Goal: Task Accomplishment & Management: Manage account settings

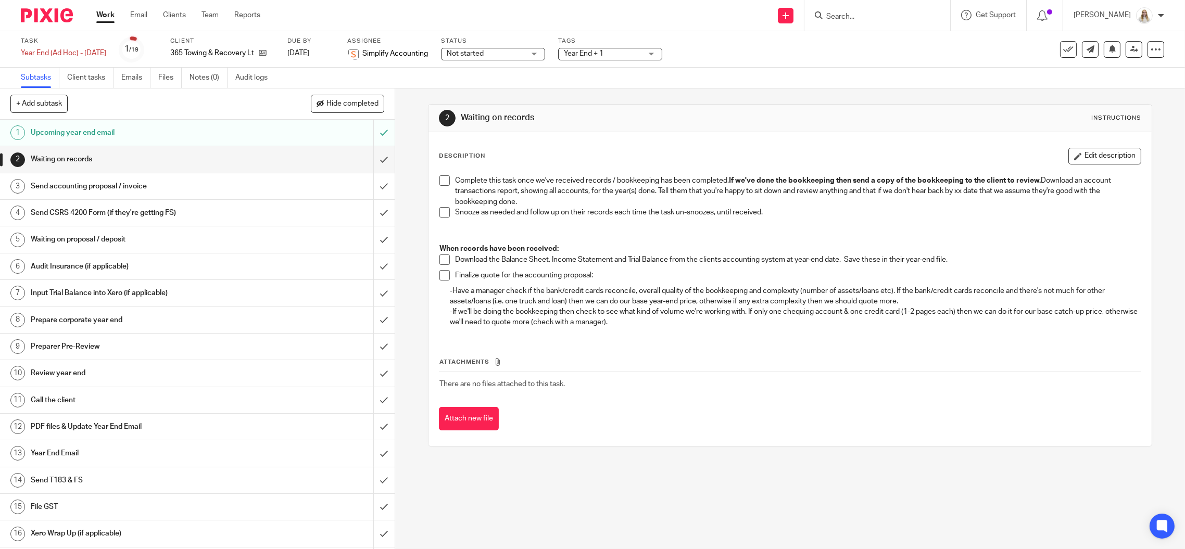
click at [874, 14] on input "Search" at bounding box center [872, 16] width 94 height 9
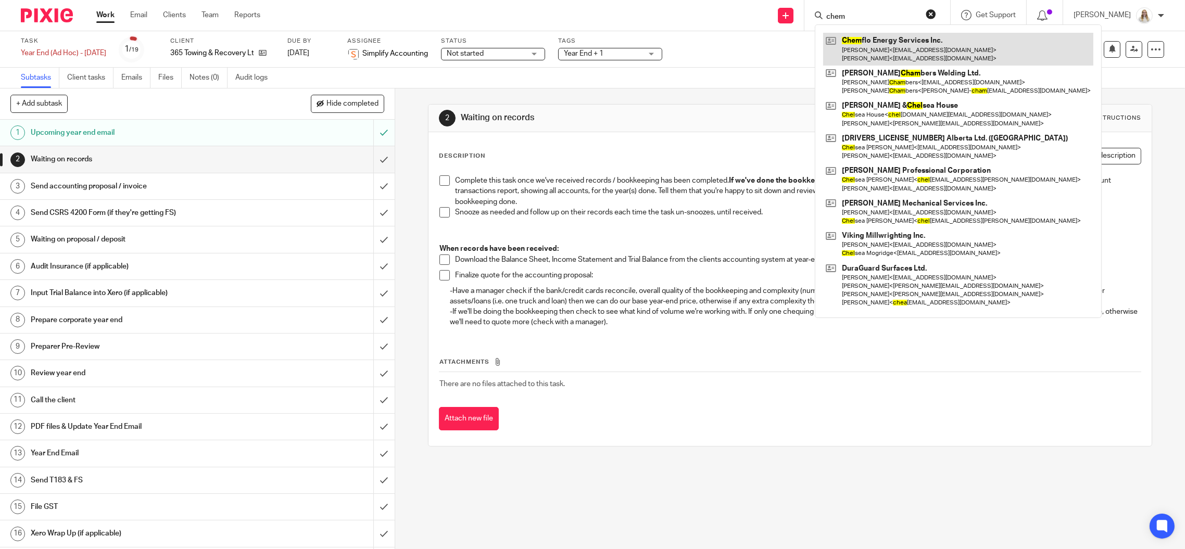
type input "chem"
click at [901, 48] on link at bounding box center [958, 49] width 270 height 32
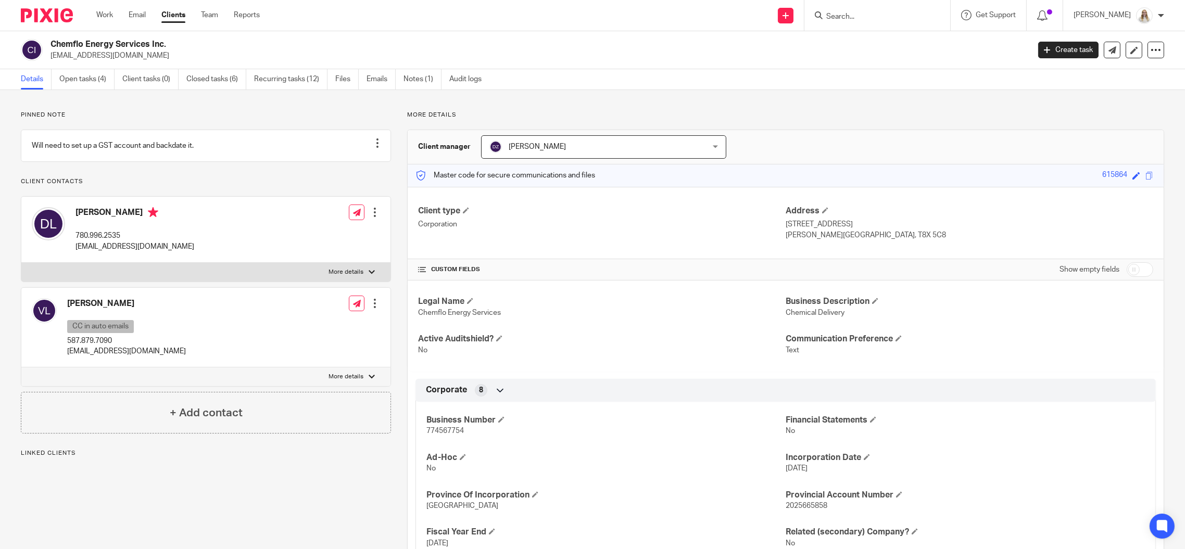
scroll to position [139, 0]
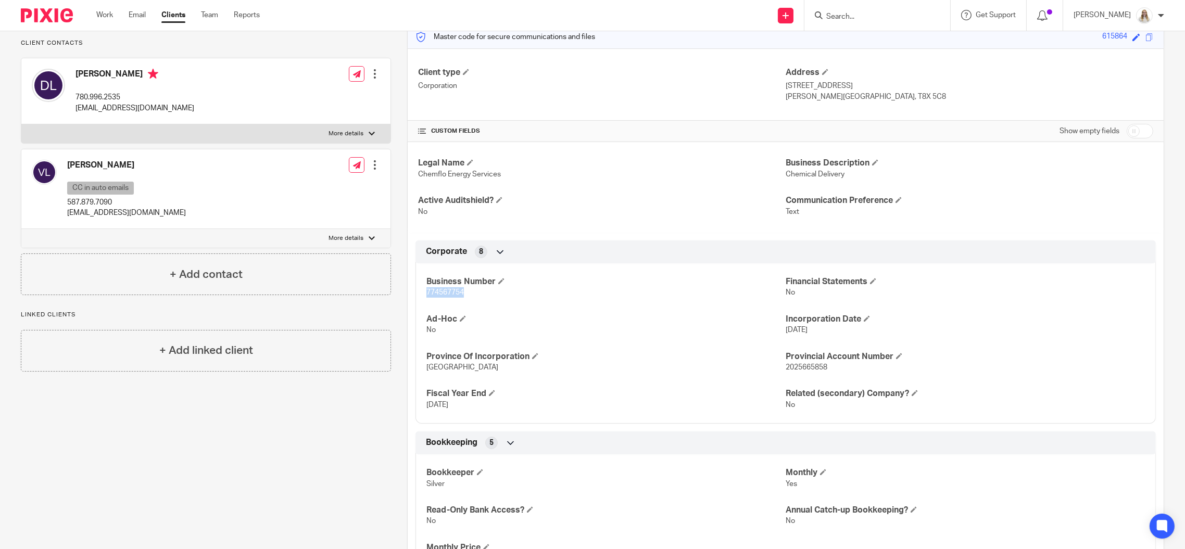
drag, startPoint x: 462, startPoint y: 290, endPoint x: 417, endPoint y: 294, distance: 46.0
click at [417, 294] on div "Business Number 774567754 Financial Statements No Ad-Hoc No Incorporation Date …" at bounding box center [786, 340] width 740 height 168
copy span "774567754"
click at [620, 184] on div "Legal Name Chemflo Energy Services Business Description Chemical Delivery Activ…" at bounding box center [786, 187] width 756 height 91
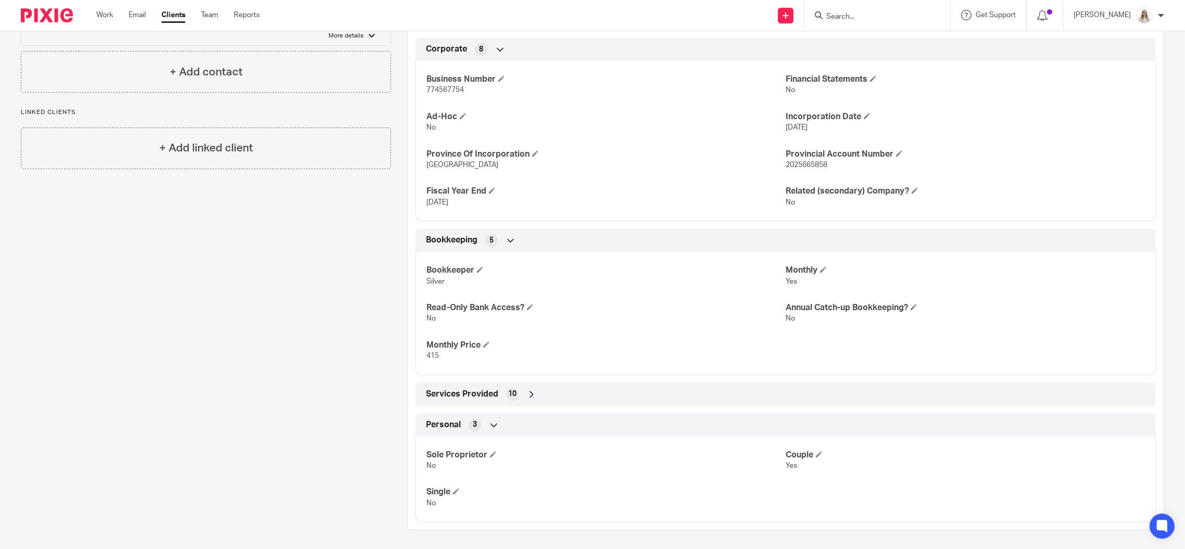
scroll to position [0, 0]
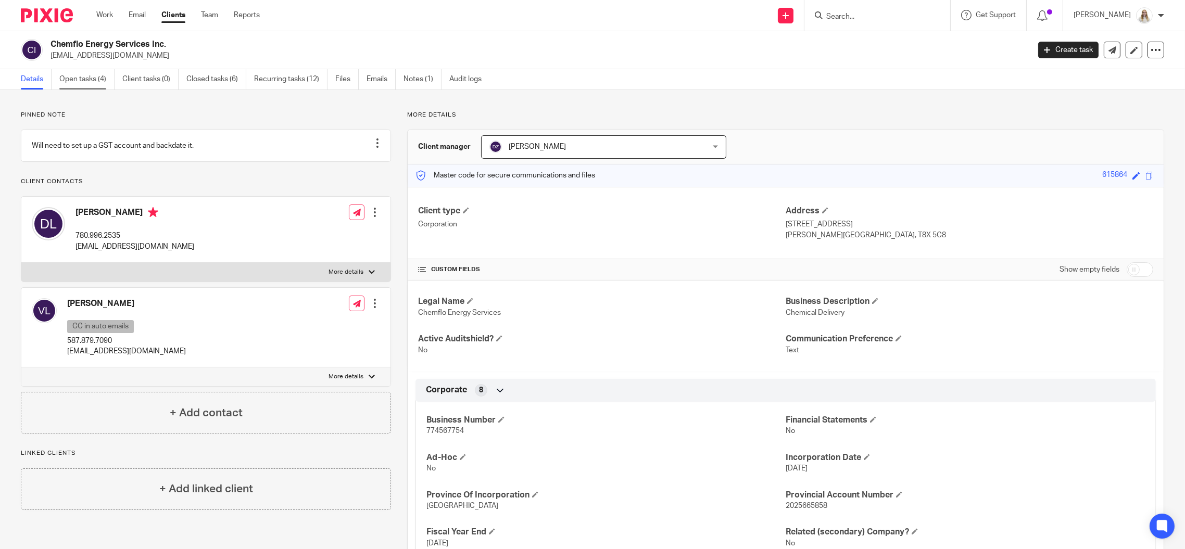
click at [93, 80] on link "Open tasks (4)" at bounding box center [86, 79] width 55 height 20
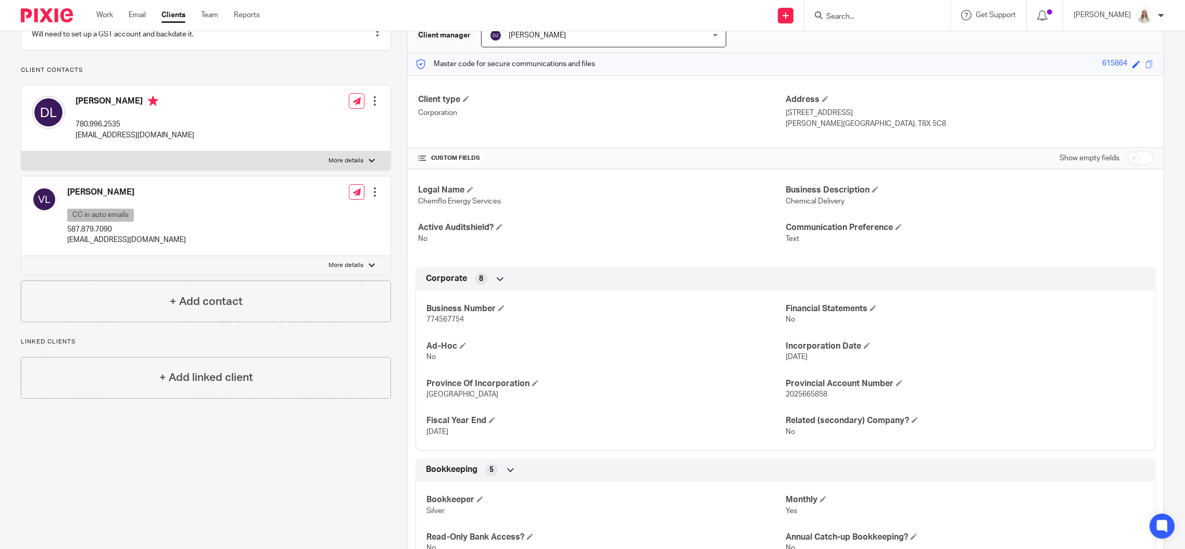
scroll to position [278, 0]
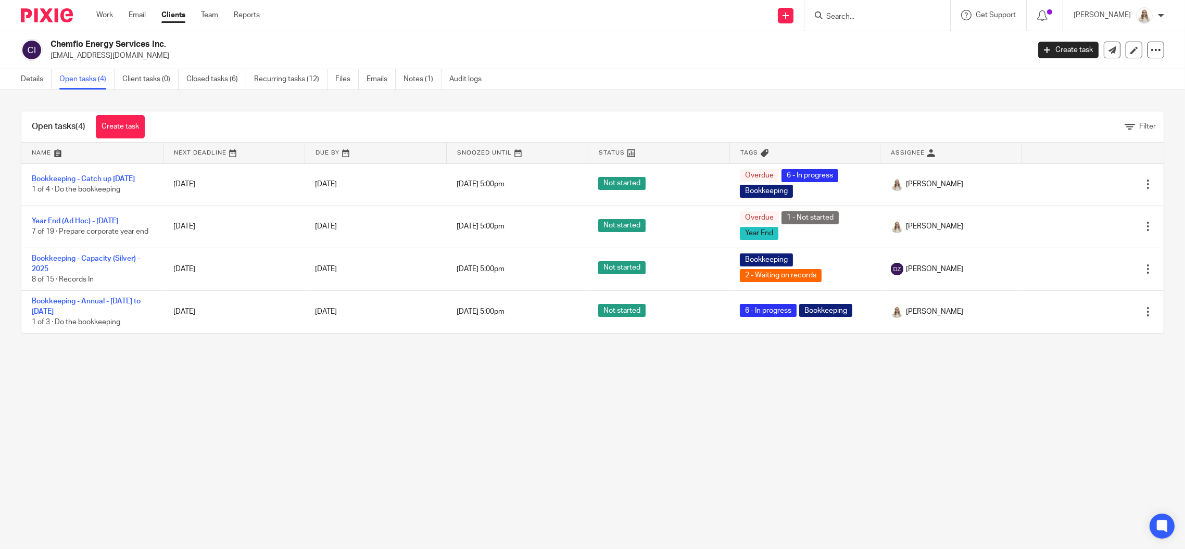
click at [694, 390] on main "Chemflo Energy Services Inc. vincent2000apple@hotmail.com Create task Update fr…" at bounding box center [592, 274] width 1185 height 549
click at [225, 514] on main "Chemflo Energy Services Inc. vincent2000apple@hotmail.com Create task Update fr…" at bounding box center [592, 274] width 1185 height 549
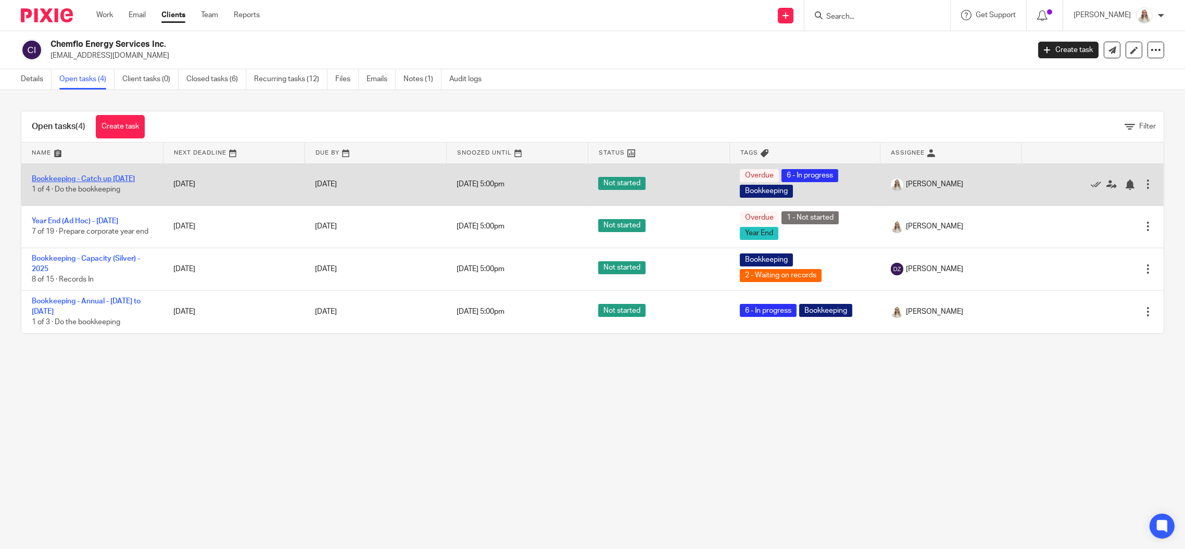
click at [104, 175] on link "Bookkeeping - Catch up [DATE]" at bounding box center [83, 178] width 103 height 7
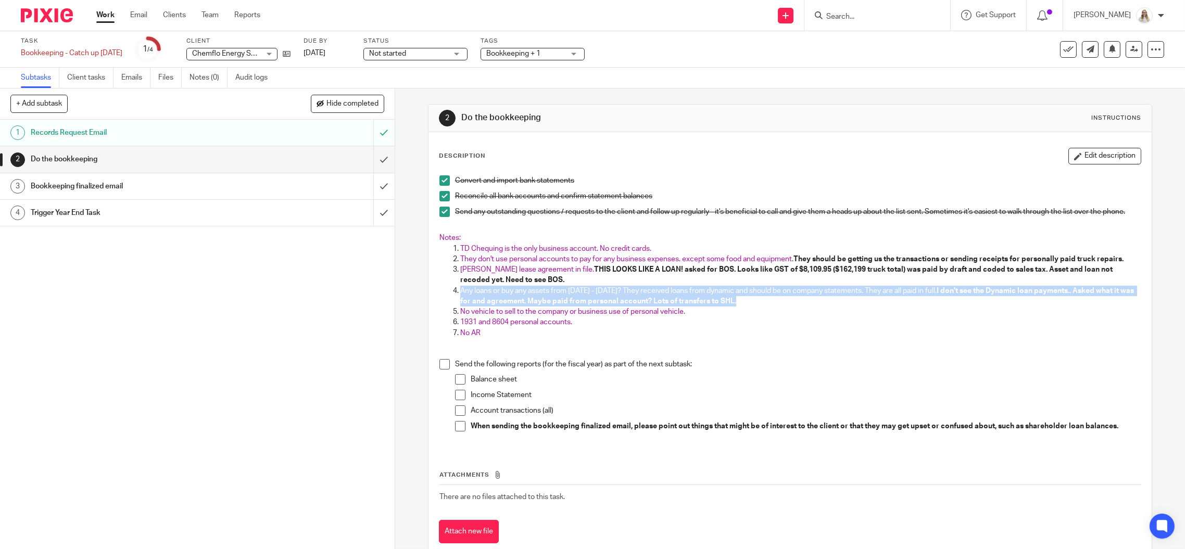
drag, startPoint x: 479, startPoint y: 293, endPoint x: 848, endPoint y: 303, distance: 369.9
click at [833, 301] on li "Any loans or buy any assets from [DATE] - [DATE]? They received loans from dyna…" at bounding box center [800, 296] width 681 height 21
click at [852, 304] on p "Any loans or buy any assets from [DATE] - [DATE]? They received loans from dyna…" at bounding box center [800, 296] width 681 height 21
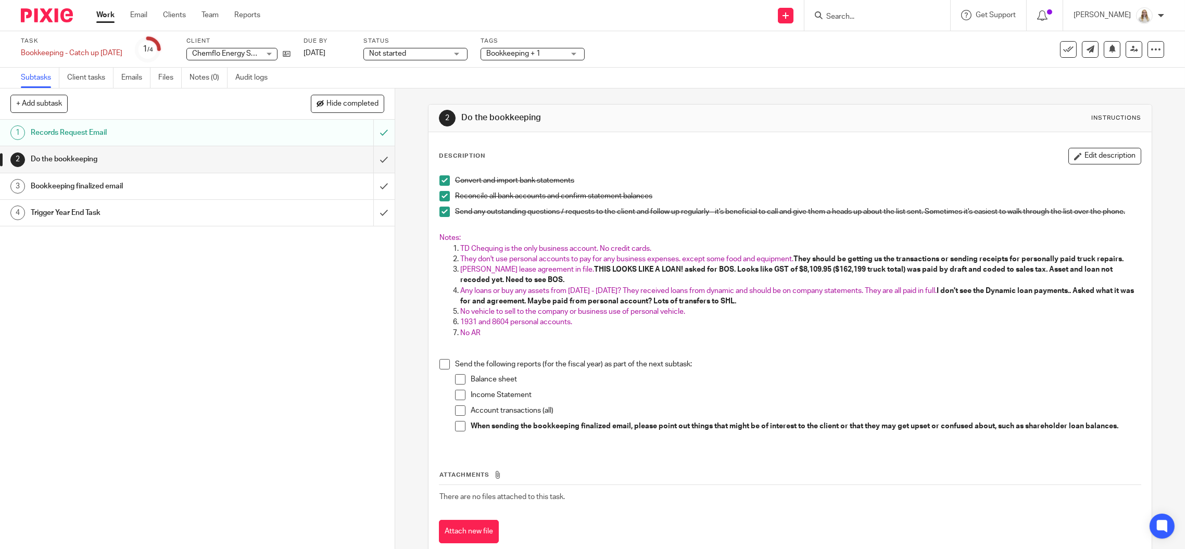
click at [733, 66] on div "Task Bookkeeping - Catch up [DATE] Save Bookkeeping - Catch up [DATE] 1 /4 Clie…" at bounding box center [592, 49] width 1185 height 36
drag, startPoint x: 1096, startPoint y: 154, endPoint x: 964, endPoint y: 206, distance: 141.5
click at [1096, 154] on button "Edit description" at bounding box center [1105, 156] width 73 height 17
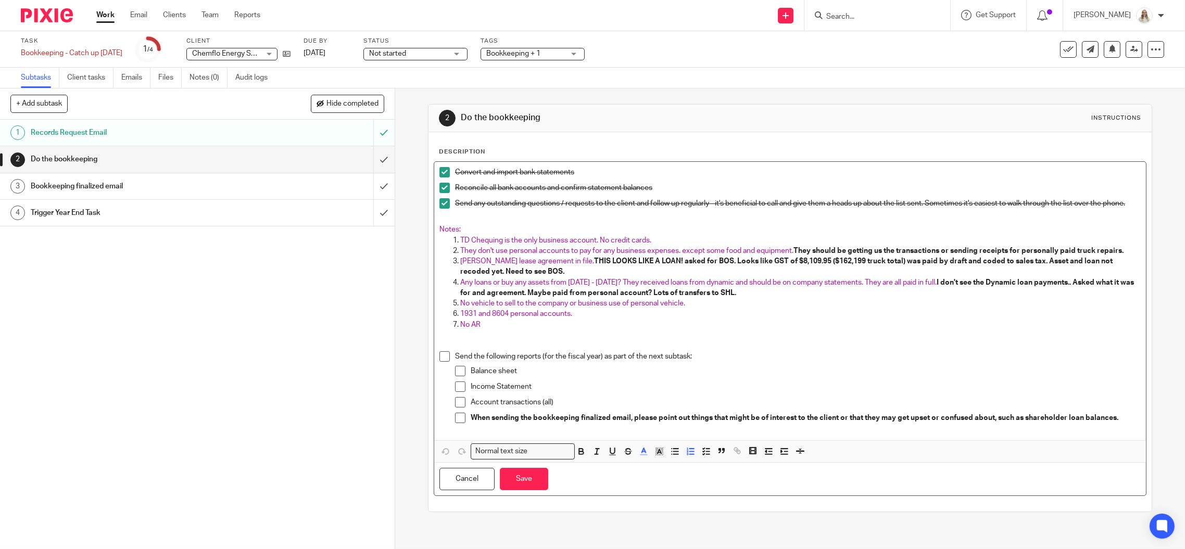
click at [566, 286] on span "Any loans or buy any assets from [DATE] - [DATE]? They received loans from dyna…" at bounding box center [698, 282] width 476 height 7
drag, startPoint x: 639, startPoint y: 284, endPoint x: 454, endPoint y: 287, distance: 185.9
click at [460, 287] on li "Any loans or buy any assets from [DATE] - [DATE]? They received loans from dyna…" at bounding box center [800, 288] width 681 height 21
click at [594, 278] on p "[PERSON_NAME] lease agreement in file. THIS LOOKS LIKE A LOAN! asked for BOS. L…" at bounding box center [800, 266] width 681 height 21
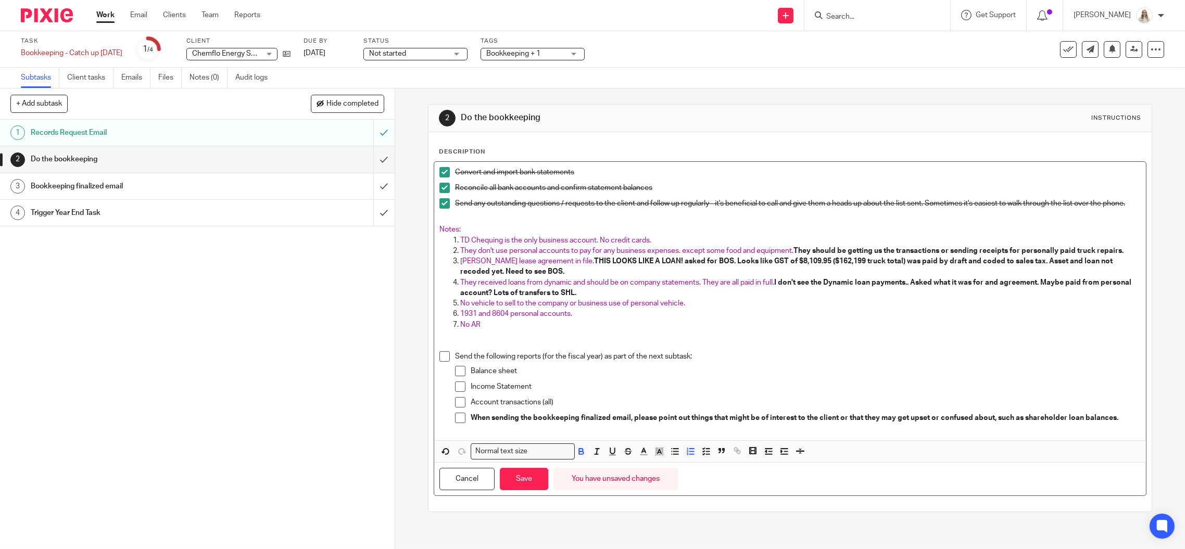
click at [668, 278] on p "[PERSON_NAME] lease agreement in file. THIS LOOKS LIKE A LOAN! asked for BOS. L…" at bounding box center [800, 266] width 681 height 21
drag, startPoint x: 698, startPoint y: 285, endPoint x: 569, endPoint y: 284, distance: 129.1
click at [569, 285] on span "They received loans from dynamic and should be on company statements. They are …" at bounding box center [617, 282] width 314 height 7
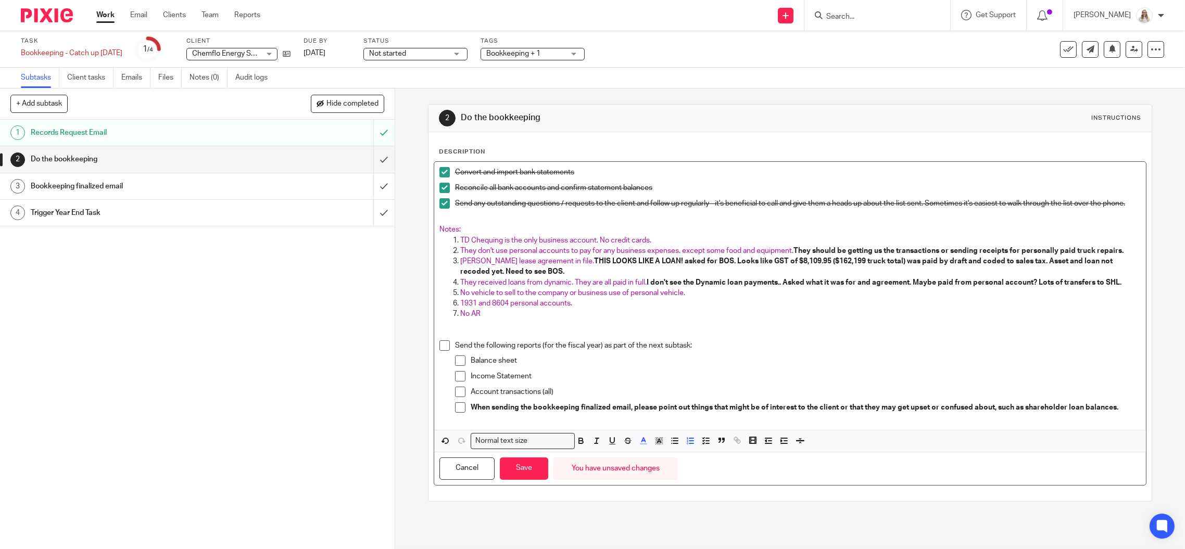
click at [647, 286] on strong "I don't see the Dynamic loan payments.. Asked what it was for and agreement. Ma…" at bounding box center [884, 282] width 475 height 7
click at [644, 286] on span "They received loans from dynamic. They are all paid in full." at bounding box center [553, 282] width 186 height 7
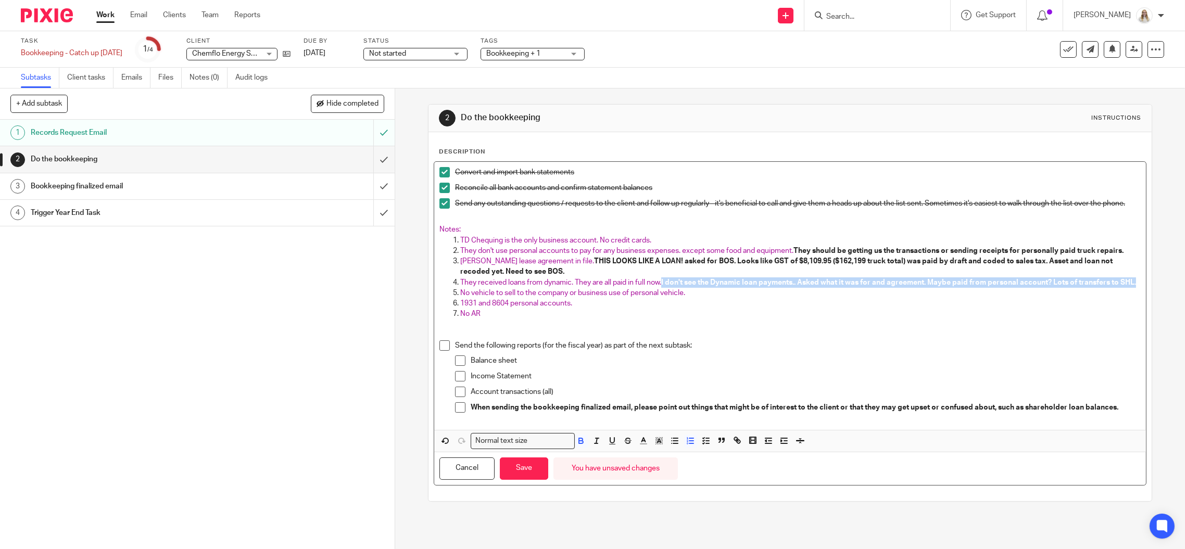
drag, startPoint x: 660, startPoint y: 282, endPoint x: 898, endPoint y: 302, distance: 239.3
click at [898, 288] on p "They received loans from dynamic. They are all paid in full now. I don't see th…" at bounding box center [800, 283] width 681 height 10
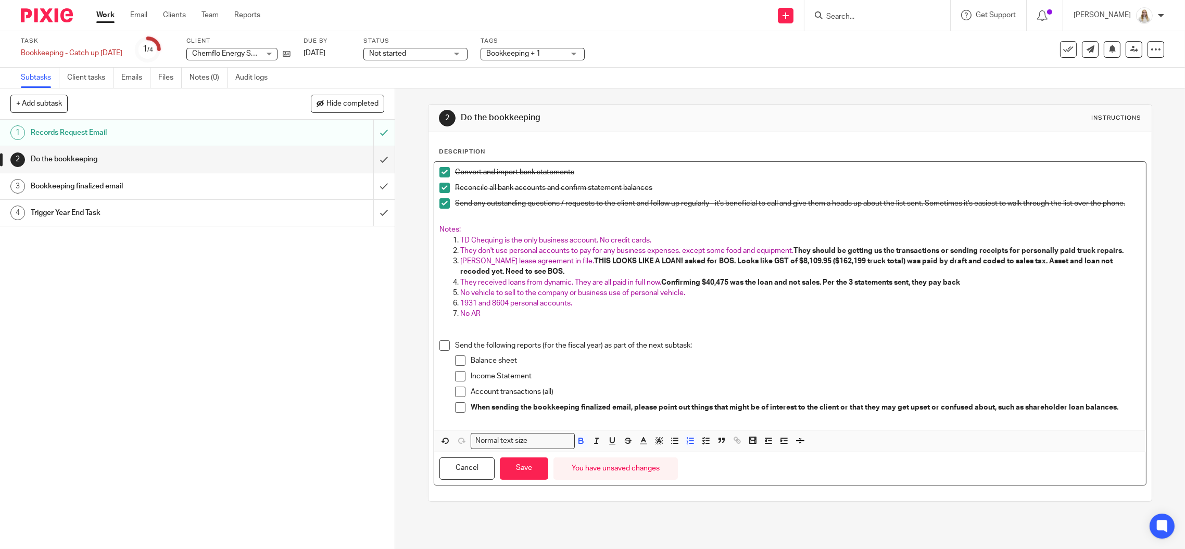
click at [976, 287] on p "They received loans from dynamic. They are all paid in full now. Confirming $40…" at bounding box center [800, 283] width 681 height 10
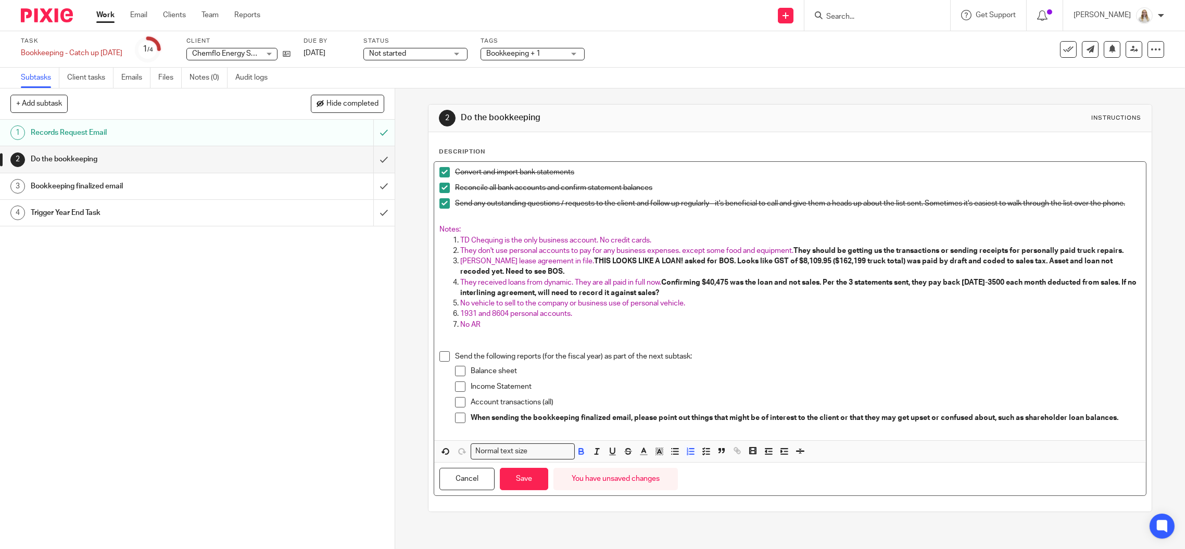
click at [727, 303] on p "No vehicle to sell to the company or business use of personal vehicle." at bounding box center [800, 303] width 681 height 10
click at [530, 486] on button "Save" at bounding box center [524, 479] width 48 height 22
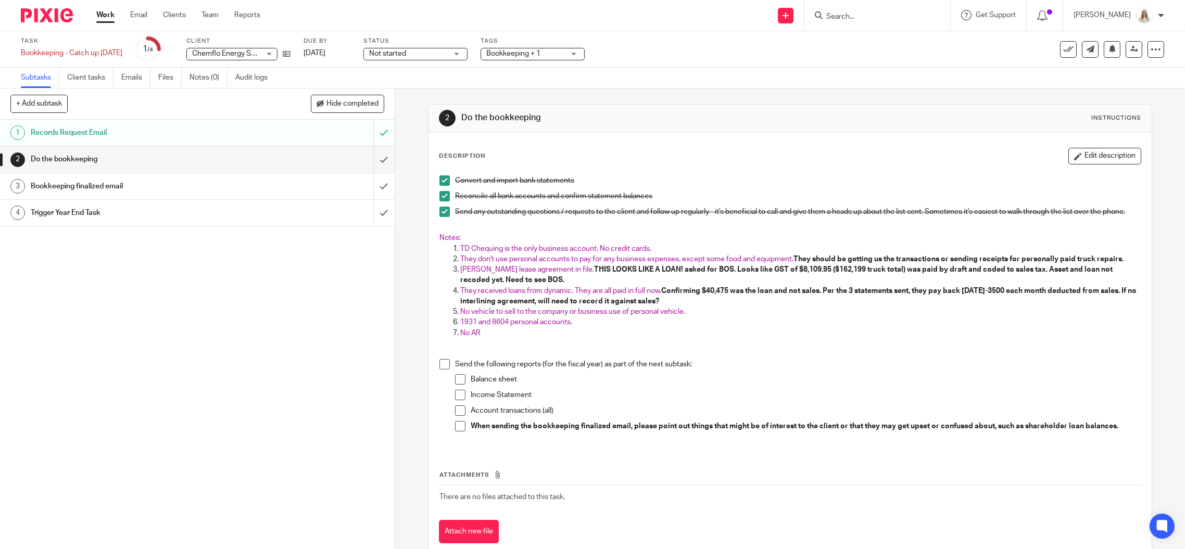
drag, startPoint x: 201, startPoint y: 273, endPoint x: 61, endPoint y: 115, distance: 211.8
click at [196, 261] on div "1 Records Request Email 2 Do the bookkeeping 3 Bookkeeping finalized email 4 Tr…" at bounding box center [197, 335] width 395 height 430
drag, startPoint x: 288, startPoint y: 55, endPoint x: 287, endPoint y: 48, distance: 6.8
click at [552, 52] on span "Bookkeeping + 1" at bounding box center [525, 53] width 78 height 11
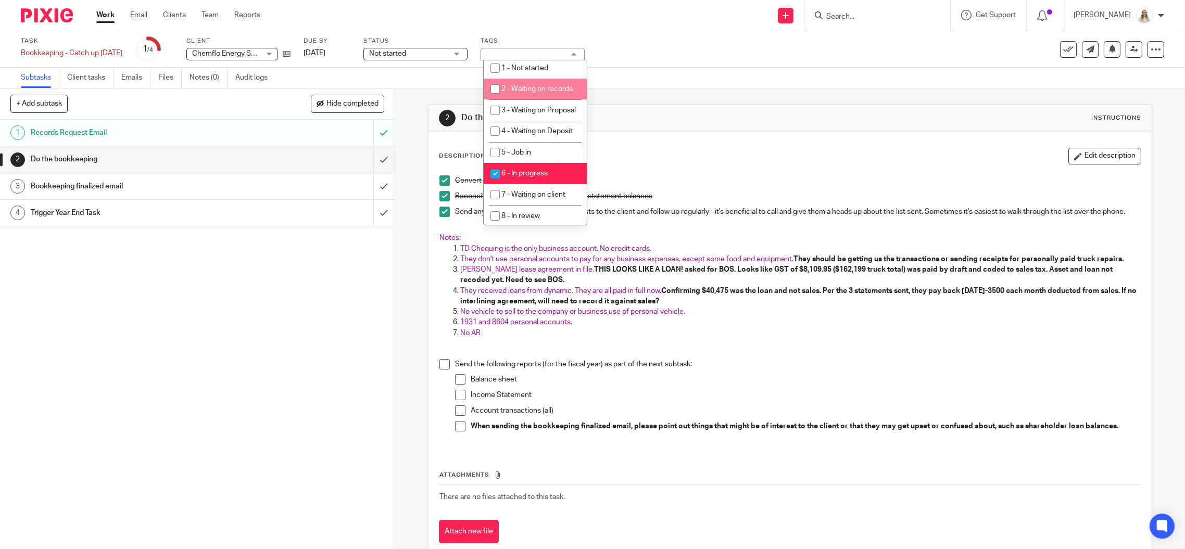
scroll to position [347, 0]
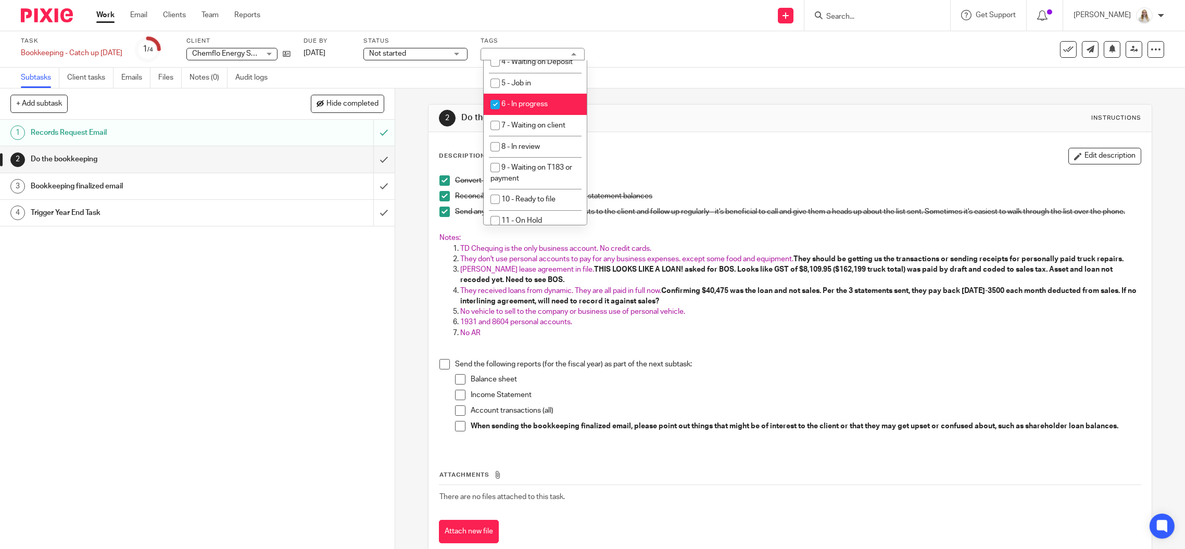
click at [544, 108] on span "6 - In progress" at bounding box center [524, 104] width 46 height 7
checkbox input "false"
click at [542, 129] on span "7 - Waiting on client" at bounding box center [533, 125] width 64 height 7
checkbox input "true"
click at [664, 80] on div "Subtasks Client tasks Emails Files Notes (0) Audit logs" at bounding box center [592, 78] width 1185 height 21
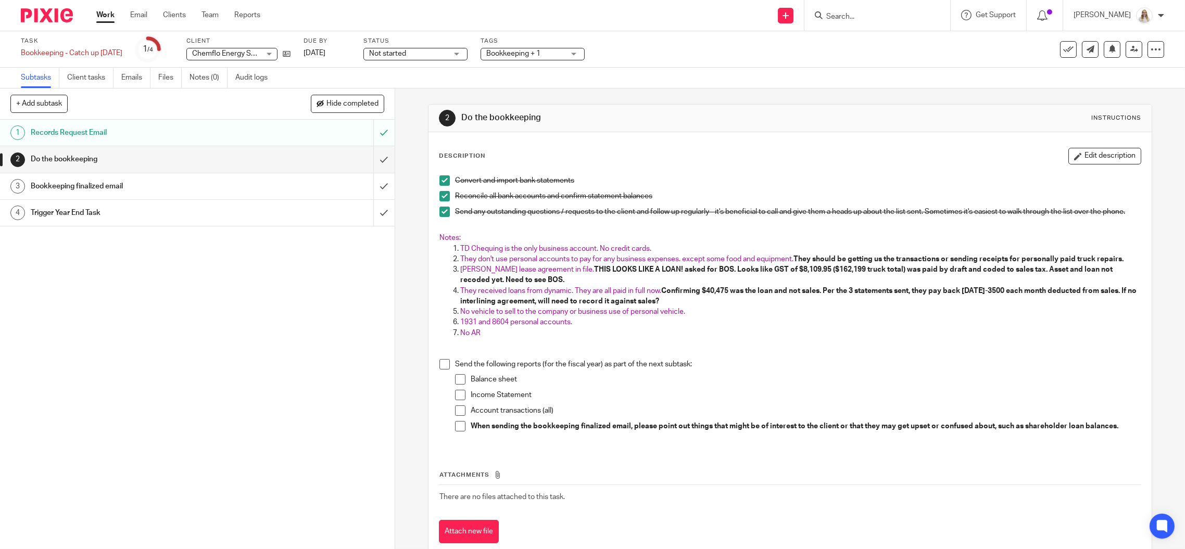
drag, startPoint x: 1103, startPoint y: 156, endPoint x: 983, endPoint y: 159, distance: 120.3
click at [1103, 156] on button "Edit description" at bounding box center [1105, 156] width 73 height 17
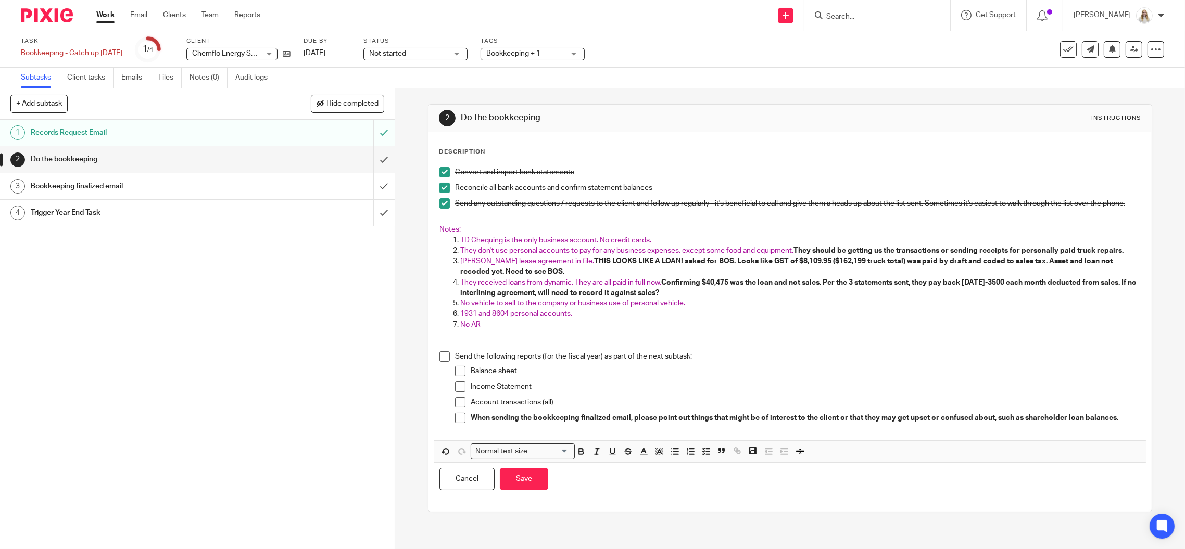
click at [499, 231] on p "Notes:" at bounding box center [789, 229] width 701 height 10
click at [481, 222] on p at bounding box center [789, 219] width 701 height 10
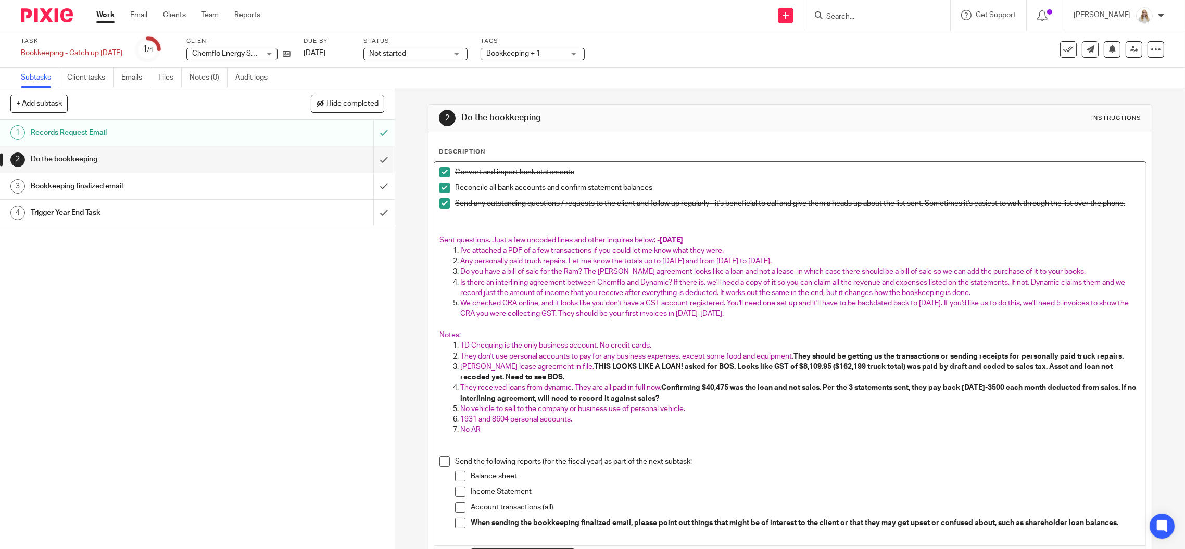
click at [512, 230] on p at bounding box center [789, 229] width 701 height 10
click at [577, 349] on span "TD Chequing is the only business account. No credit cards." at bounding box center [555, 345] width 191 height 7
click at [617, 347] on span "TD Chequing is the only business account. No credit cards." at bounding box center [555, 345] width 191 height 7
click at [537, 330] on p at bounding box center [789, 325] width 701 height 10
click at [789, 410] on p "No vehicle to sell to the company or business use of personal vehicle." at bounding box center [800, 409] width 681 height 10
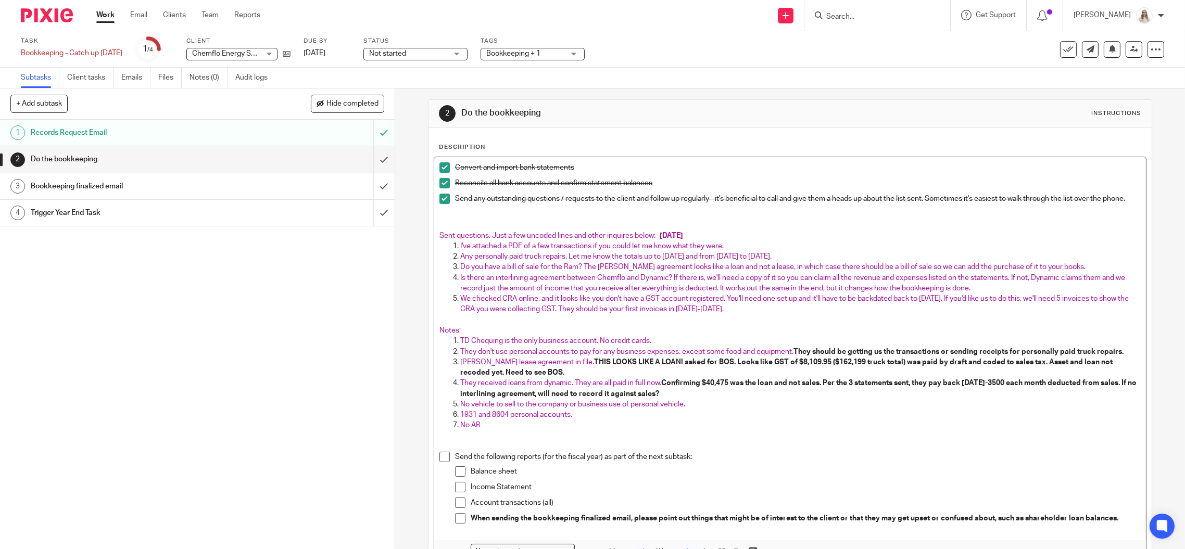
scroll to position [0, 0]
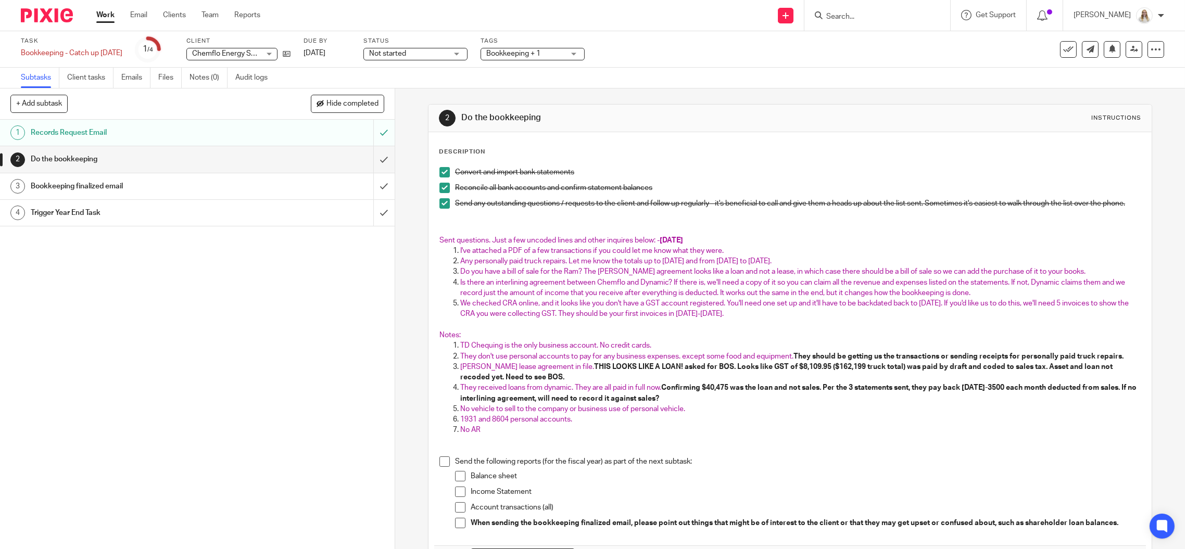
click at [477, 221] on p at bounding box center [789, 219] width 701 height 10
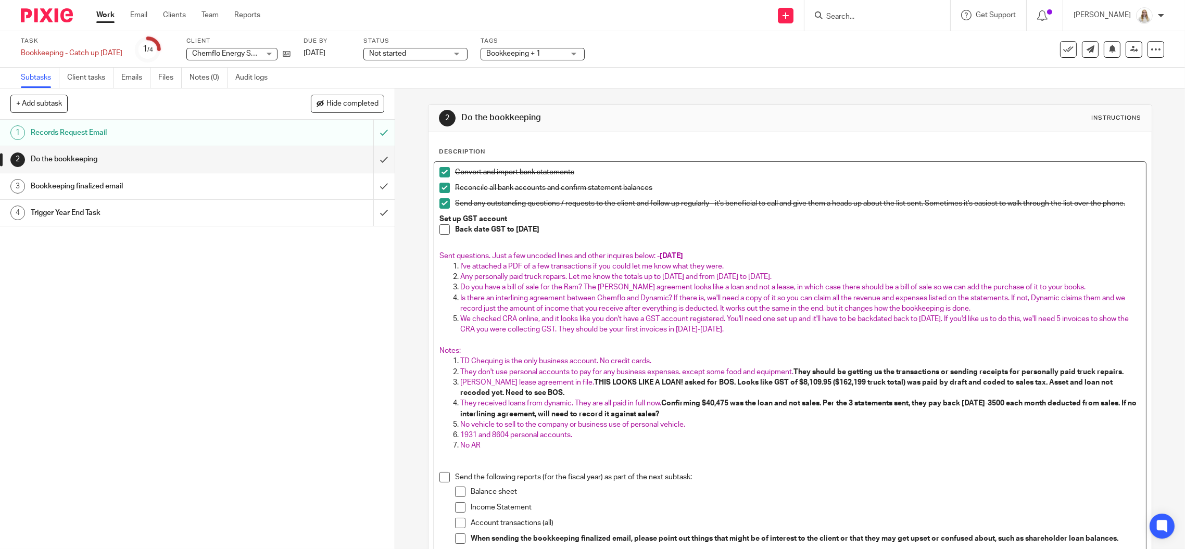
click at [434, 220] on div "Convert and import bank statements Reconcile all bank accounts and confirm stat…" at bounding box center [790, 361] width 712 height 399
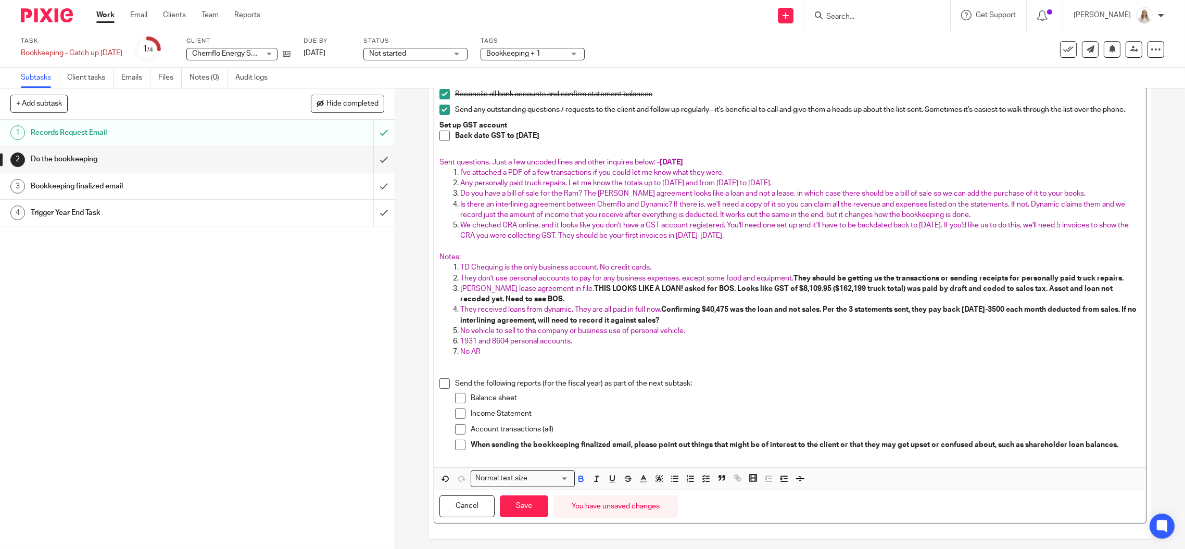
scroll to position [103, 0]
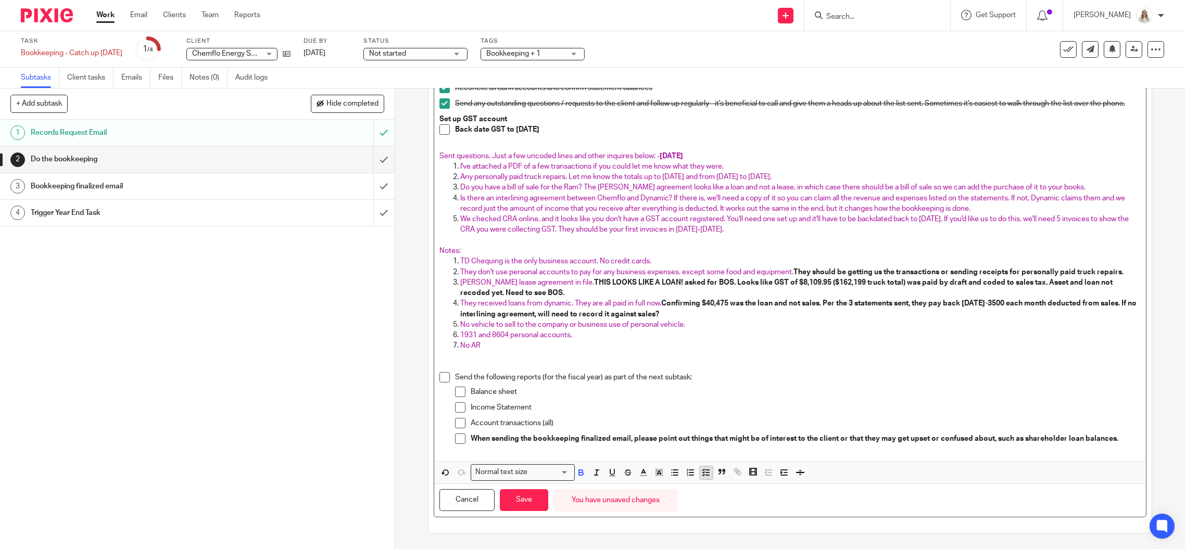
click at [701, 472] on icon "button" at bounding box center [705, 472] width 9 height 9
click at [511, 494] on button "Save" at bounding box center [524, 501] width 48 height 22
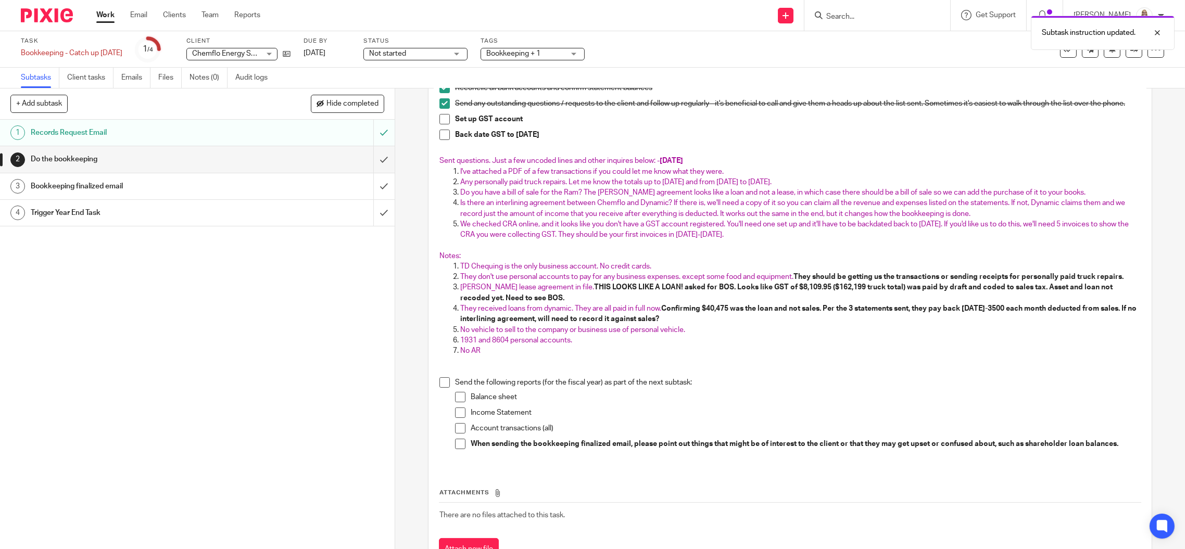
scroll to position [117, 0]
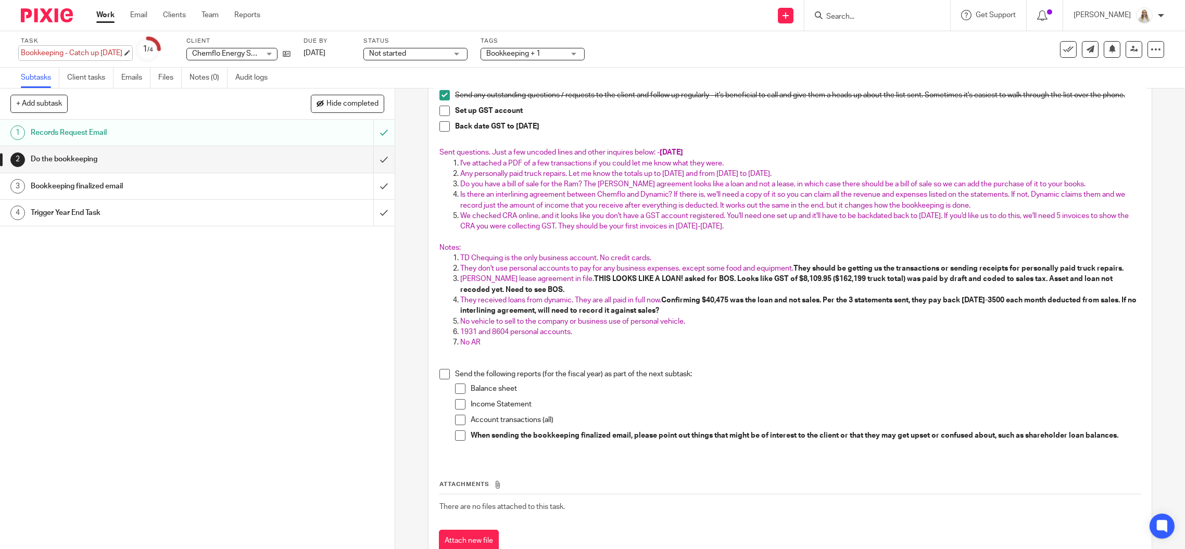
click at [113, 54] on div "Bookkeeping - Catch up October 2024 Save Bookkeeping - Catch up October 2024" at bounding box center [72, 53] width 102 height 10
type input "Bookkeeping - Catch up Nov 2023 to June 2025"
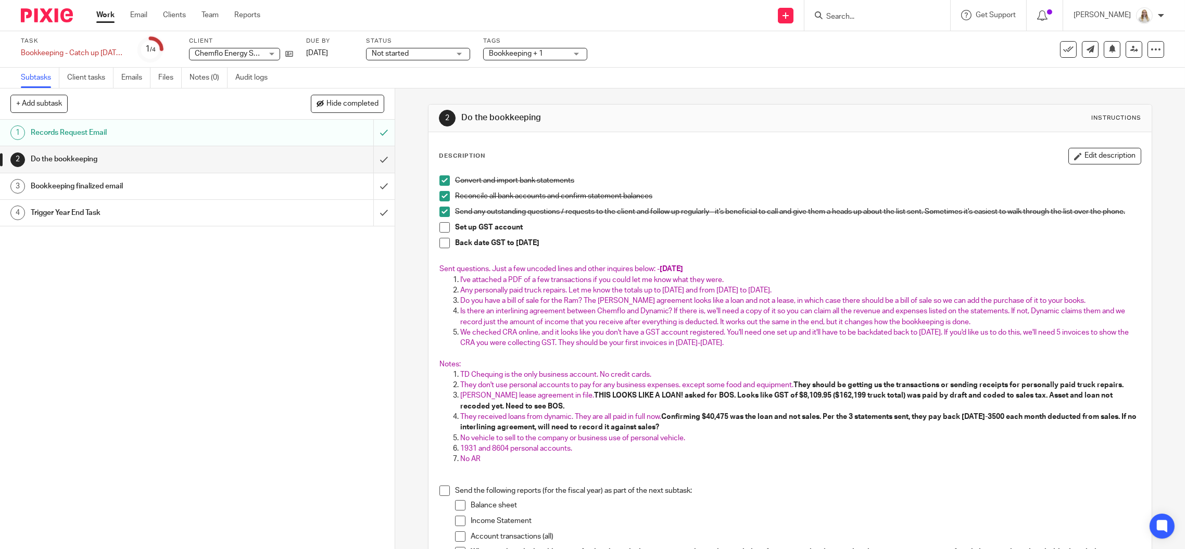
scroll to position [157, 0]
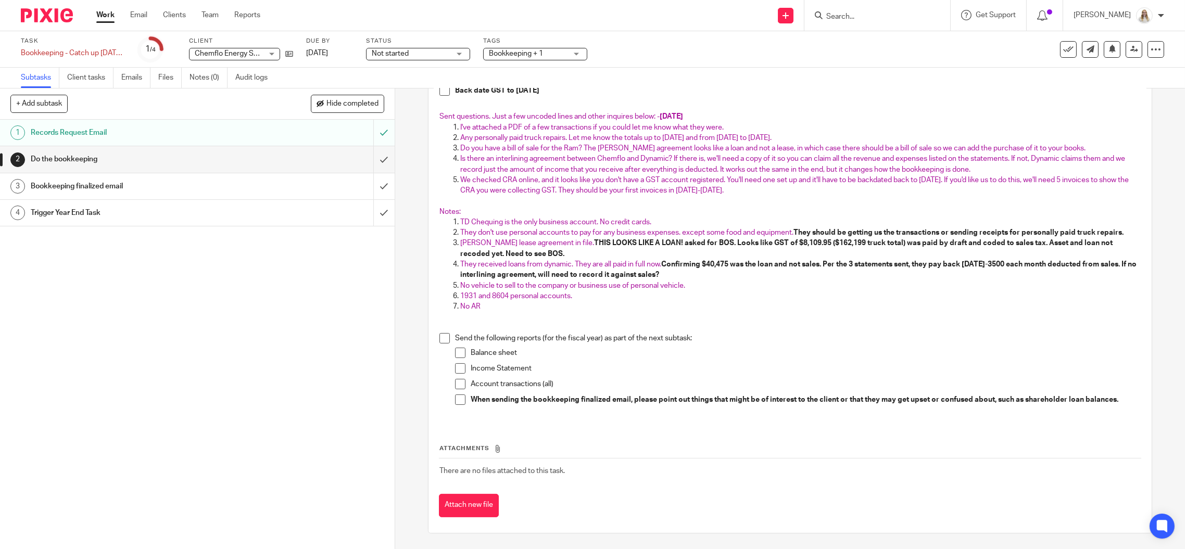
click at [91, 212] on h1 "Trigger Year End Task" at bounding box center [141, 213] width 221 height 16
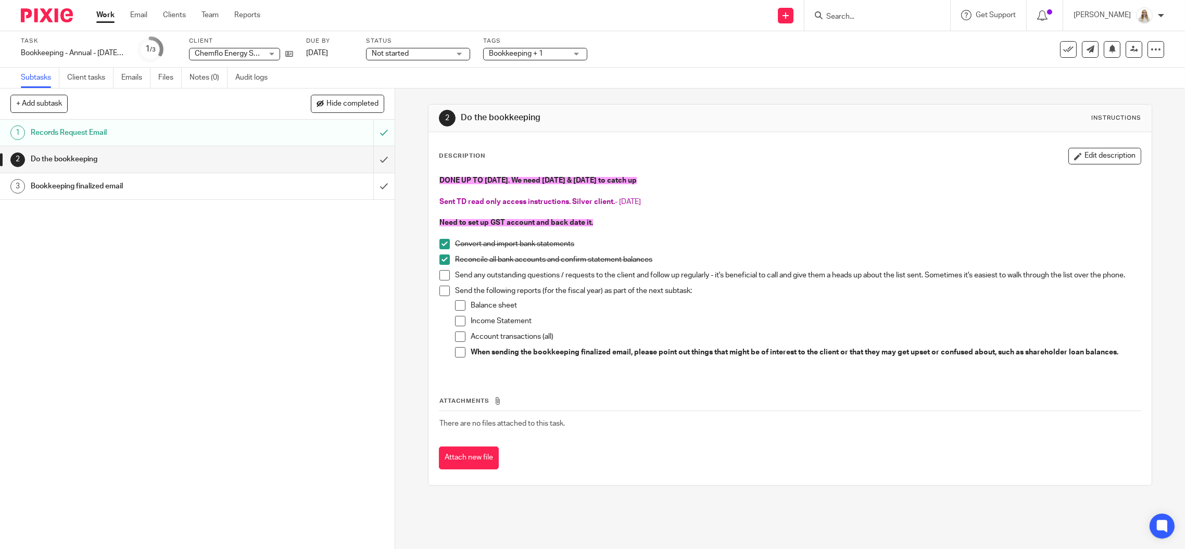
click at [675, 128] on div "2 Do the bookkeeping Instructions" at bounding box center [790, 119] width 723 height 28
click at [725, 53] on div "Task Bookkeeping - Annual - Nov 2024 to June 2025 Save Bookkeeping - Annual - N…" at bounding box center [497, 49] width 953 height 25
click at [1106, 154] on button "Edit description" at bounding box center [1105, 156] width 73 height 17
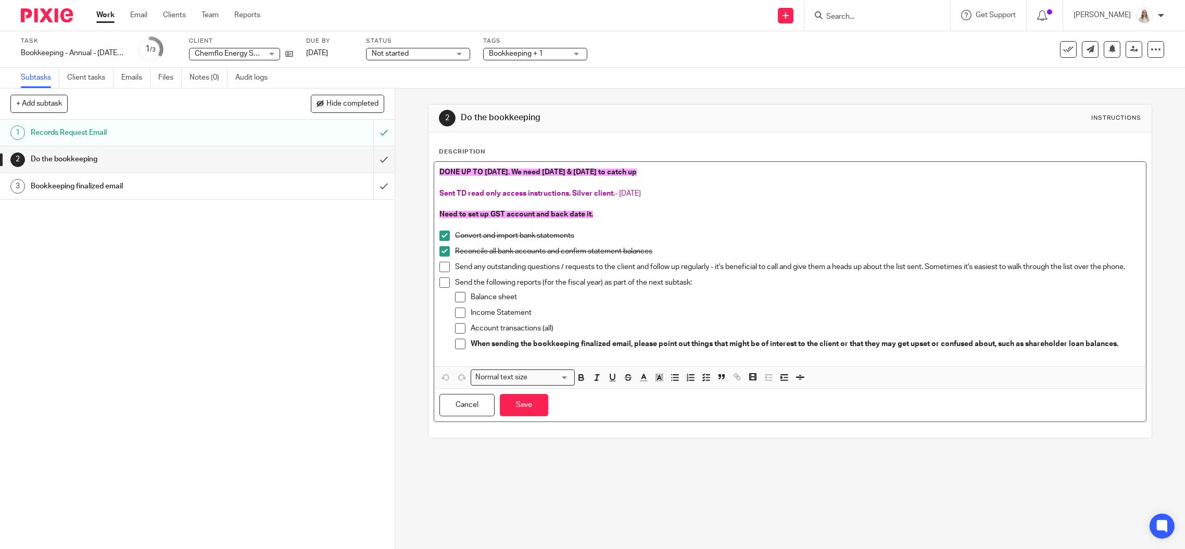
click at [640, 221] on p at bounding box center [789, 225] width 701 height 10
click at [591, 213] on p "Need to set up GST account and back date it." at bounding box center [789, 214] width 701 height 10
drag, startPoint x: 596, startPoint y: 211, endPoint x: 519, endPoint y: 210, distance: 76.6
click at [522, 211] on p "Need to set up GST account and back date it." at bounding box center [789, 214] width 701 height 10
click at [439, 216] on span "Need to set up GST account and back date it." at bounding box center [516, 214] width 154 height 7
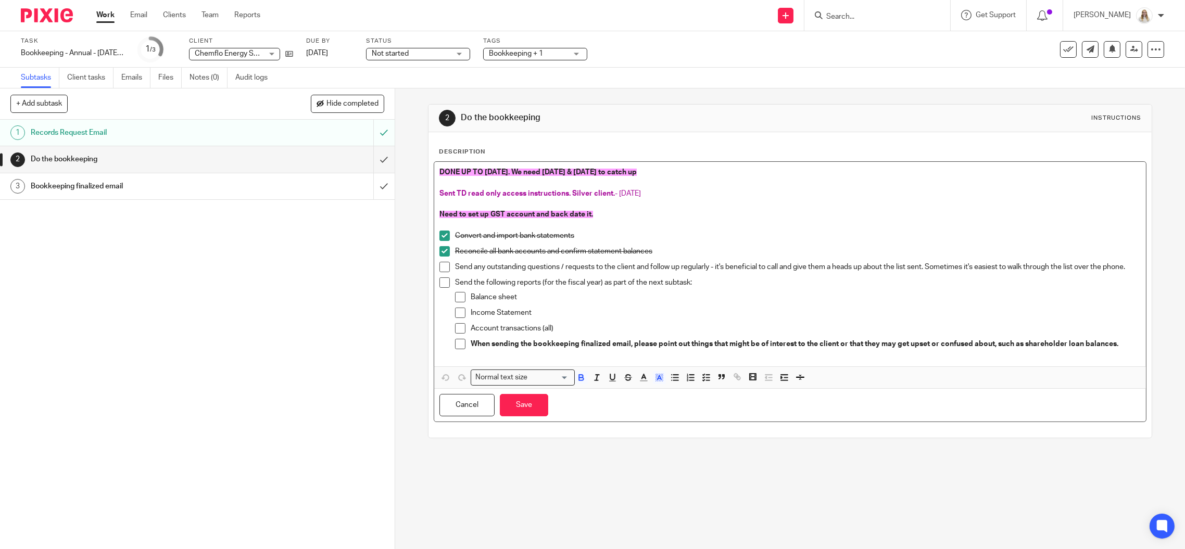
click at [439, 214] on span "Need to set up GST account and back date it." at bounding box center [516, 214] width 154 height 7
click at [701, 379] on icon "button" at bounding box center [705, 377] width 9 height 9
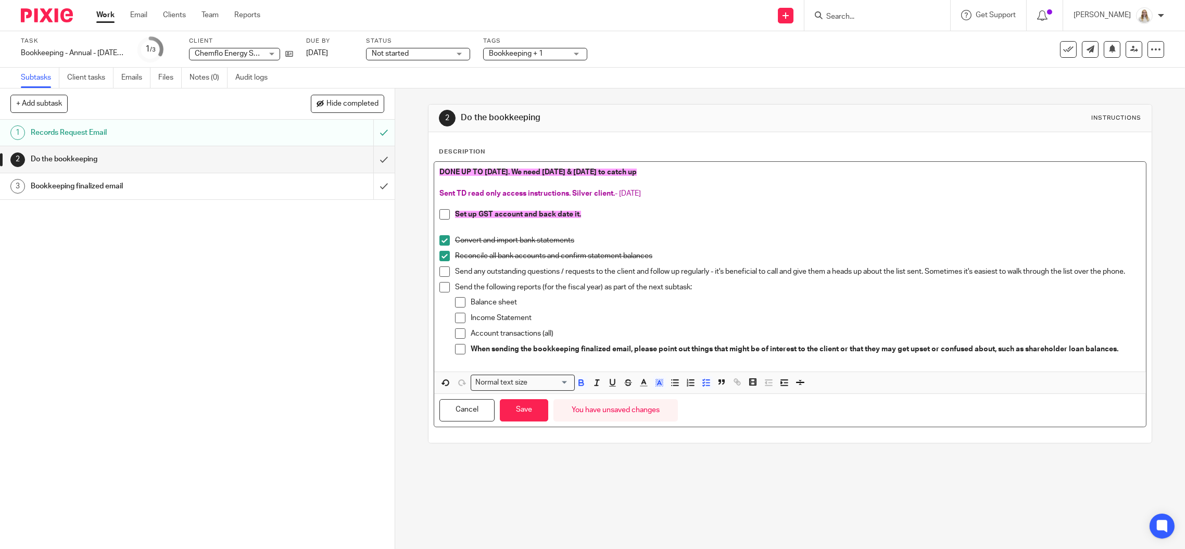
click at [534, 213] on span "Set up GST account and back date it." at bounding box center [518, 214] width 126 height 7
drag, startPoint x: 538, startPoint y: 212, endPoint x: 520, endPoint y: 211, distance: 18.3
click at [520, 211] on span "Set up GST account and back date it." at bounding box center [518, 214] width 126 height 7
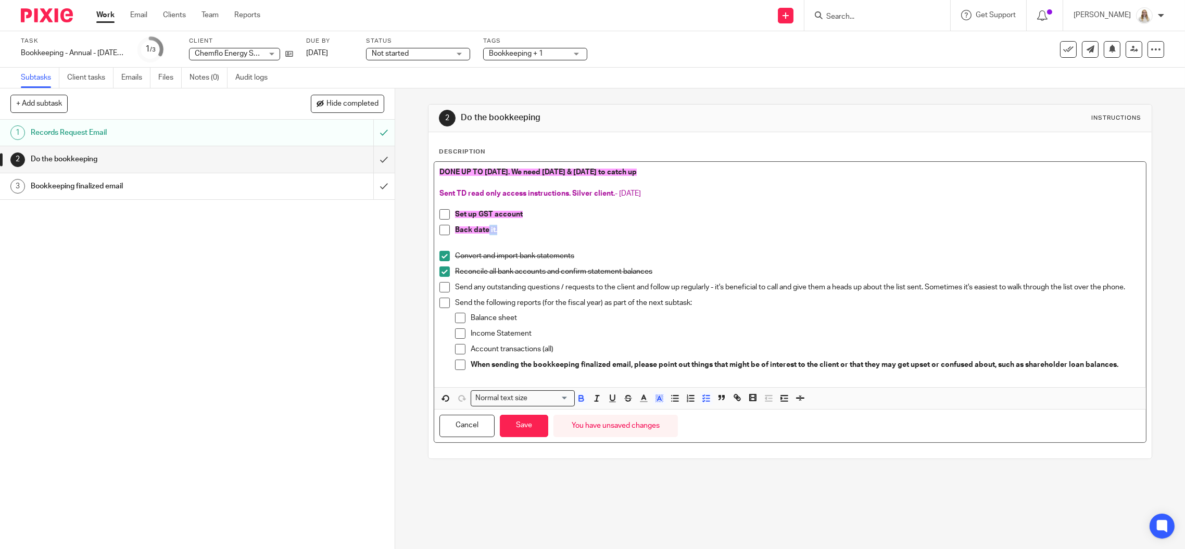
drag, startPoint x: 495, startPoint y: 228, endPoint x: 484, endPoint y: 228, distance: 11.5
click at [484, 228] on p "Back date it." at bounding box center [798, 230] width 686 height 10
click at [509, 425] on button "Save" at bounding box center [524, 426] width 48 height 22
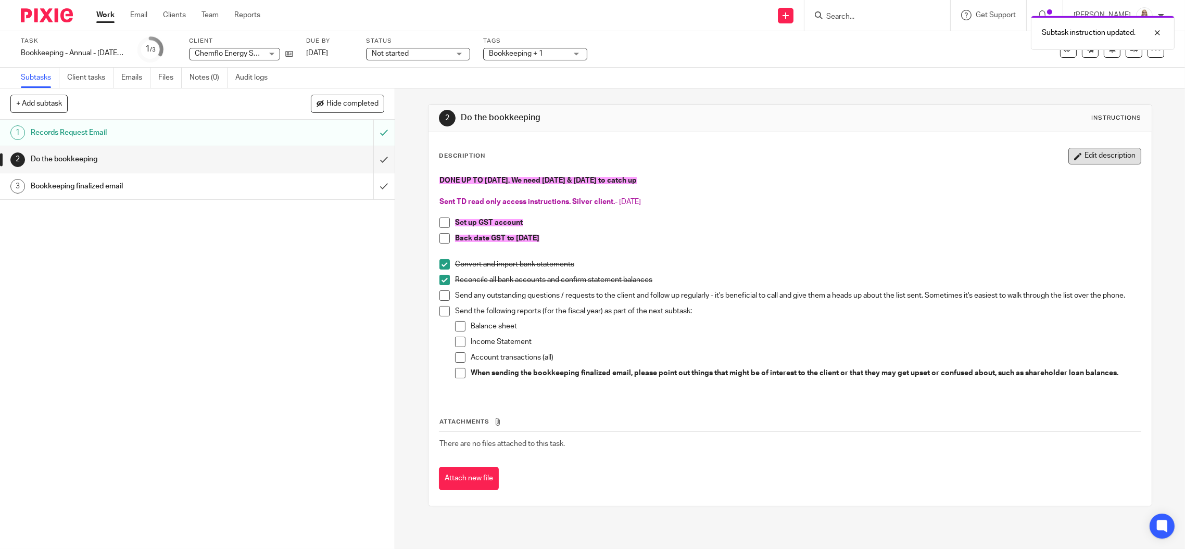
click at [1073, 154] on button "Edit description" at bounding box center [1105, 156] width 73 height 17
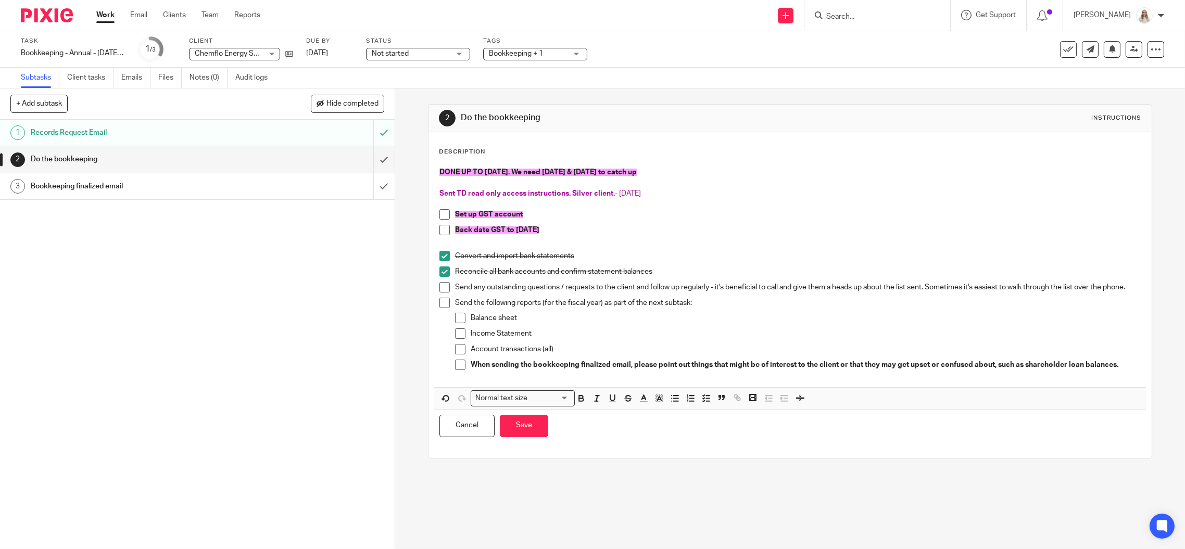
drag, startPoint x: 505, startPoint y: 167, endPoint x: 514, endPoint y: 164, distance: 9.4
click at [506, 167] on p "DONE UP TO JUNE 2 2025. We need June & July 2025 to catch up" at bounding box center [789, 172] width 701 height 10
click at [442, 288] on span at bounding box center [444, 287] width 10 height 10
click at [679, 169] on p "DONE UP TO JUNE 30 2025. We need June & July 2025 to catch up" at bounding box center [789, 172] width 701 height 10
drag, startPoint x: 684, startPoint y: 166, endPoint x: 420, endPoint y: 165, distance: 264.0
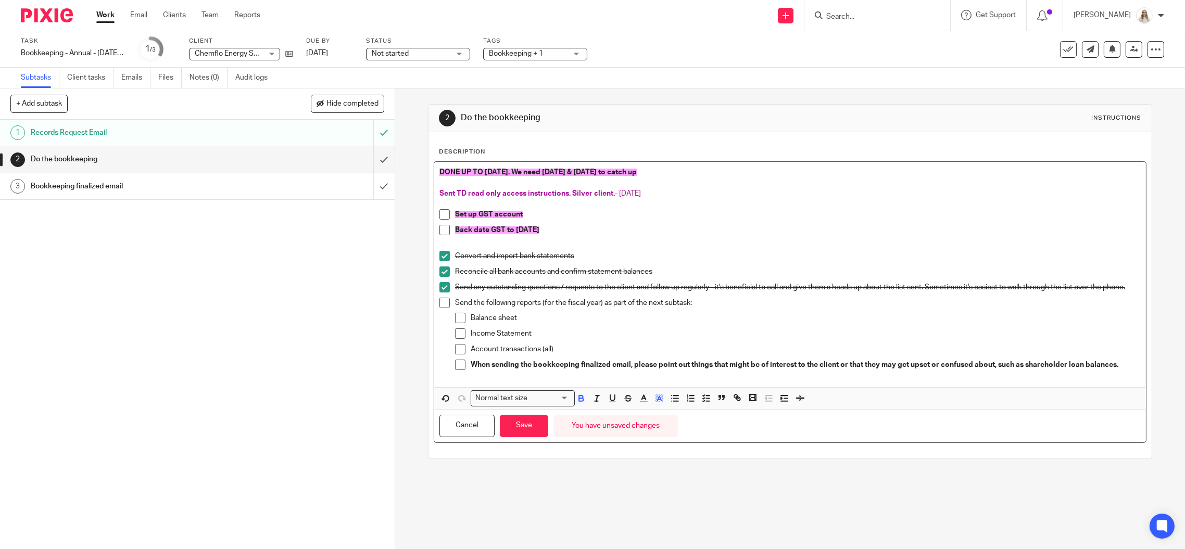
click at [420, 165] on div "2 Do the bookkeeping Instructions Description DONE UP TO JUNE 30 2025. We need …" at bounding box center [790, 319] width 790 height 461
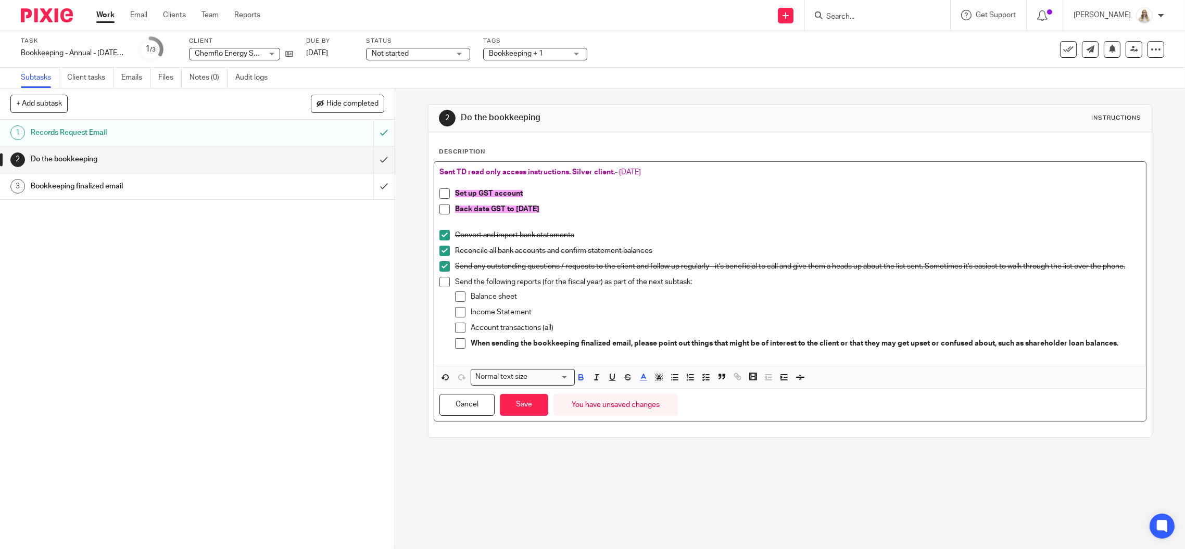
click at [604, 195] on p "Set up GST account" at bounding box center [798, 194] width 686 height 10
click at [496, 272] on p "Send any outstanding questions / requests to the client and follow up regularly…" at bounding box center [798, 266] width 686 height 10
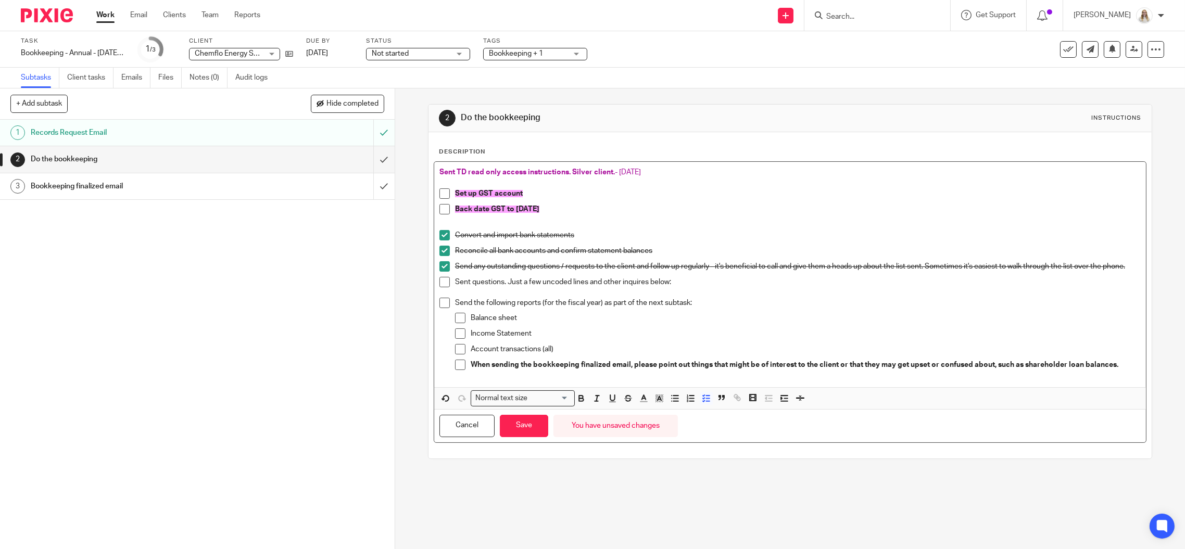
click at [455, 284] on p "Sent questions. Just a few uncoded lines and other inquires below:" at bounding box center [798, 282] width 686 height 10
click at [702, 403] on icon "button" at bounding box center [705, 398] width 9 height 9
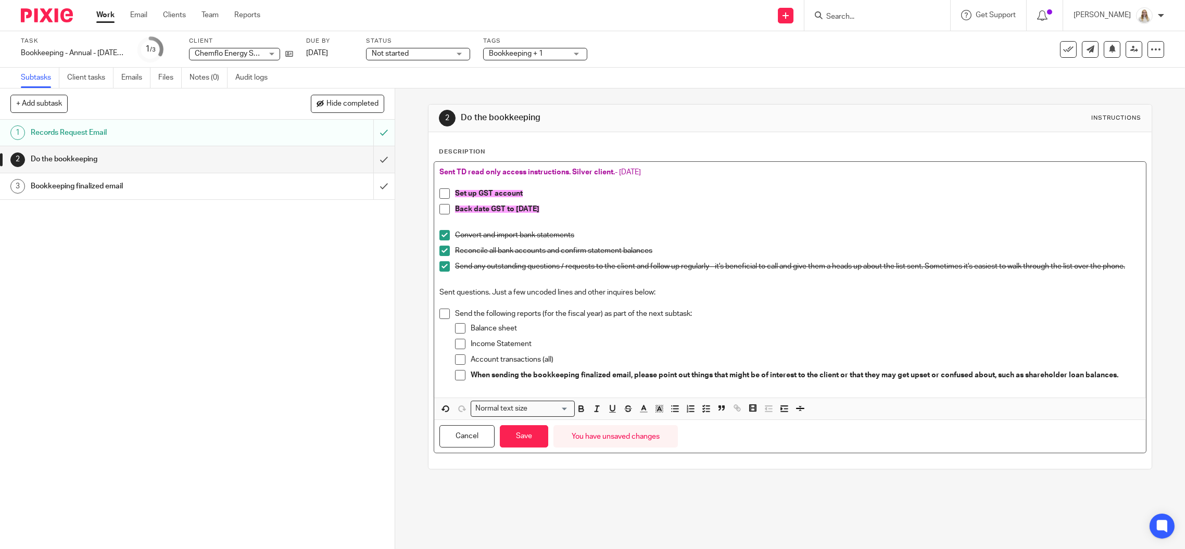
click at [662, 298] on p "Sent questions. Just a few uncoded lines and other inquires below:" at bounding box center [789, 292] width 701 height 10
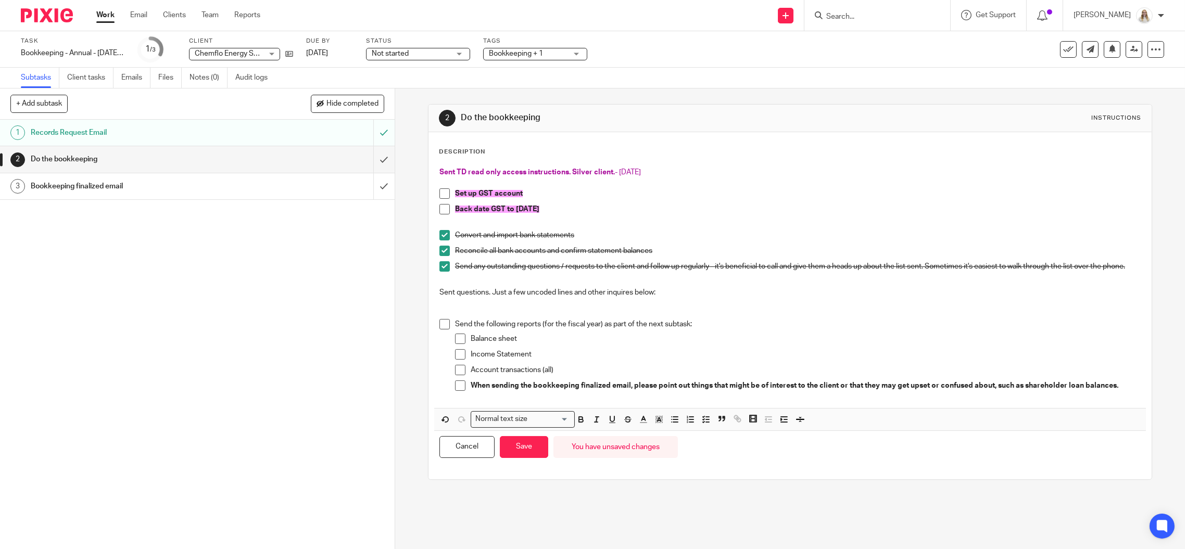
click at [495, 307] on p at bounding box center [789, 303] width 701 height 10
drag, startPoint x: 495, startPoint y: 307, endPoint x: 473, endPoint y: 313, distance: 22.6
click at [473, 308] on p at bounding box center [789, 303] width 701 height 10
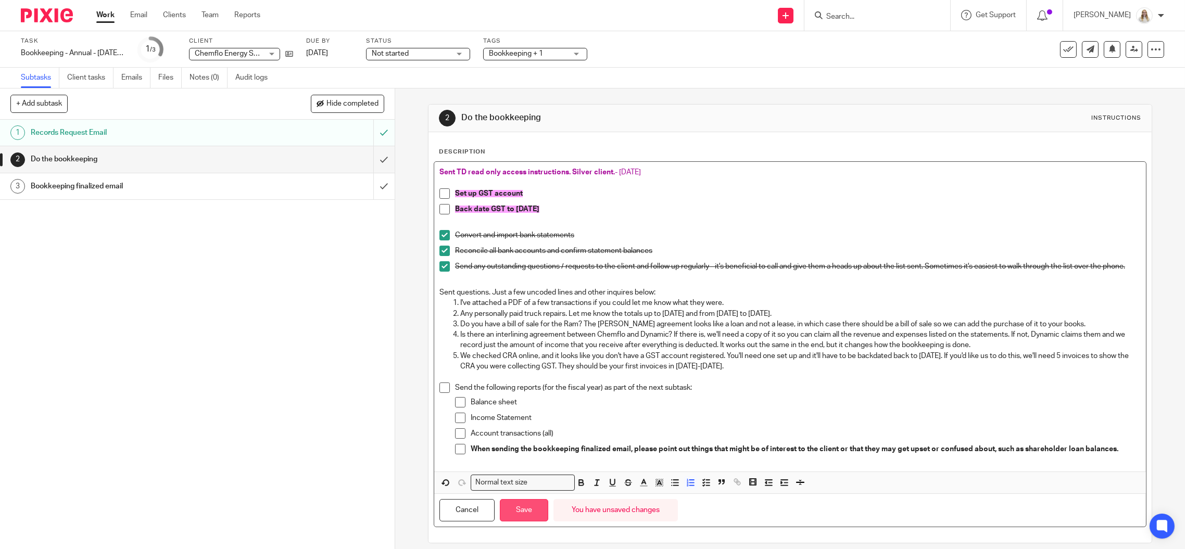
click at [519, 506] on button "Save" at bounding box center [524, 510] width 48 height 22
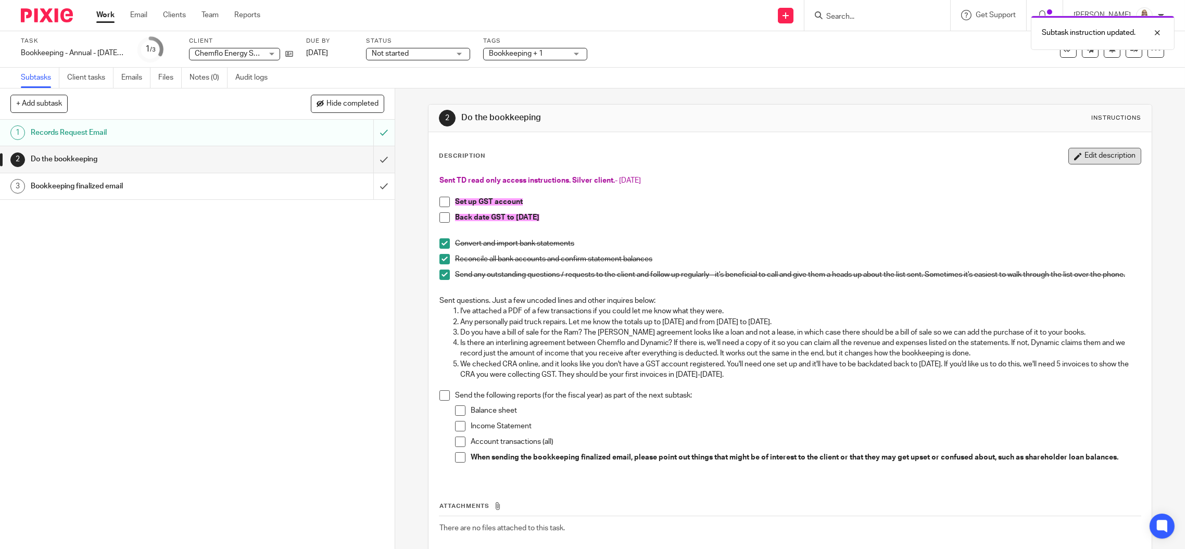
click at [1109, 161] on button "Edit description" at bounding box center [1105, 156] width 73 height 17
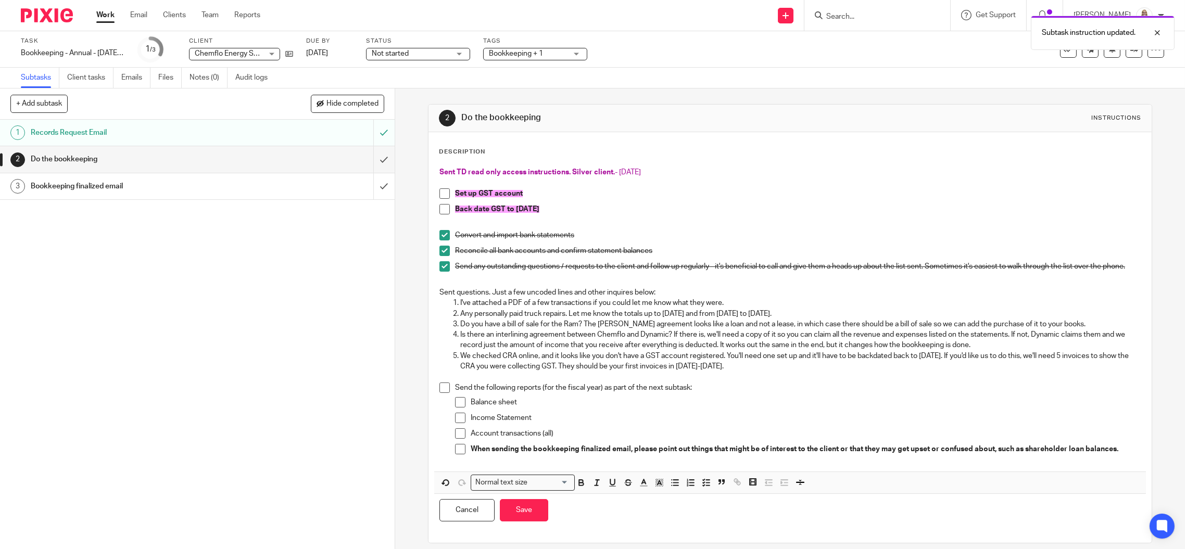
click at [665, 298] on p "Sent questions. Just a few uncoded lines and other inquires below:" at bounding box center [789, 292] width 701 height 10
drag, startPoint x: 683, startPoint y: 297, endPoint x: 658, endPoint y: 296, distance: 24.5
click at [658, 296] on p "Sent questions. Just a few uncoded lines and other inquires below: - Aug 11" at bounding box center [789, 292] width 701 height 10
click at [735, 368] on p "We checked CRA online, and it looks like you don't have a GST account registere…" at bounding box center [800, 361] width 681 height 21
drag, startPoint x: 775, startPoint y: 374, endPoint x: 432, endPoint y: 299, distance: 351.1
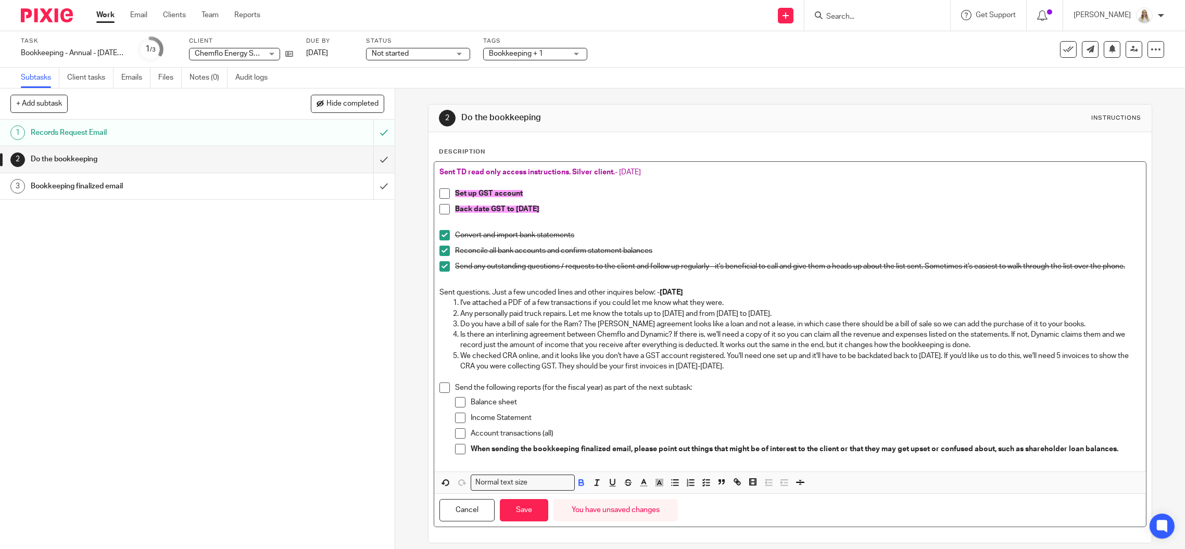
click at [434, 299] on div "Sent TD read only access instructions. Silver client. - July 24 Set up GST acco…" at bounding box center [790, 317] width 712 height 310
click at [639, 487] on icon "button" at bounding box center [643, 482] width 9 height 9
click at [726, 521] on li "color:#AB149E" at bounding box center [730, 517] width 8 height 8
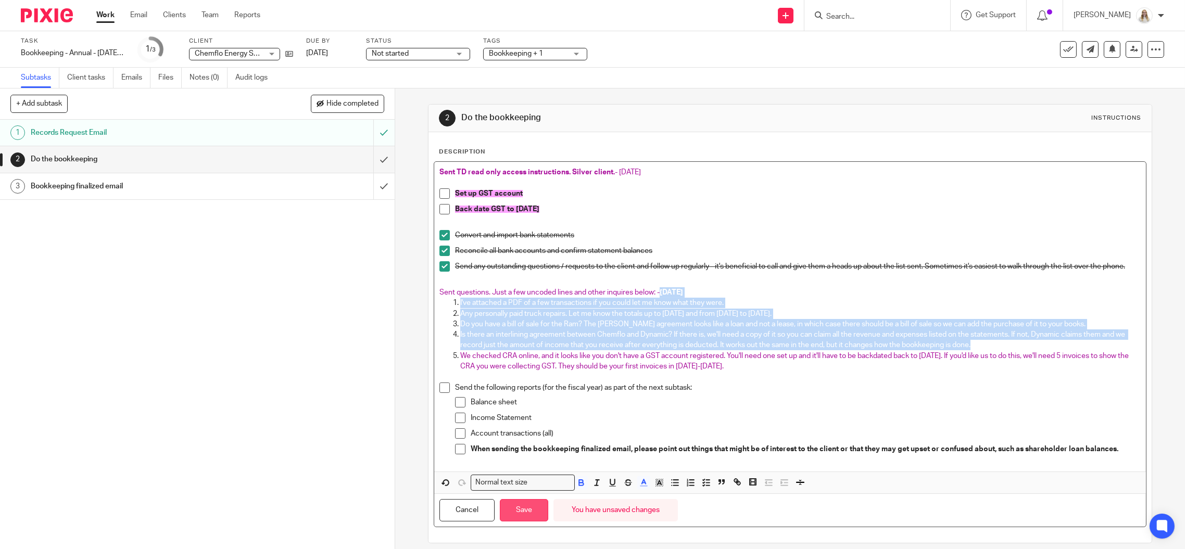
click at [524, 511] on button "Save" at bounding box center [524, 510] width 48 height 22
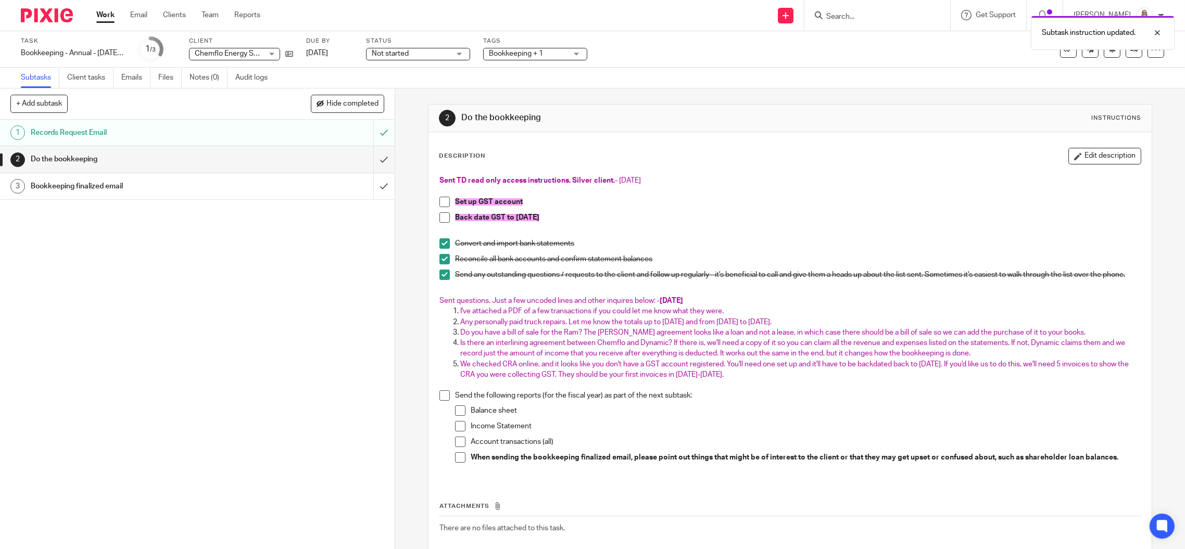
click at [721, 391] on p at bounding box center [789, 385] width 701 height 10
click at [1077, 157] on button "Edit description" at bounding box center [1105, 156] width 73 height 17
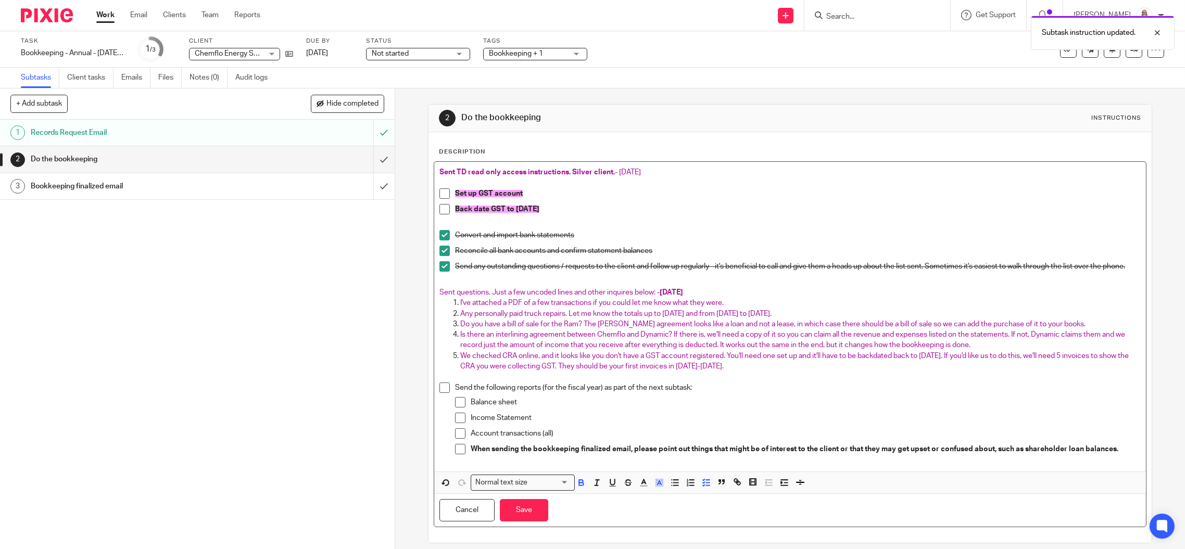
drag, startPoint x: 543, startPoint y: 210, endPoint x: 446, endPoint y: 196, distance: 97.9
click at [446, 196] on ul "Set up GST account Back date GST to Jan 2024" at bounding box center [789, 204] width 701 height 31
click at [658, 485] on polyline "button" at bounding box center [660, 483] width 4 height 4
click at [633, 500] on li "color:#FFFFFF" at bounding box center [637, 497] width 8 height 8
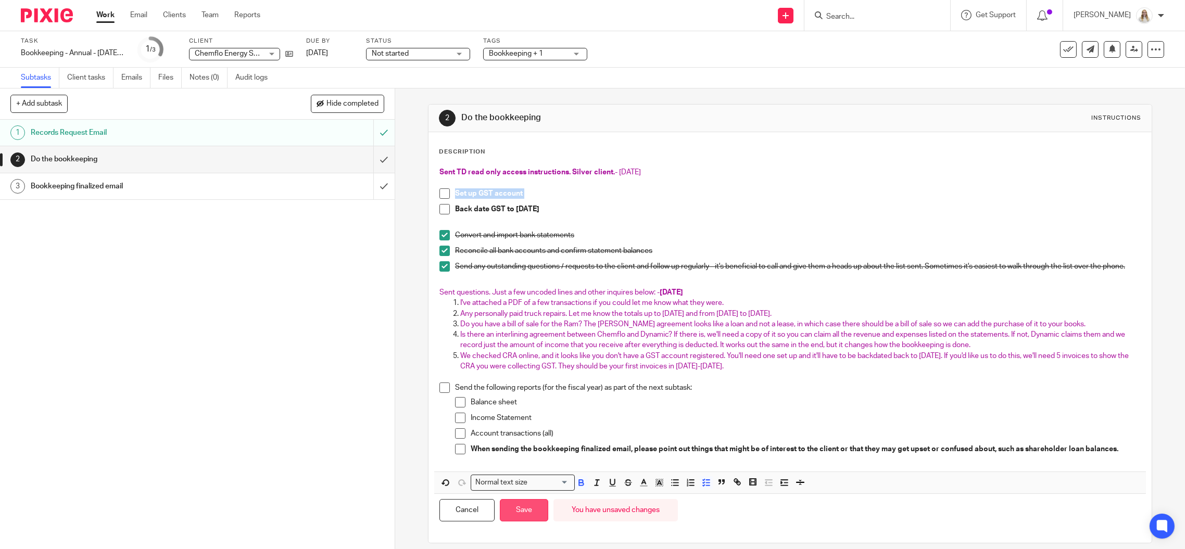
click at [518, 511] on button "Save" at bounding box center [524, 510] width 48 height 22
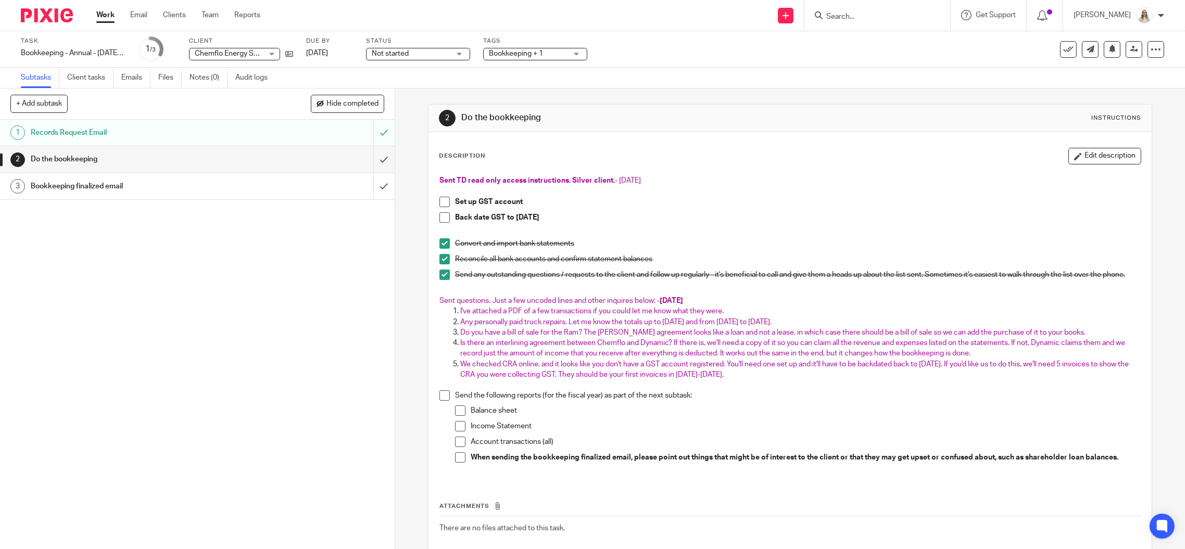
click at [552, 52] on span "Bookkeeping + 1" at bounding box center [528, 53] width 78 height 11
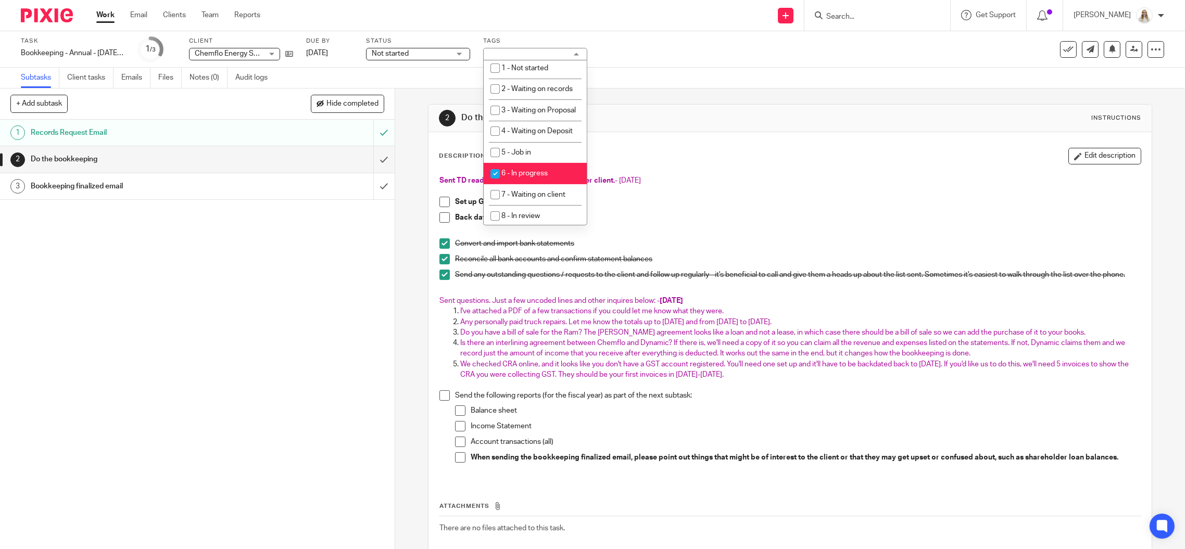
scroll to position [347, 0]
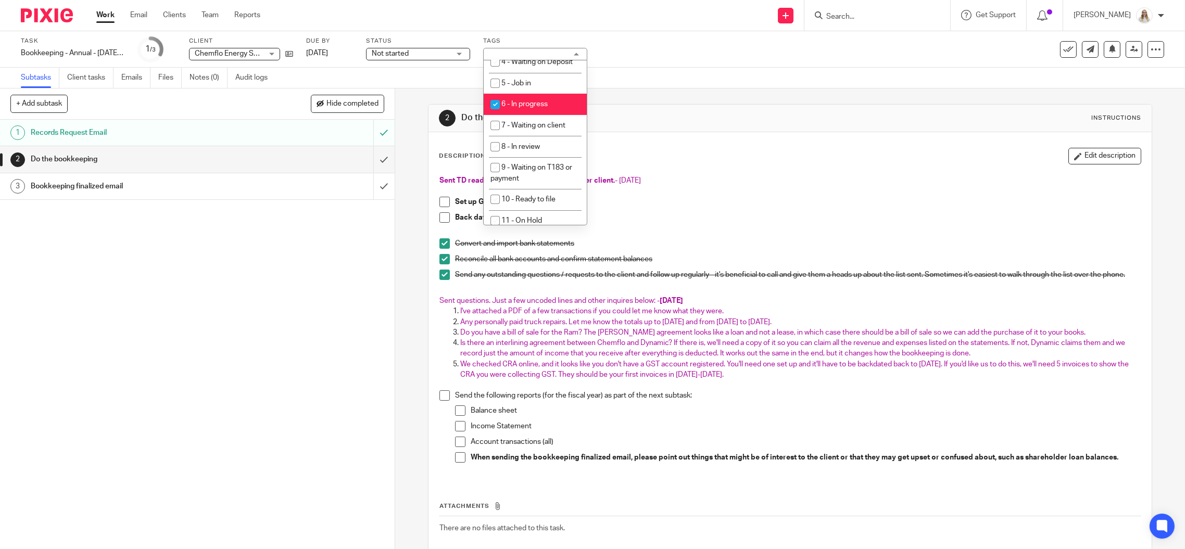
click at [538, 108] on span "6 - In progress" at bounding box center [524, 104] width 46 height 7
checkbox input "false"
click at [542, 129] on span "7 - Waiting on client" at bounding box center [533, 125] width 64 height 7
checkbox input "true"
drag, startPoint x: 661, startPoint y: 150, endPoint x: 568, endPoint y: 73, distance: 120.9
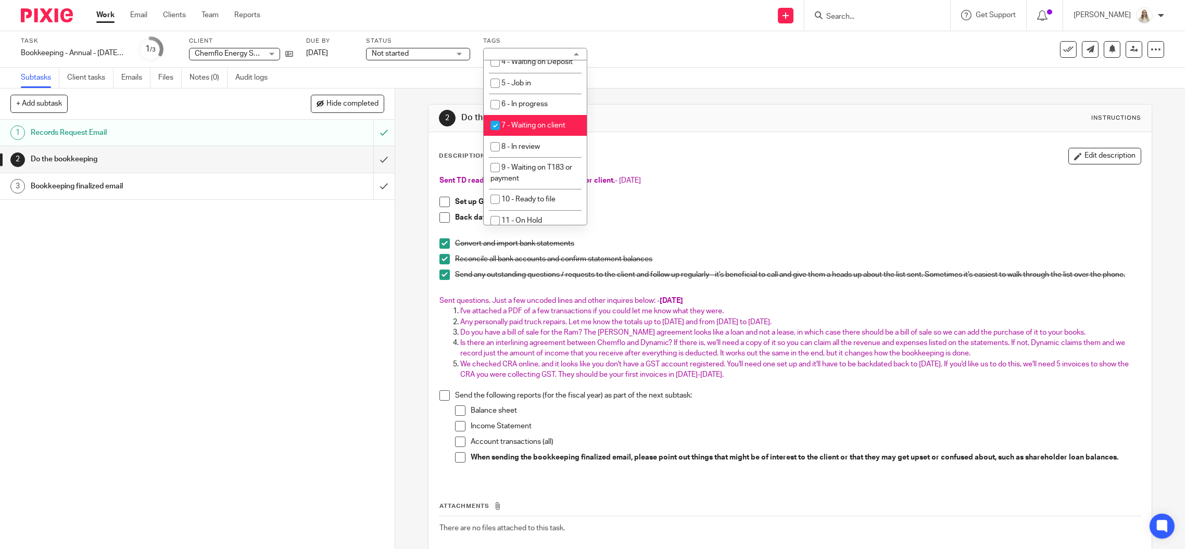
click at [660, 150] on div "Description Edit description" at bounding box center [790, 156] width 702 height 17
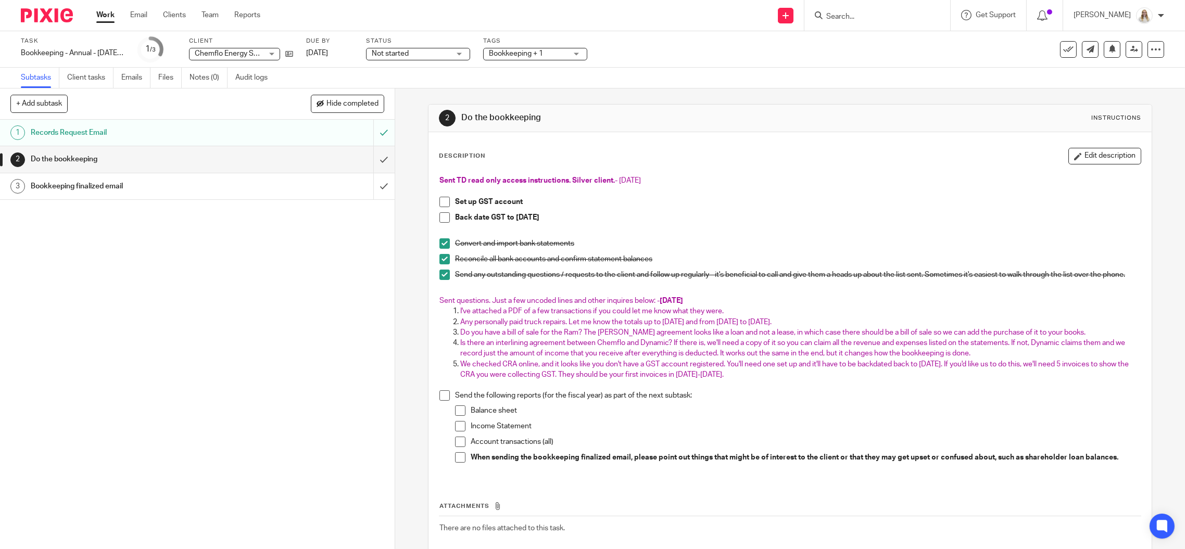
drag, startPoint x: 769, startPoint y: 378, endPoint x: 434, endPoint y: 299, distance: 344.6
click at [434, 299] on div "Sent TD read only access instructions. Silver client. - July 24 Set up GST acco…" at bounding box center [790, 325] width 712 height 310
copy div "Sent questions. Just a few uncoded lines and other inquires below: - Aug 11 I'v…"
drag, startPoint x: 555, startPoint y: 216, endPoint x: 425, endPoint y: 200, distance: 131.1
click at [429, 200] on div "Description Edit description Sent TD read only access instructions. Silver clie…" at bounding box center [790, 361] width 723 height 458
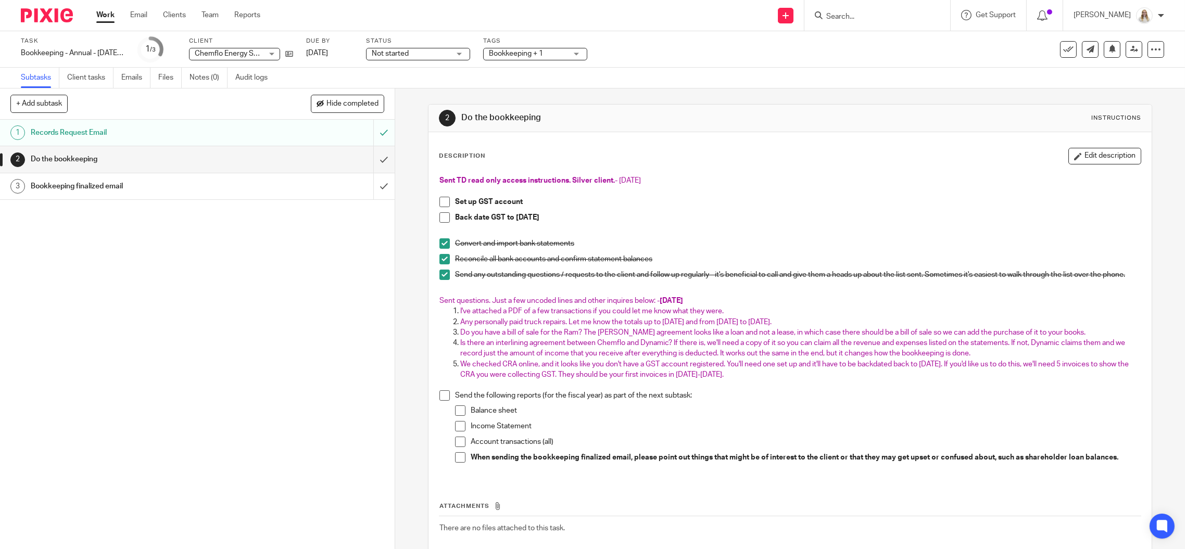
copy ul "Set up GST account Back date GST to Jan 2024"
click at [98, 52] on div "Bookkeeping - Annual - Nov 2024 to June 2025 Save Bookkeeping - Annual - Nov 20…" at bounding box center [73, 53] width 104 height 10
drag, startPoint x: 254, startPoint y: 269, endPoint x: 18, endPoint y: 210, distance: 243.2
click at [254, 269] on div "1 Records Request Email 2 Do the bookkeeping 3 Bookkeeping finalized email" at bounding box center [197, 335] width 395 height 430
click at [1151, 45] on icon at bounding box center [1156, 49] width 10 height 10
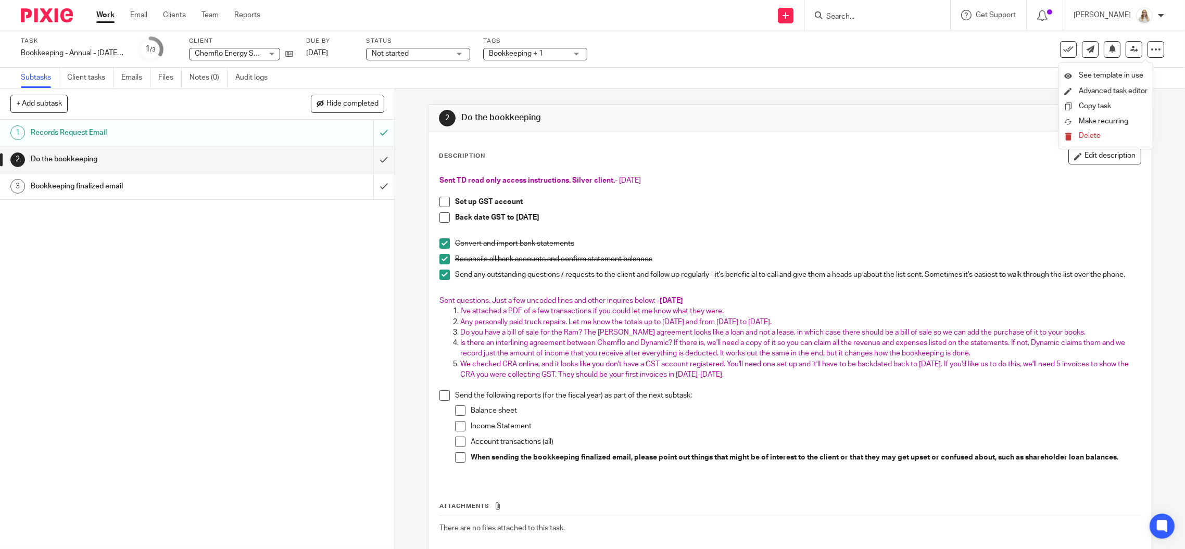
click at [1095, 137] on span "Delete" at bounding box center [1090, 135] width 22 height 7
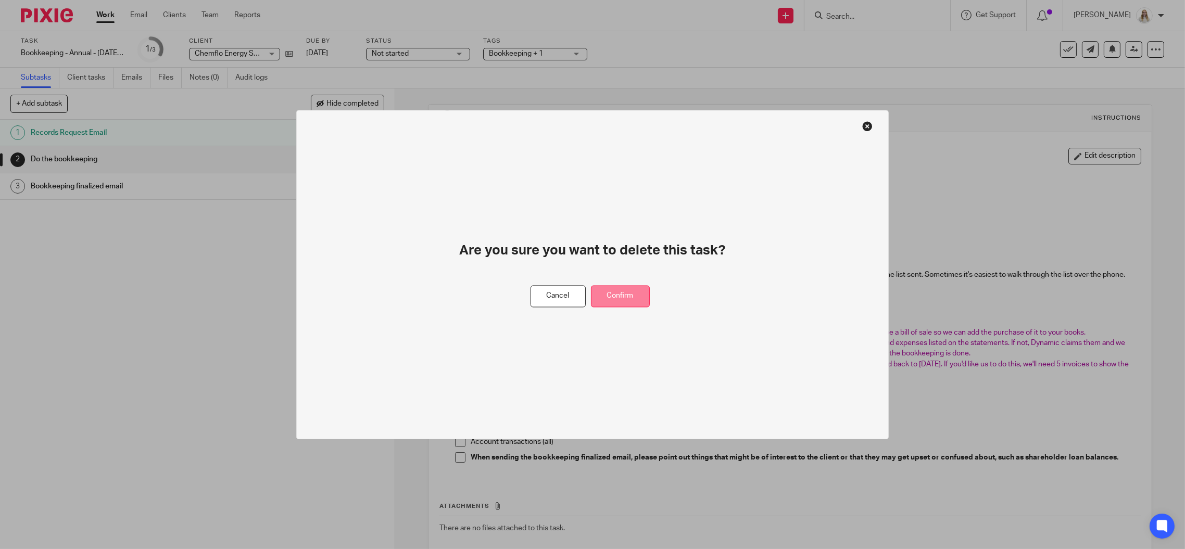
click at [627, 293] on button "Confirm" at bounding box center [620, 296] width 59 height 22
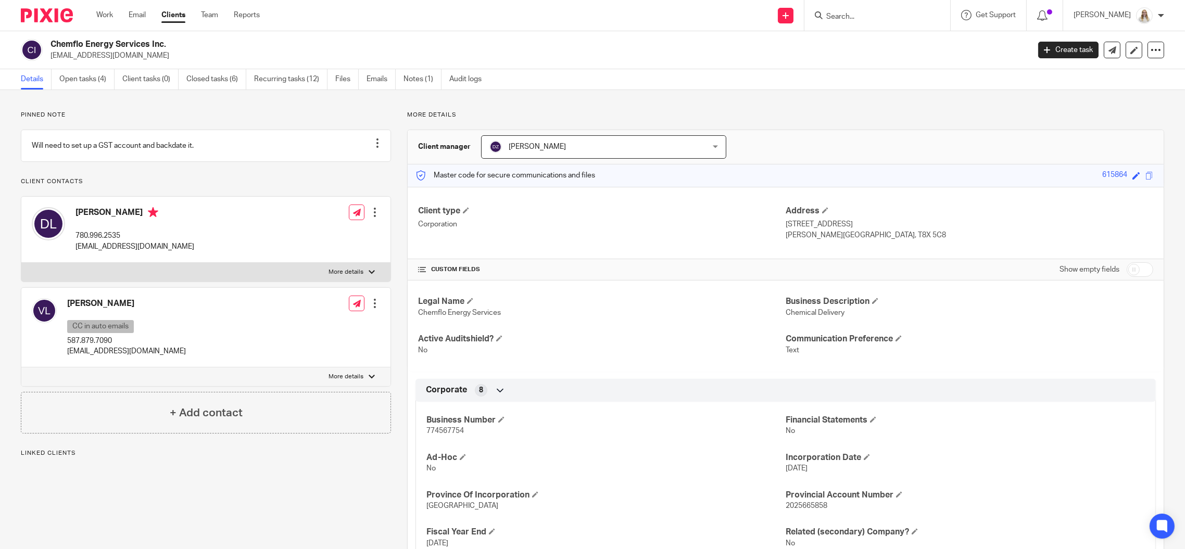
scroll to position [208, 0]
click at [887, 101] on div "Pinned note Will need to set up a GST account and backdate it. Unpin note Edit …" at bounding box center [592, 491] width 1185 height 802
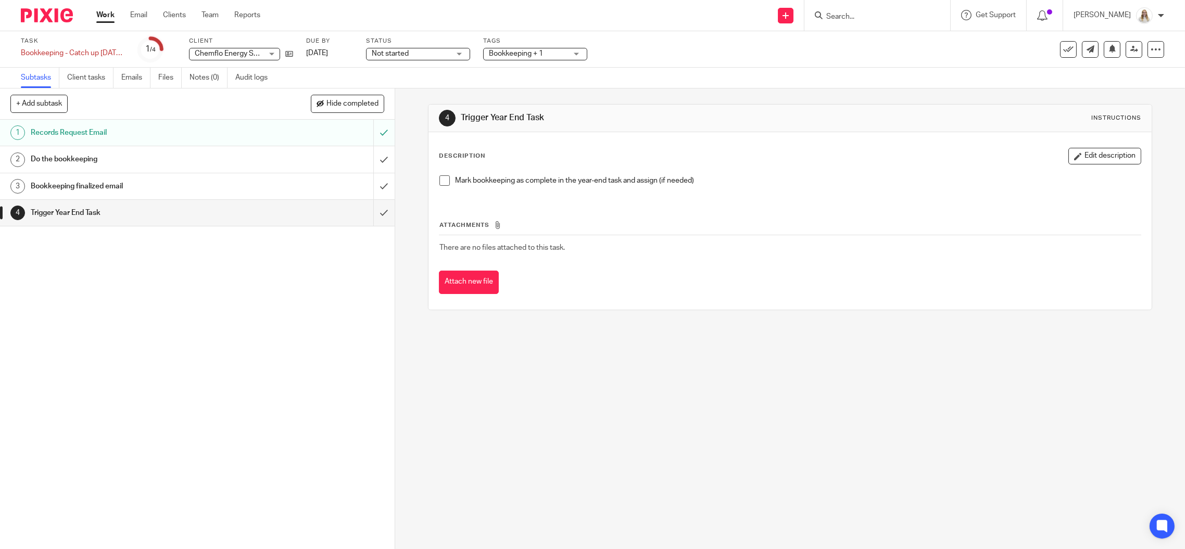
drag, startPoint x: 960, startPoint y: 193, endPoint x: 949, endPoint y: 190, distance: 11.7
click at [959, 193] on div "Mark bookkeeping as complete in the year-end task and assign (if needed)" at bounding box center [790, 184] width 712 height 29
click at [1079, 157] on button "Edit description" at bounding box center [1105, 156] width 73 height 17
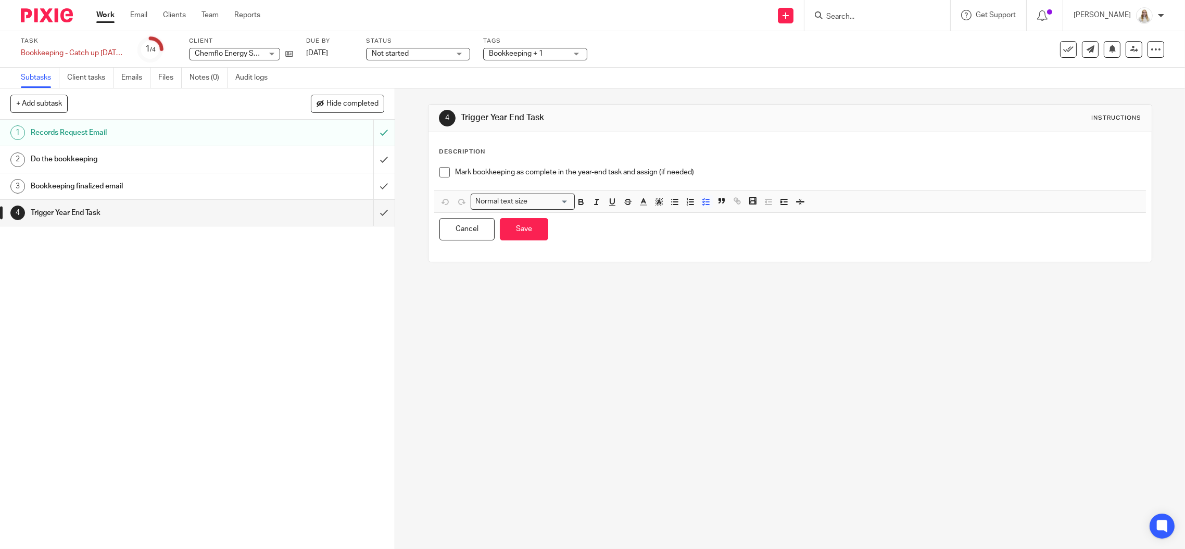
click at [574, 172] on p "Mark bookkeeping as complete in the year-end task and assign (if needed)" at bounding box center [798, 172] width 686 height 10
drag, startPoint x: 576, startPoint y: 170, endPoint x: 623, endPoint y: 169, distance: 46.9
click at [623, 169] on p "Mark bookkeeping as complete in the 2024 year-end task and assign (if needed)" at bounding box center [798, 172] width 686 height 10
click at [579, 203] on icon "button" at bounding box center [581, 203] width 4 height 3
click at [658, 200] on polyline "button" at bounding box center [660, 202] width 4 height 4
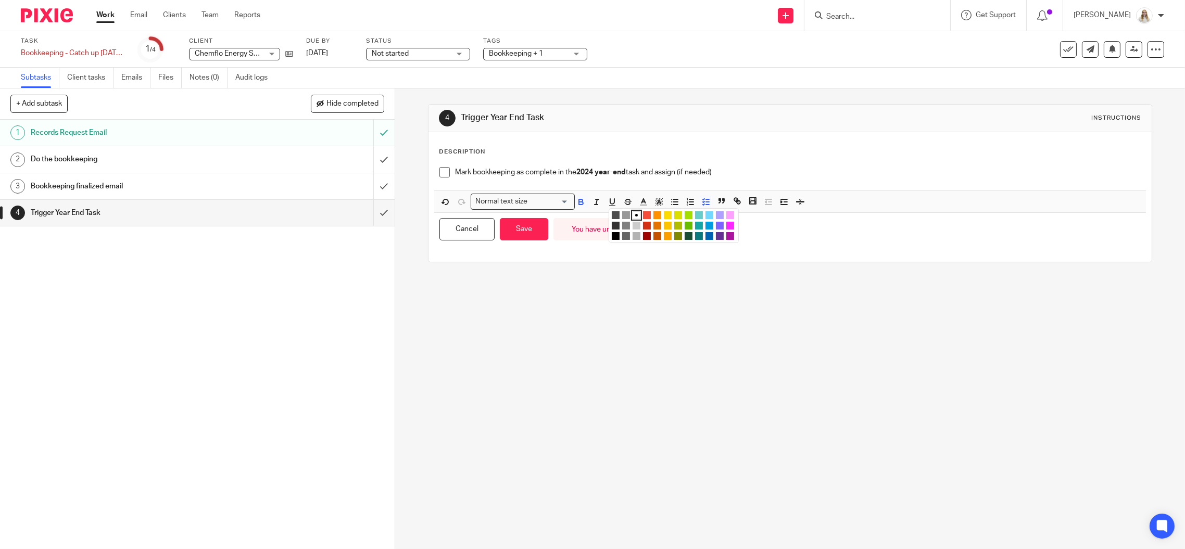
drag, startPoint x: 725, startPoint y: 232, endPoint x: 661, endPoint y: 238, distance: 63.8
click at [726, 232] on li "color:#AB149E" at bounding box center [730, 236] width 8 height 8
click at [533, 237] on button "Save" at bounding box center [524, 229] width 48 height 22
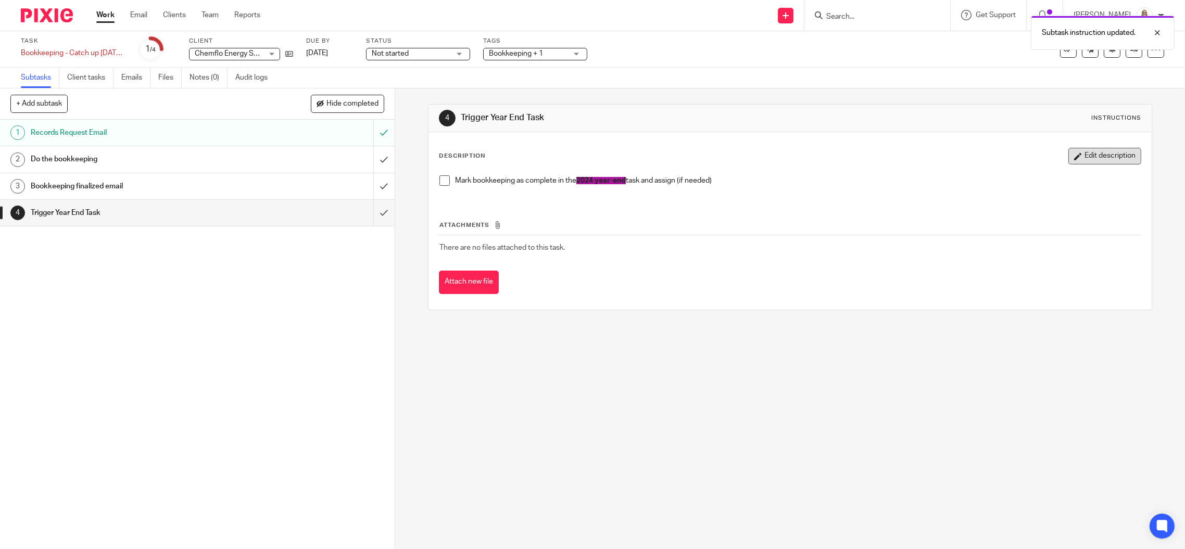
click at [1075, 148] on button "Edit description" at bounding box center [1105, 156] width 73 height 17
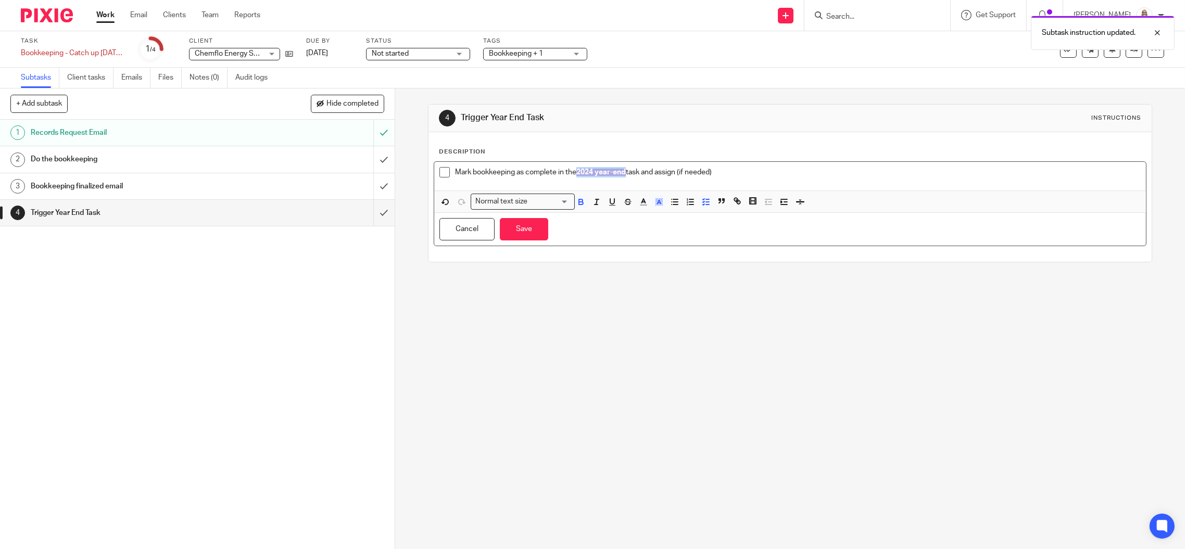
drag, startPoint x: 623, startPoint y: 170, endPoint x: 575, endPoint y: 171, distance: 48.4
click at [576, 171] on span "2024 year-end" at bounding box center [600, 172] width 49 height 7
click at [658, 200] on polyline "button" at bounding box center [660, 202] width 4 height 4
click at [634, 214] on li "color:#FFFFFF" at bounding box center [637, 215] width 8 height 8
click at [642, 199] on icon "button" at bounding box center [643, 201] width 9 height 9
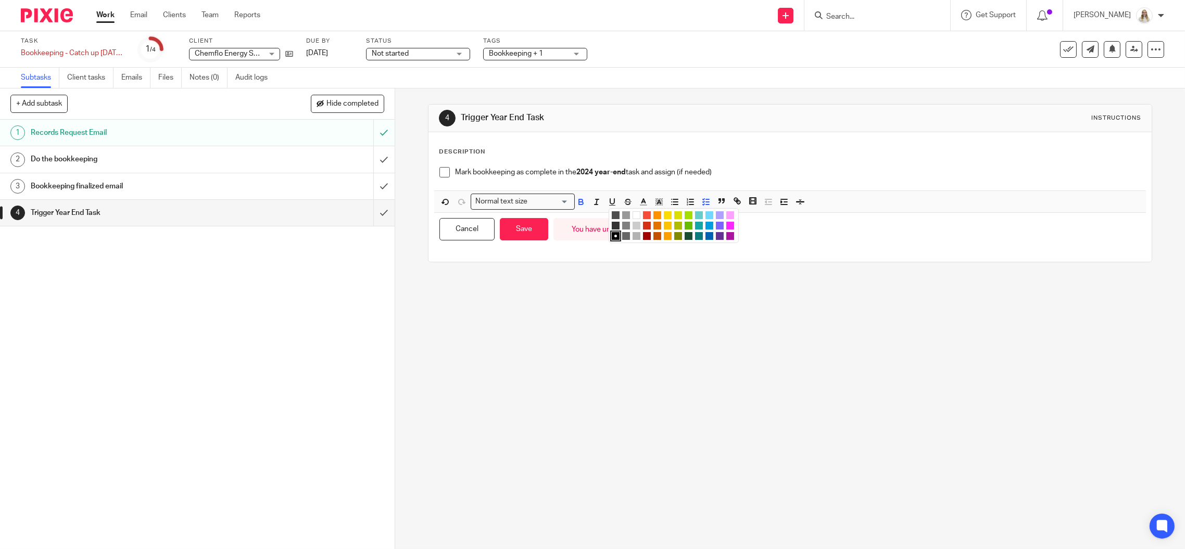
drag, startPoint x: 725, startPoint y: 234, endPoint x: 658, endPoint y: 238, distance: 67.3
click at [726, 234] on li "color:#AB149E" at bounding box center [730, 236] width 8 height 8
drag, startPoint x: 507, startPoint y: 230, endPoint x: 568, endPoint y: 267, distance: 71.3
click at [509, 232] on button "Save" at bounding box center [524, 229] width 48 height 22
click at [630, 309] on div "4 Trigger Year End Task Instructions Description Mark bookkeeping as complete i…" at bounding box center [790, 319] width 790 height 461
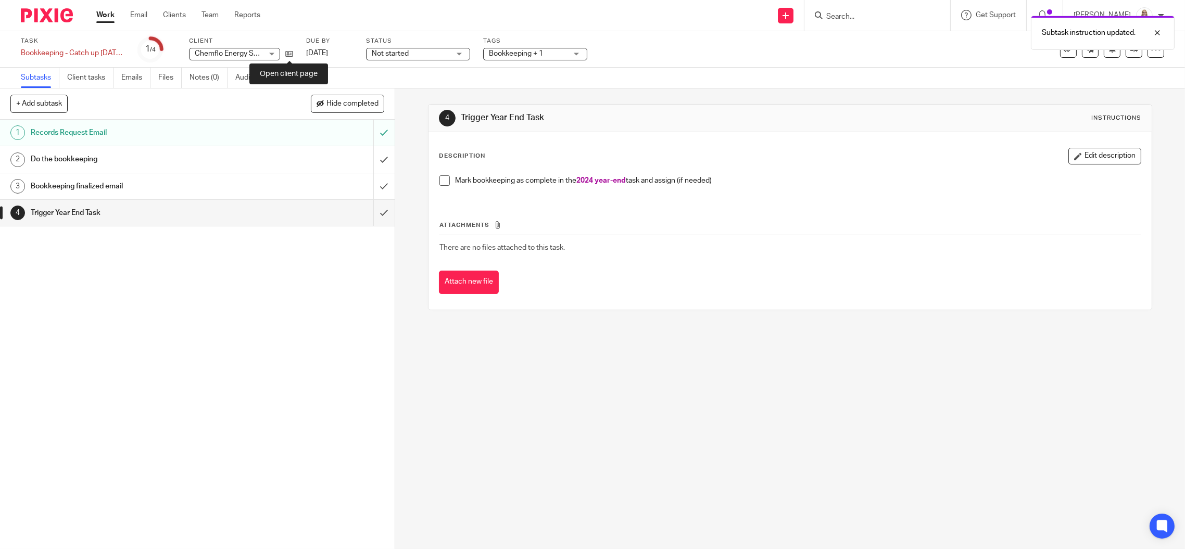
drag, startPoint x: 287, startPoint y: 52, endPoint x: 278, endPoint y: 9, distance: 43.7
click at [883, 19] on input "Search" at bounding box center [872, 16] width 94 height 9
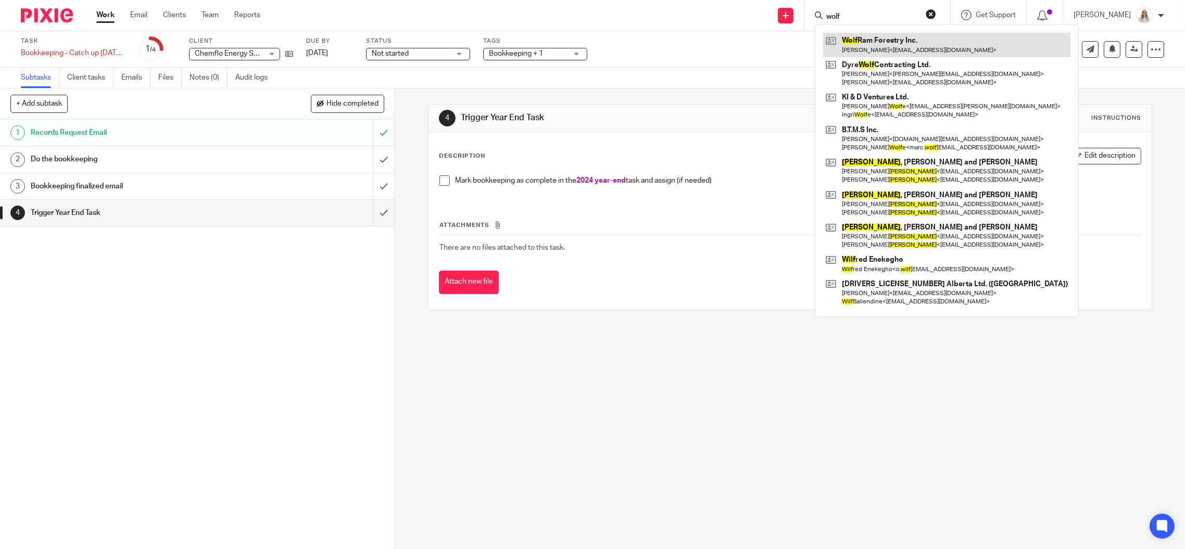
type input "wolf"
click at [886, 47] on link at bounding box center [946, 45] width 247 height 24
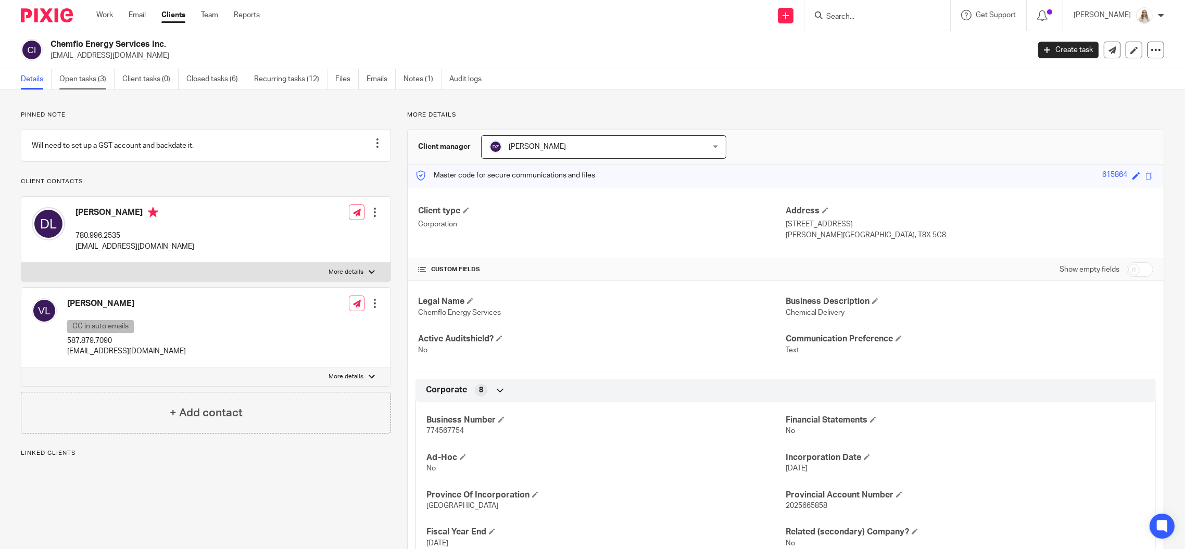
click at [77, 81] on link "Open tasks (3)" at bounding box center [86, 79] width 55 height 20
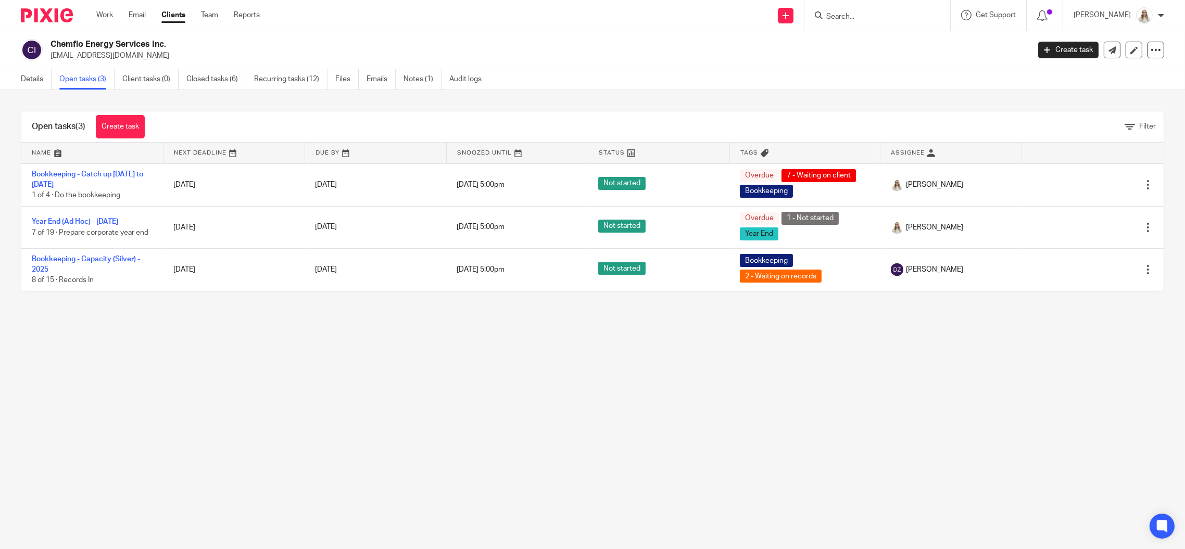
click at [869, 22] on div at bounding box center [878, 15] width 146 height 31
click at [874, 17] on input "Search" at bounding box center [872, 16] width 94 height 9
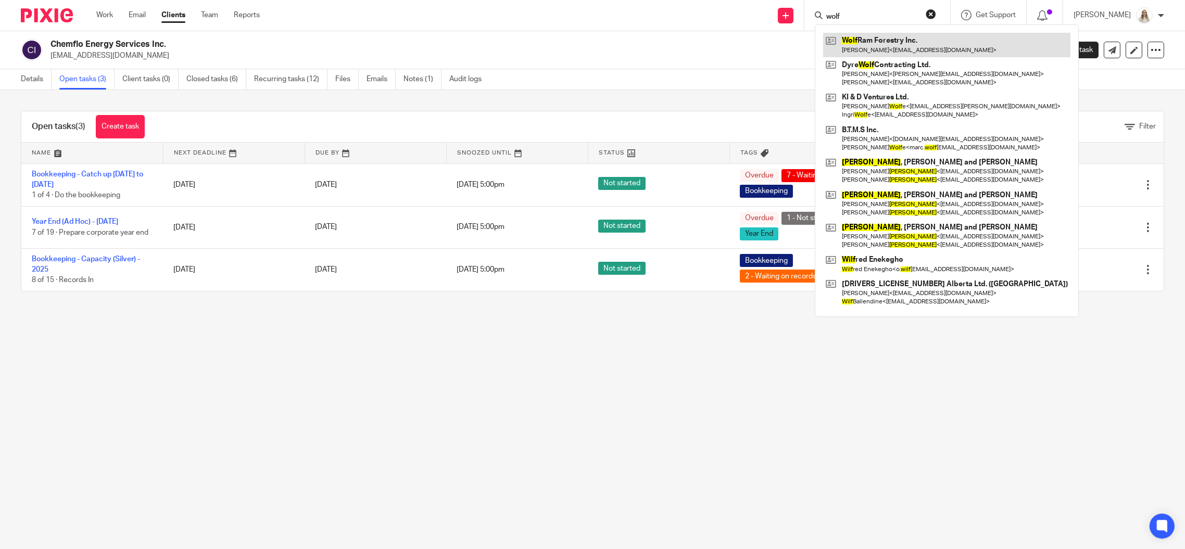
type input "wolf"
click at [886, 40] on link at bounding box center [946, 45] width 247 height 24
click at [696, 51] on p "[EMAIL_ADDRESS][DOMAIN_NAME]" at bounding box center [537, 56] width 972 height 10
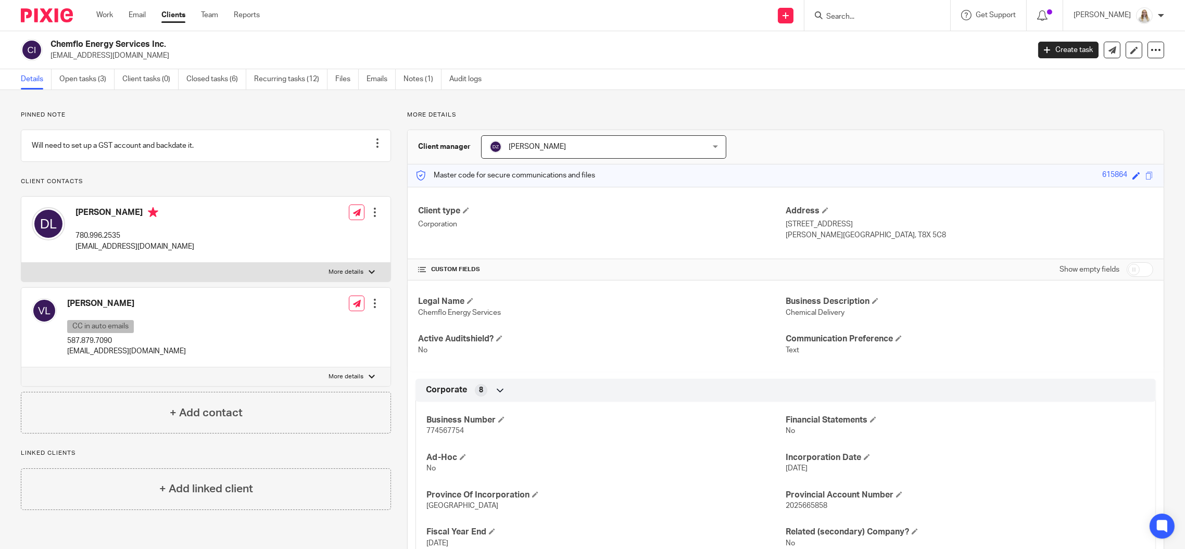
scroll to position [69, 0]
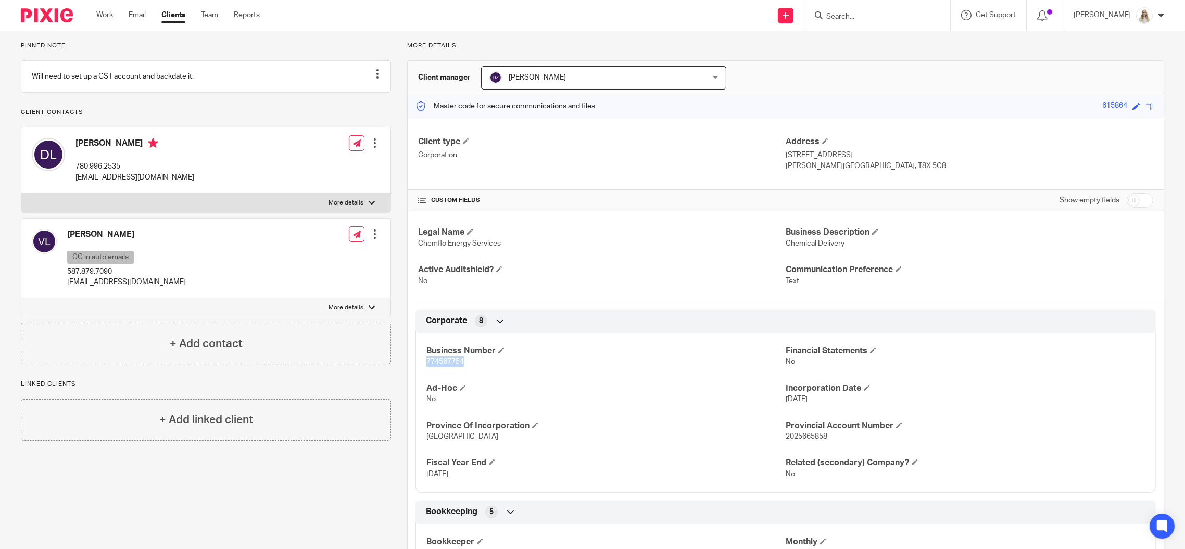
drag, startPoint x: 429, startPoint y: 359, endPoint x: 417, endPoint y: 359, distance: 11.5
click at [417, 359] on div "Business Number 774567754 Financial Statements No Ad-Hoc No Incorporation Date …" at bounding box center [786, 409] width 740 height 168
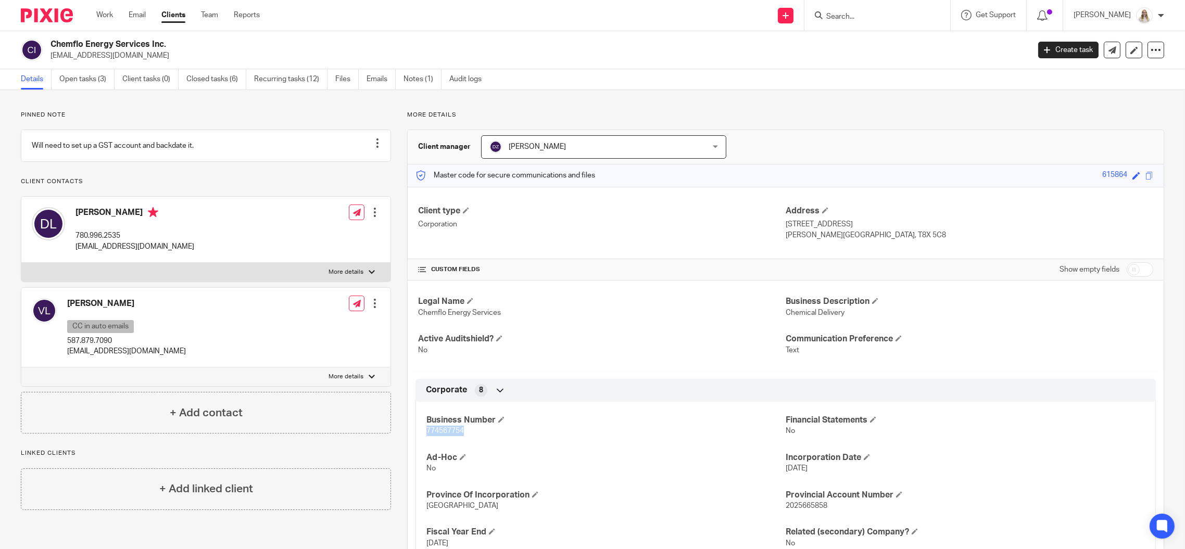
click at [610, 427] on p "774567754" at bounding box center [605, 431] width 359 height 10
drag, startPoint x: 896, startPoint y: 137, endPoint x: 617, endPoint y: 136, distance: 279.6
click at [896, 137] on div "Client manager [PERSON_NAME] [PERSON_NAME] [PERSON_NAME] [PERSON_NAME] [PERSON_…" at bounding box center [786, 147] width 756 height 34
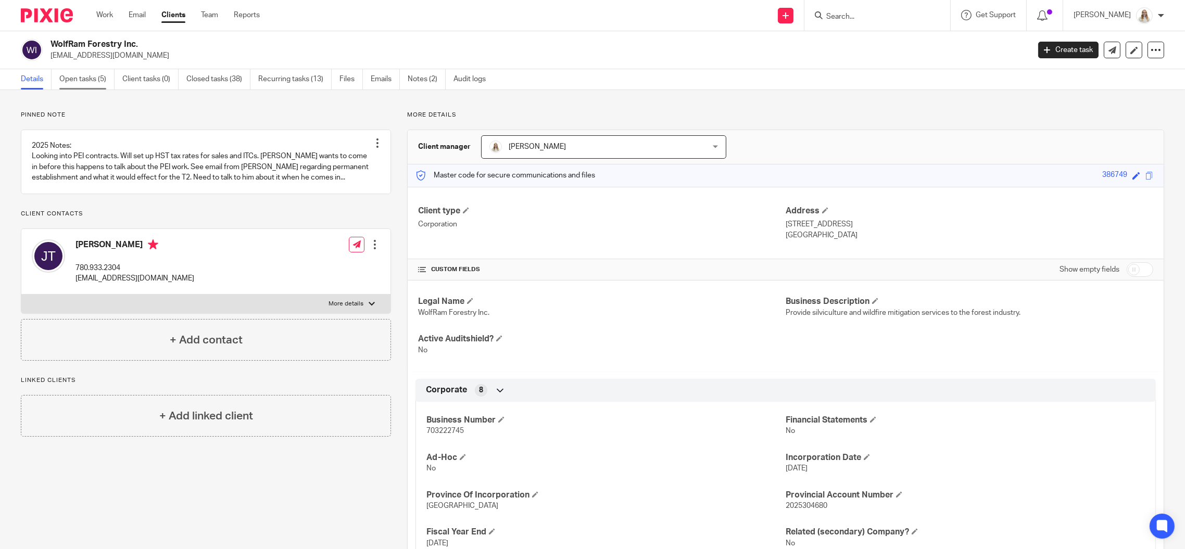
click at [63, 71] on link "Open tasks (5)" at bounding box center [86, 79] width 55 height 20
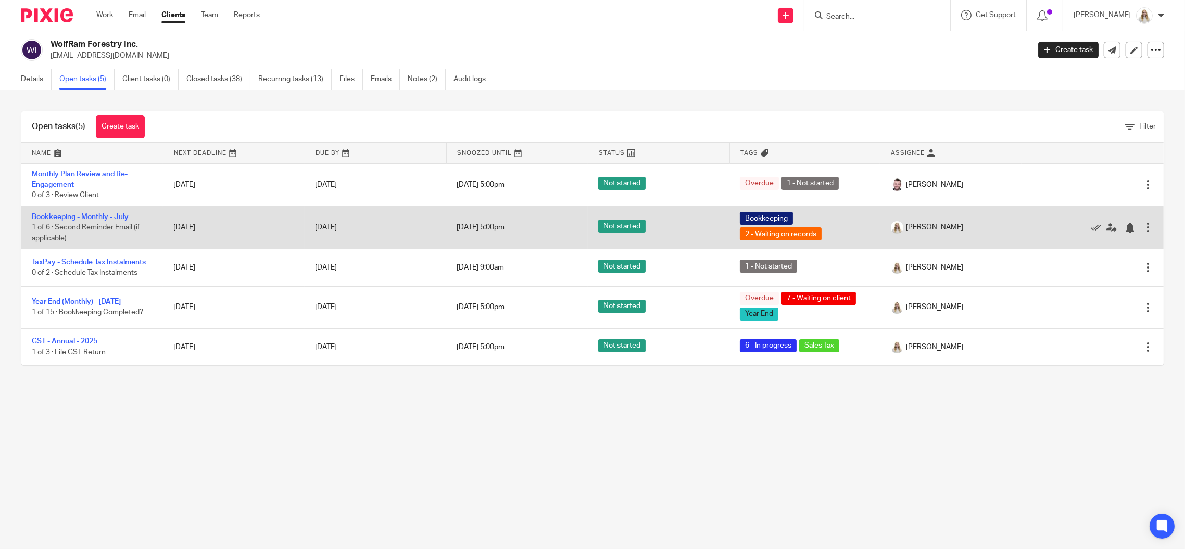
click at [124, 212] on td "Bookkeeping - Monthly - [DATE] of 6 · Second Reminder Email (if applicable)" at bounding box center [92, 227] width 142 height 43
click at [119, 216] on link "Bookkeeping - Monthly - July" at bounding box center [80, 216] width 97 height 7
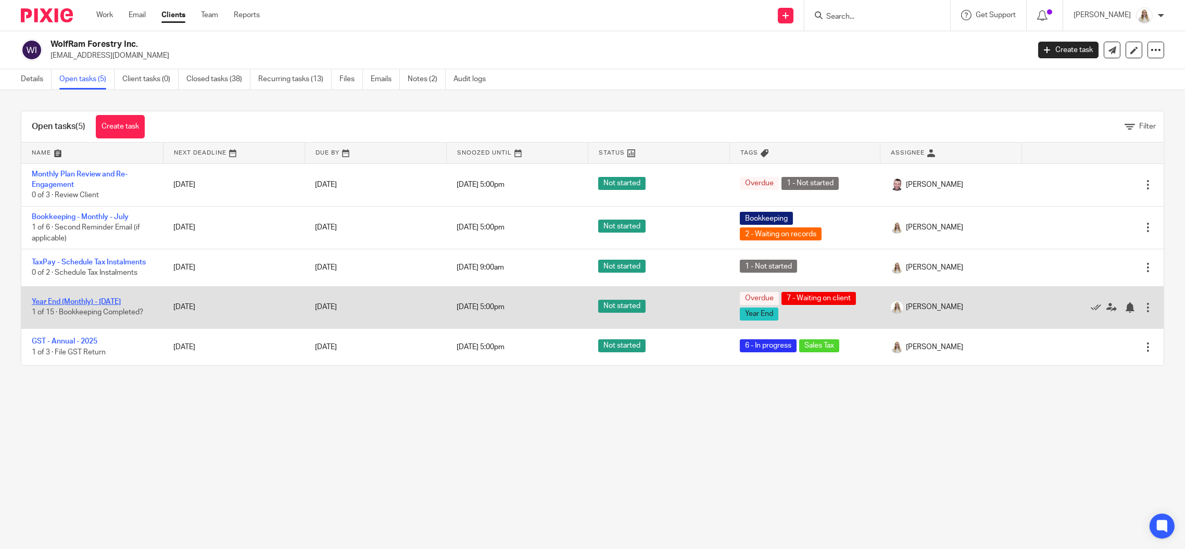
click at [120, 301] on link "Year End (Monthly) - [DATE]" at bounding box center [76, 301] width 89 height 7
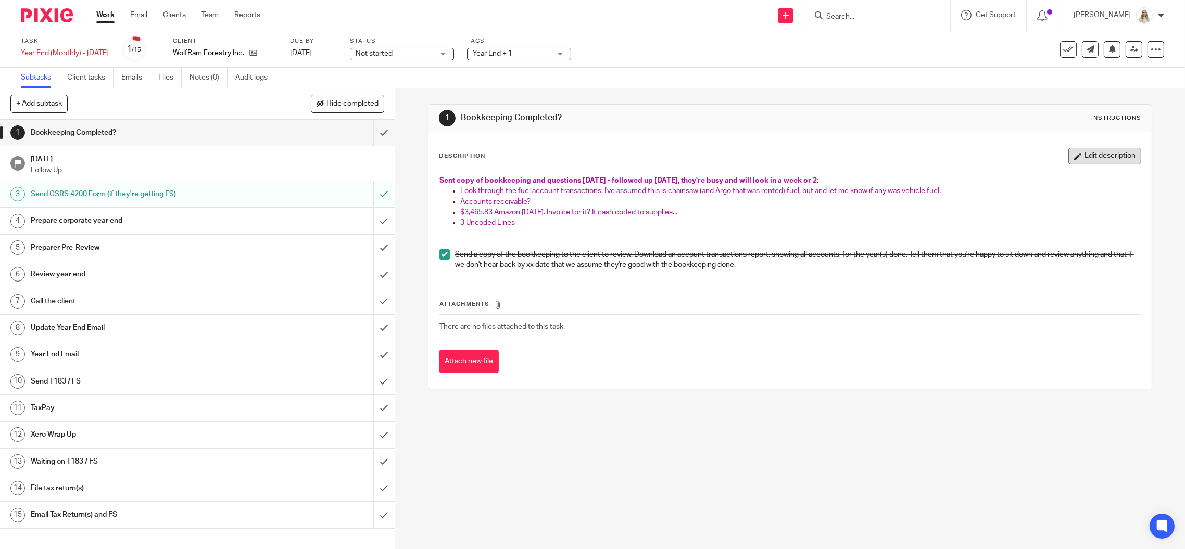
click at [1072, 154] on button "Edit description" at bounding box center [1105, 156] width 73 height 17
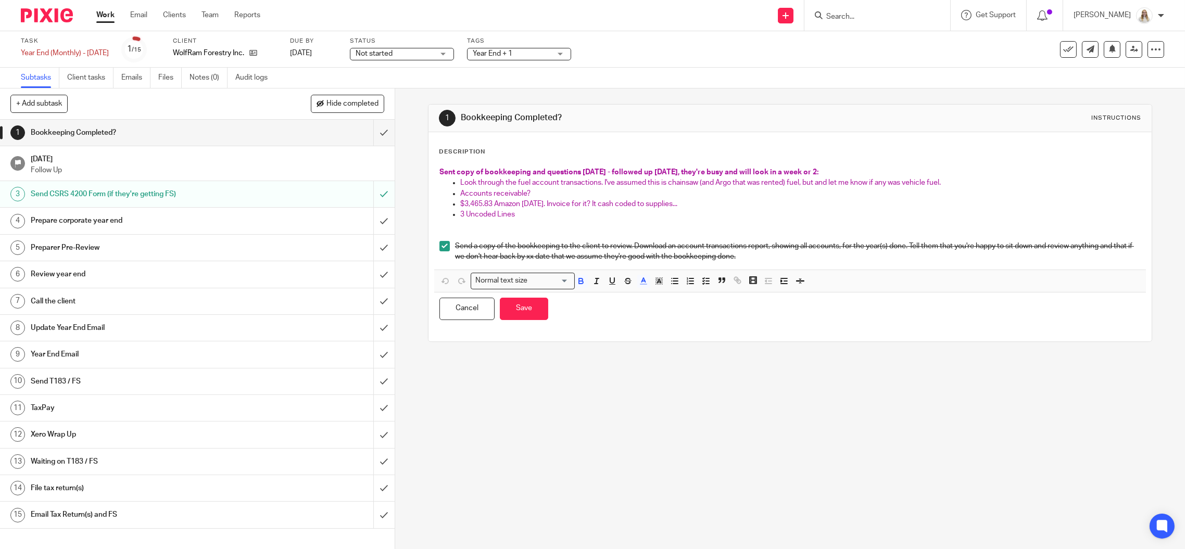
click at [837, 173] on p "Sent copy of bookkeeping and questions July 4 - followed up July 14, they're bu…" at bounding box center [789, 172] width 701 height 10
drag, startPoint x: 669, startPoint y: 170, endPoint x: 808, endPoint y: 170, distance: 139.0
click at [808, 170] on span "Sent copy of bookkeeping and questions July 4 - followed up July 14, they're bu…" at bounding box center [628, 172] width 379 height 7
drag, startPoint x: 578, startPoint y: 448, endPoint x: 533, endPoint y: 387, distance: 75.9
click at [568, 432] on div "1 Bookkeeping Completed? Instructions Description Sent copy of bookkeeping and …" at bounding box center [790, 319] width 790 height 461
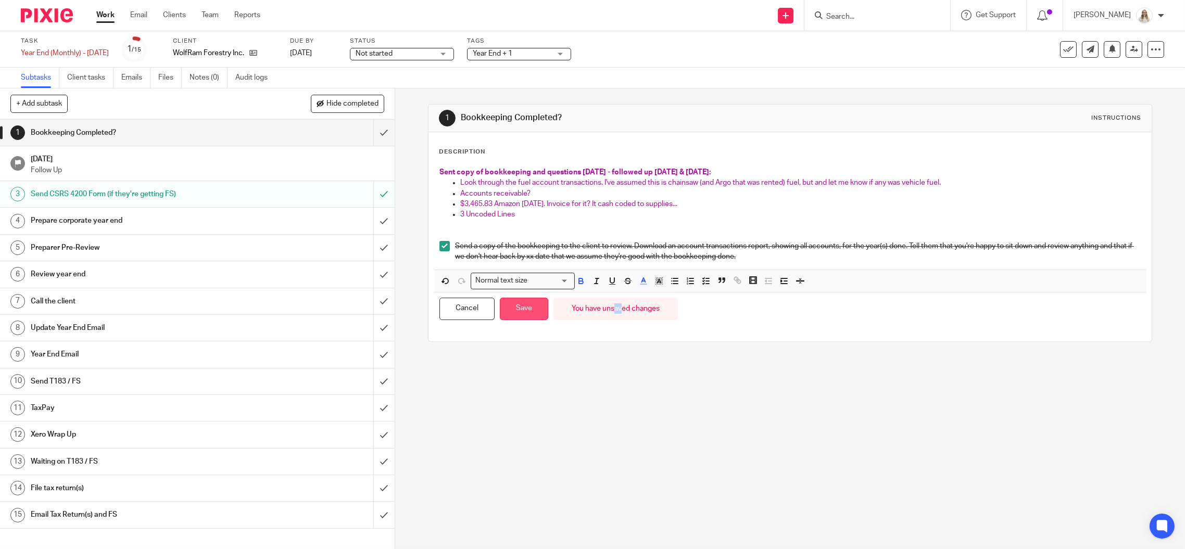
click at [514, 303] on button "Save" at bounding box center [524, 309] width 48 height 22
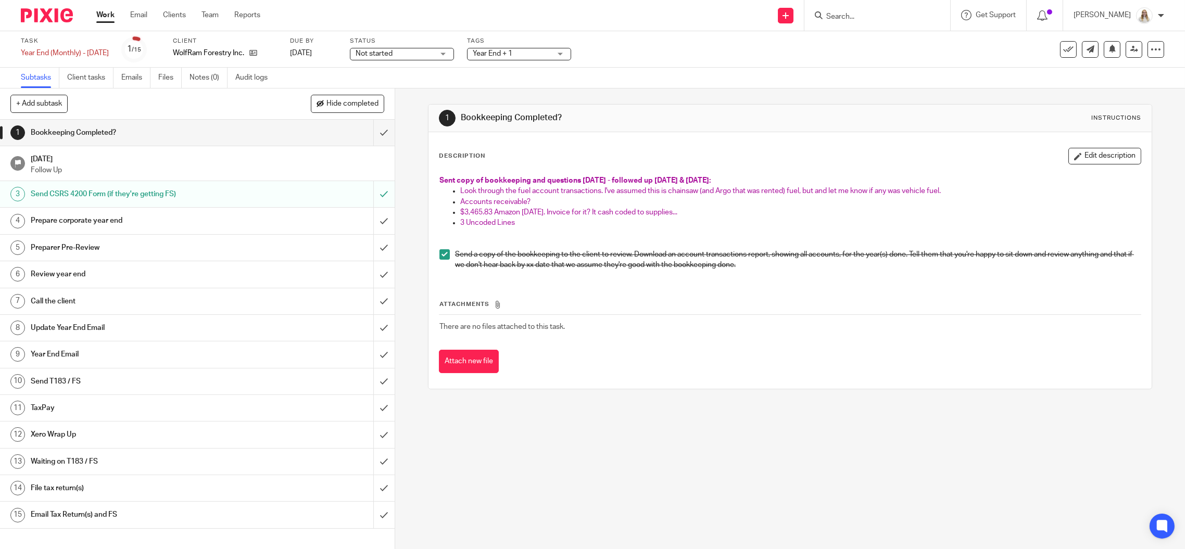
click at [103, 16] on link "Work" at bounding box center [105, 15] width 18 height 10
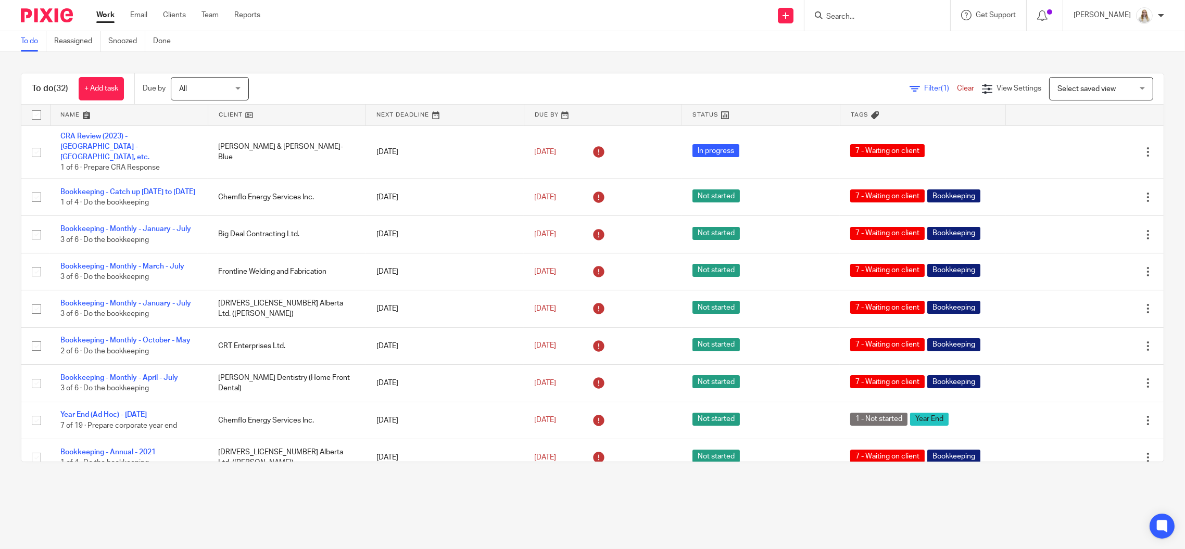
click at [90, 111] on link at bounding box center [129, 115] width 157 height 21
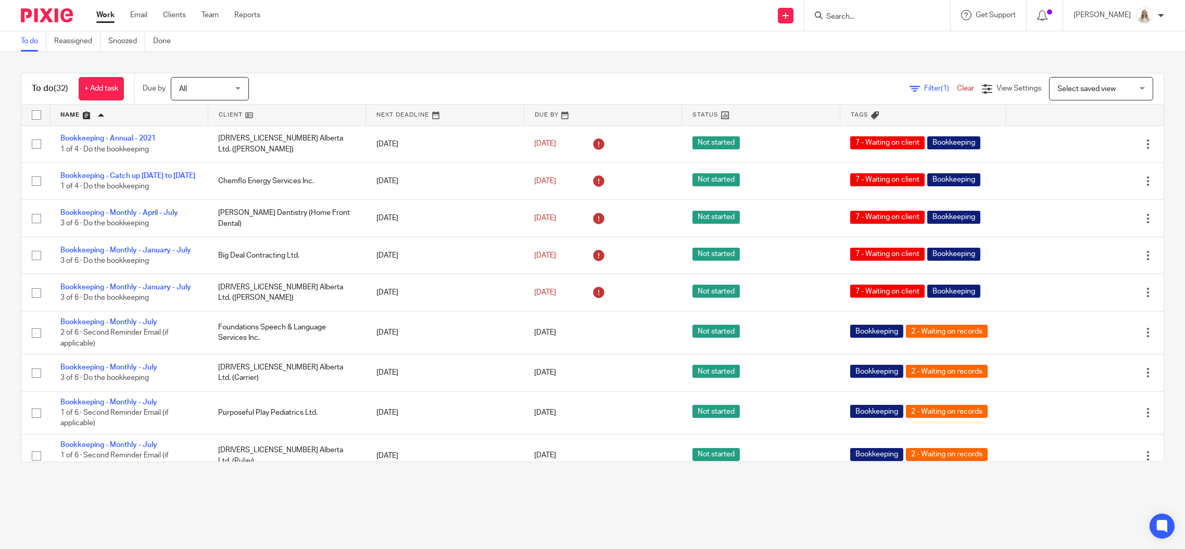
drag, startPoint x: 94, startPoint y: 137, endPoint x: 119, endPoint y: 101, distance: 44.2
click at [454, 30] on div "Send new email Create task Add client Request signature Get Support Contact via…" at bounding box center [730, 15] width 909 height 31
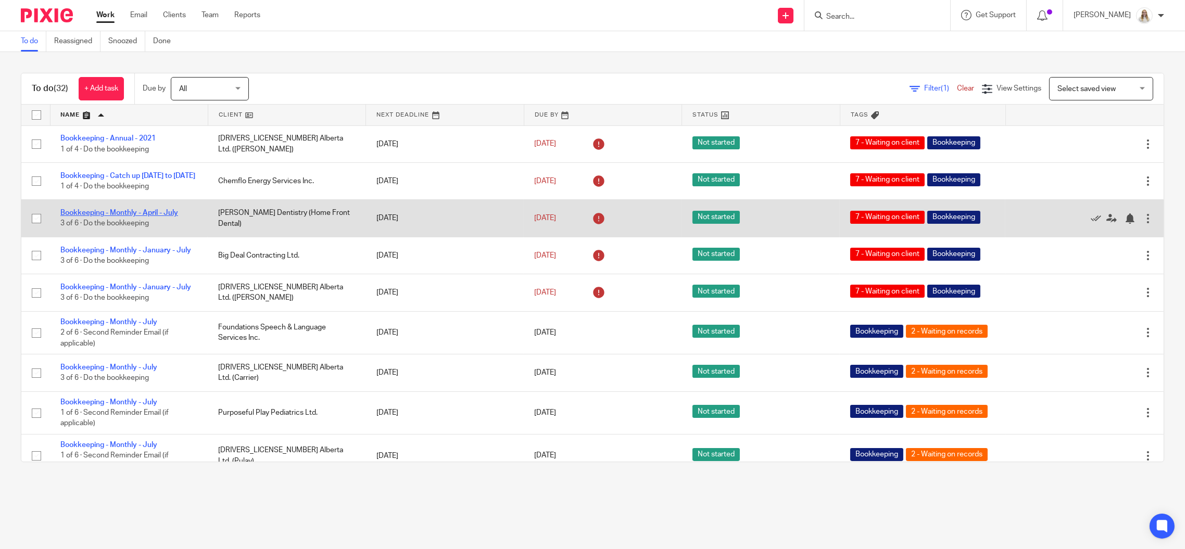
click at [164, 217] on link "Bookkeeping - Monthly - April - July" at bounding box center [119, 212] width 118 height 7
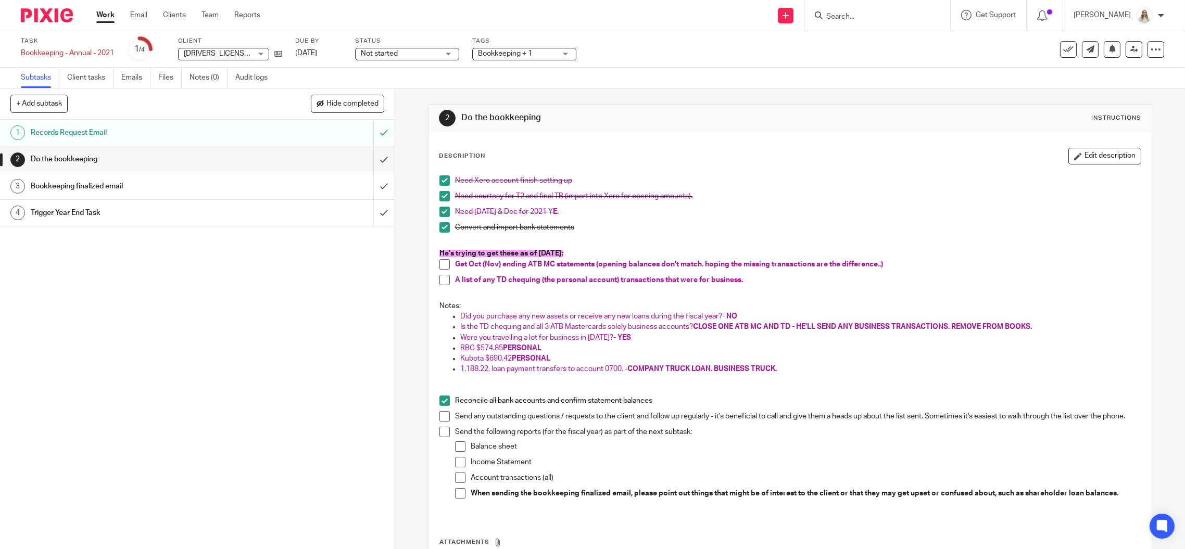
click at [698, 48] on div "Task Bookkeeping - Annual - 2021 Save Bookkeeping - Annual - 2021 1 /4 Client […" at bounding box center [497, 49] width 953 height 25
drag, startPoint x: 702, startPoint y: 61, endPoint x: 722, endPoint y: 57, distance: 20.2
click at [702, 61] on div "Task Bookkeeping - Annual - 2021 Save Bookkeeping - Annual - 2021 1 /4 Client 9…" at bounding box center [497, 49] width 953 height 25
click at [722, 56] on div "Task Bookkeeping - Annual - 2021 Save Bookkeeping - Annual - 2021 1 /4 Client 9…" at bounding box center [497, 49] width 953 height 25
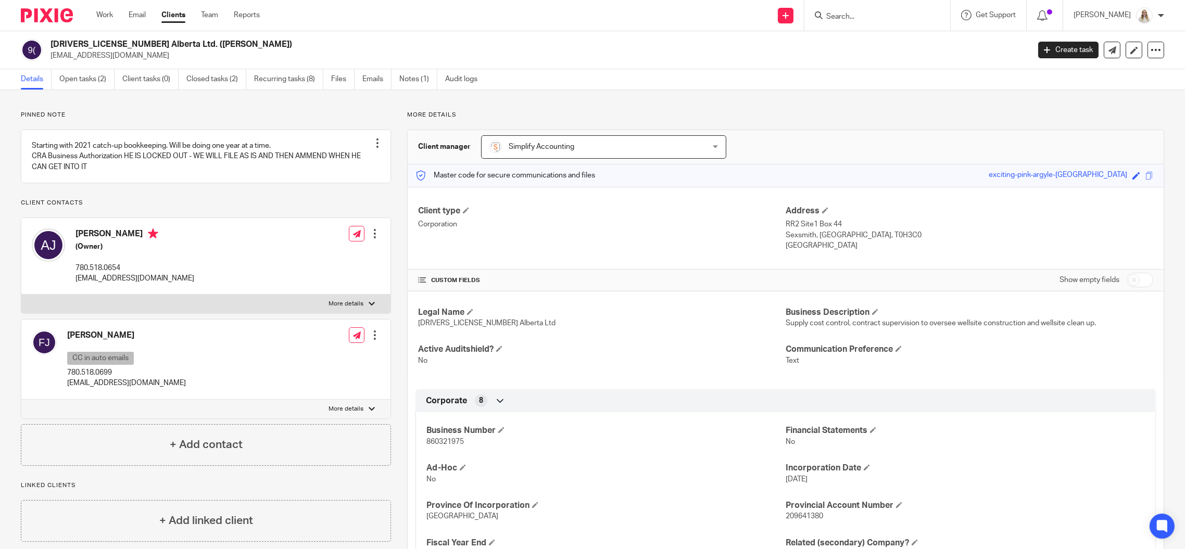
click at [614, 33] on div "[DRIVERS_LICENSE_NUMBER] Alberta Ltd. ([PERSON_NAME]) [EMAIL_ADDRESS][DOMAIN_NA…" at bounding box center [592, 50] width 1185 height 38
click at [617, 46] on h2 "[DRIVERS_LICENSE_NUMBER] Alberta Ltd. ([PERSON_NAME])" at bounding box center [440, 44] width 778 height 11
click at [622, 45] on h2 "[DRIVERS_LICENSE_NUMBER] Alberta Ltd. ([PERSON_NAME])" at bounding box center [440, 44] width 778 height 11
click at [725, 83] on div "Details Open tasks (2) Client tasks (0) Closed tasks (2) Recurring tasks (8) Fi…" at bounding box center [592, 79] width 1185 height 21
click at [279, 43] on h2 "[DRIVERS_LICENSE_NUMBER] Alberta Ltd. ([PERSON_NAME])" at bounding box center [440, 44] width 778 height 11
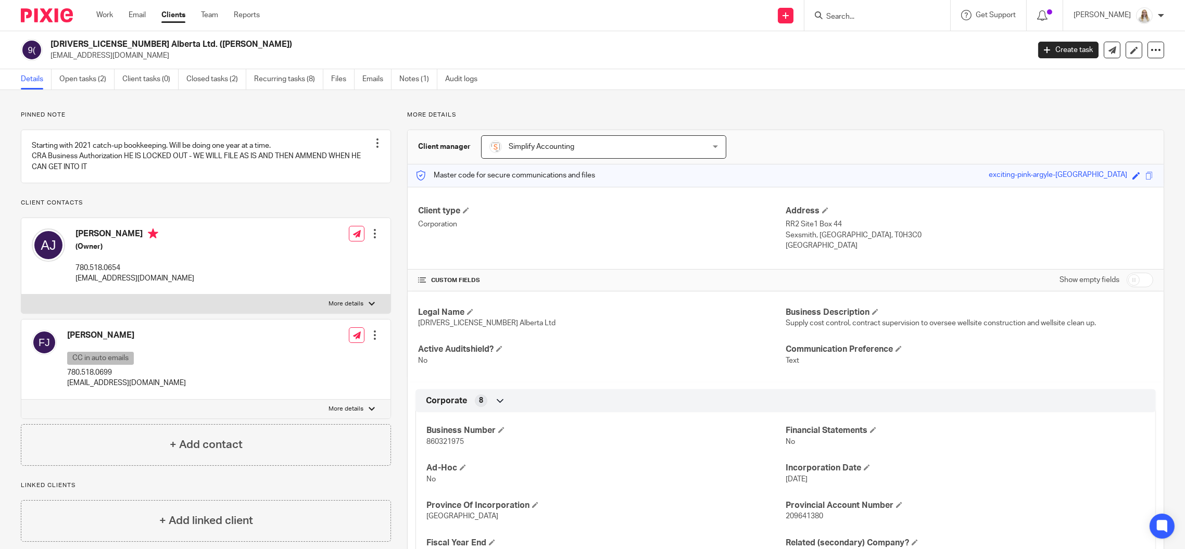
click at [442, 26] on div "Send new email Create task Add client Request signature Get Support Contact via…" at bounding box center [730, 15] width 910 height 31
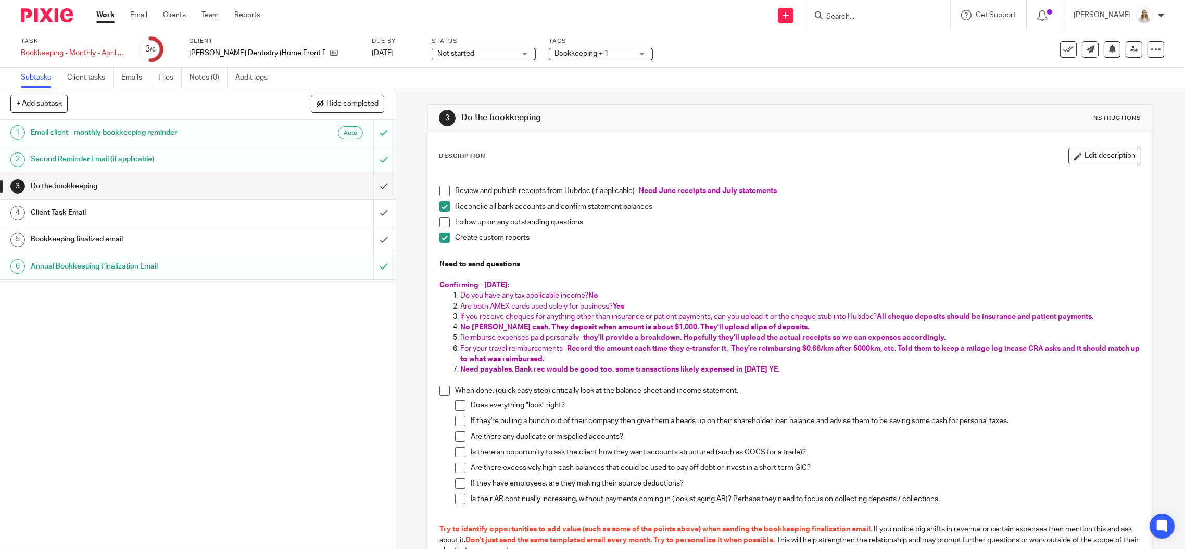
click at [1100, 159] on button "Edit description" at bounding box center [1105, 156] width 73 height 17
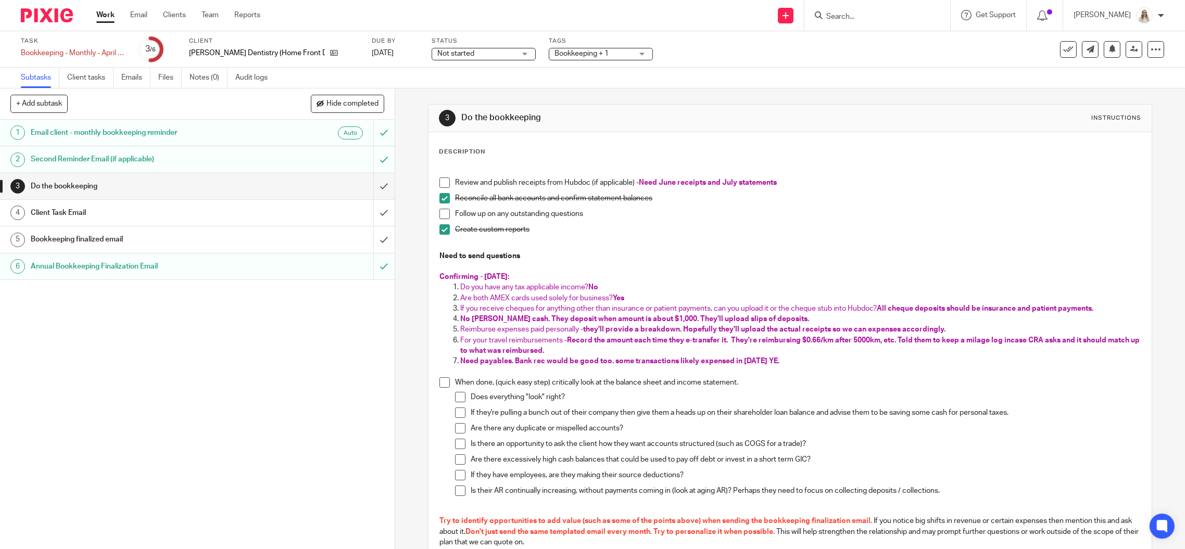
drag, startPoint x: 834, startPoint y: 244, endPoint x: 890, endPoint y: 210, distance: 64.9
click at [839, 241] on p at bounding box center [789, 245] width 701 height 10
click at [890, 16] on input "Search" at bounding box center [872, 16] width 94 height 9
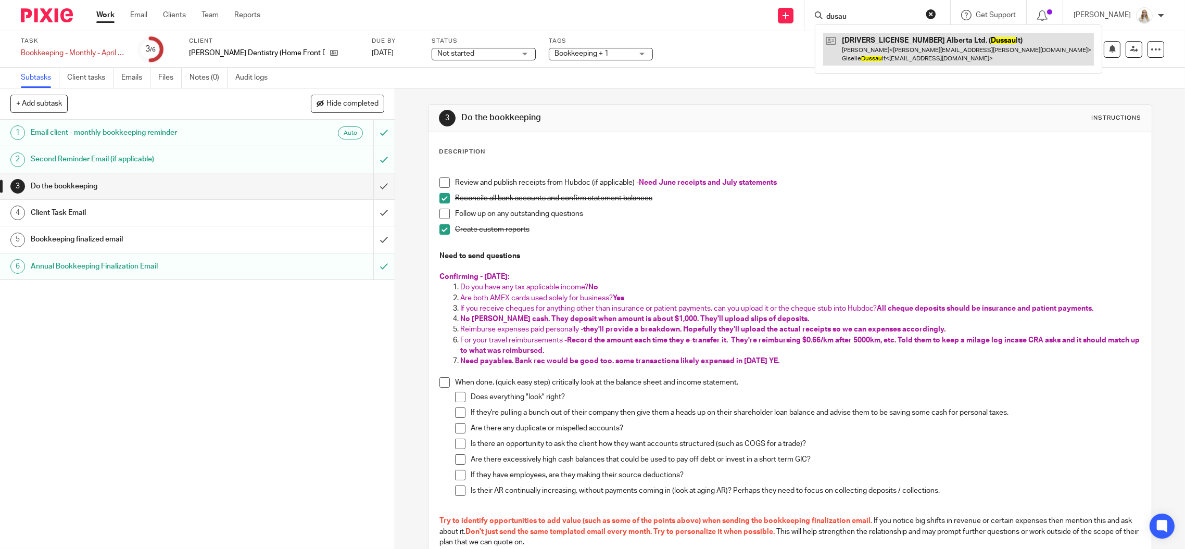
type input "dusau"
click at [895, 43] on link at bounding box center [958, 49] width 271 height 32
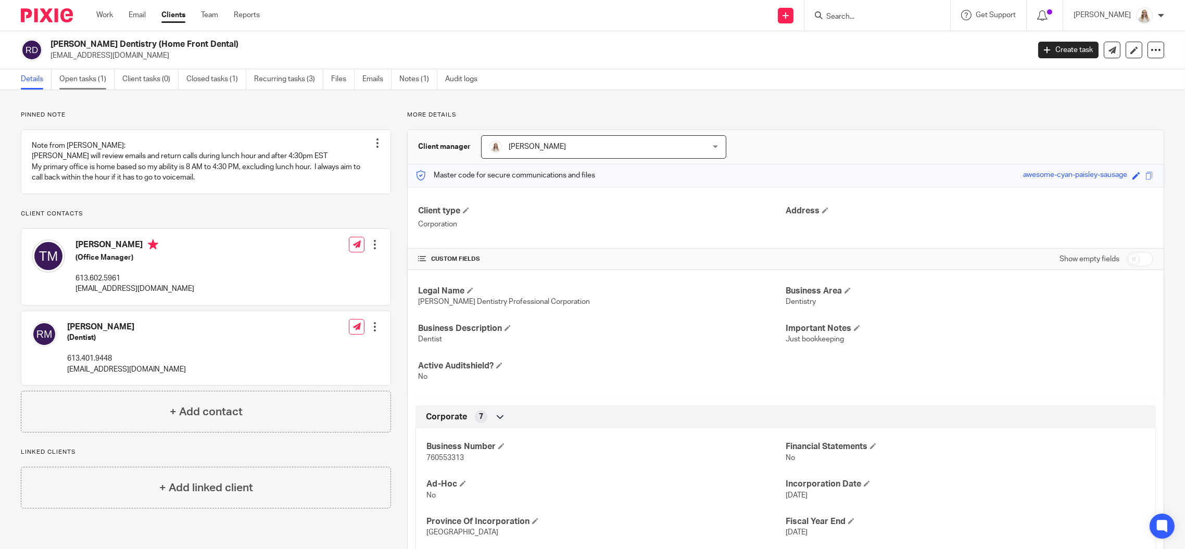
click at [77, 76] on link "Open tasks (1)" at bounding box center [86, 79] width 55 height 20
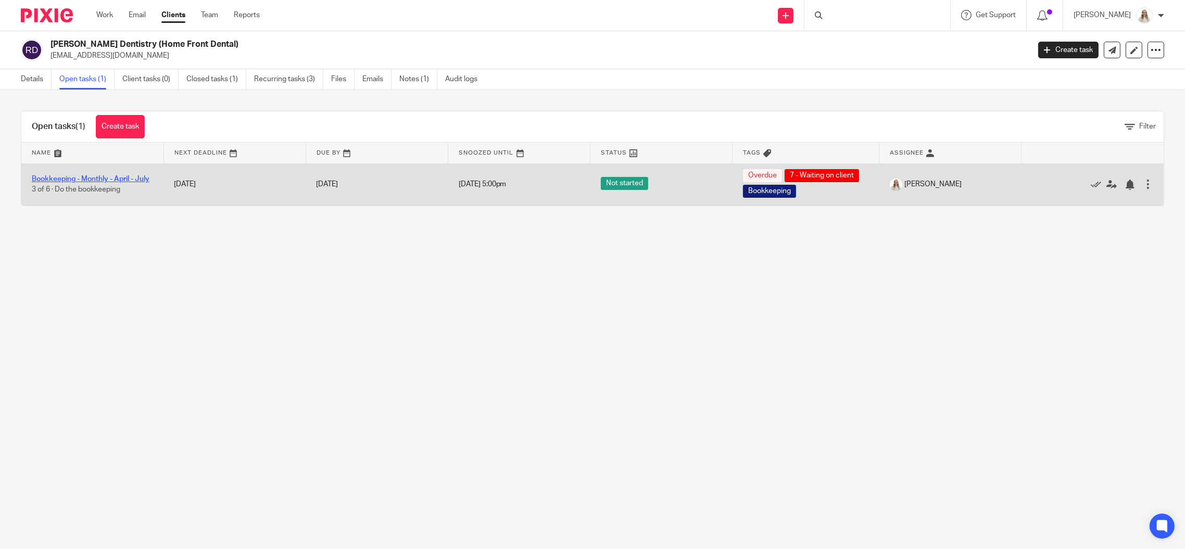
click at [79, 175] on link "Bookkeeping - Monthly - April - July" at bounding box center [91, 178] width 118 height 7
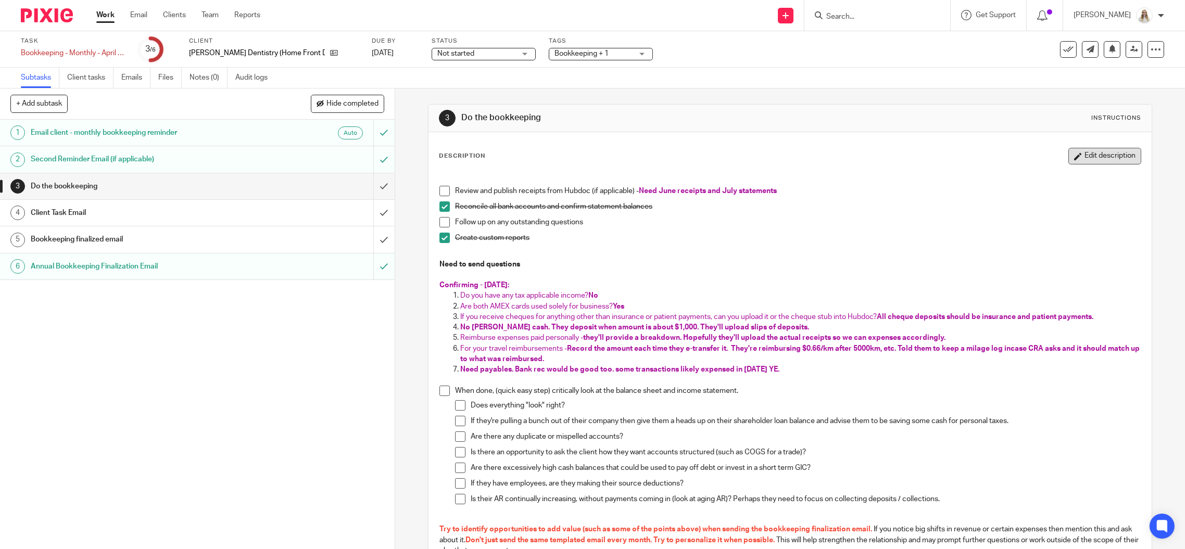
click at [1095, 153] on button "Edit description" at bounding box center [1105, 156] width 73 height 17
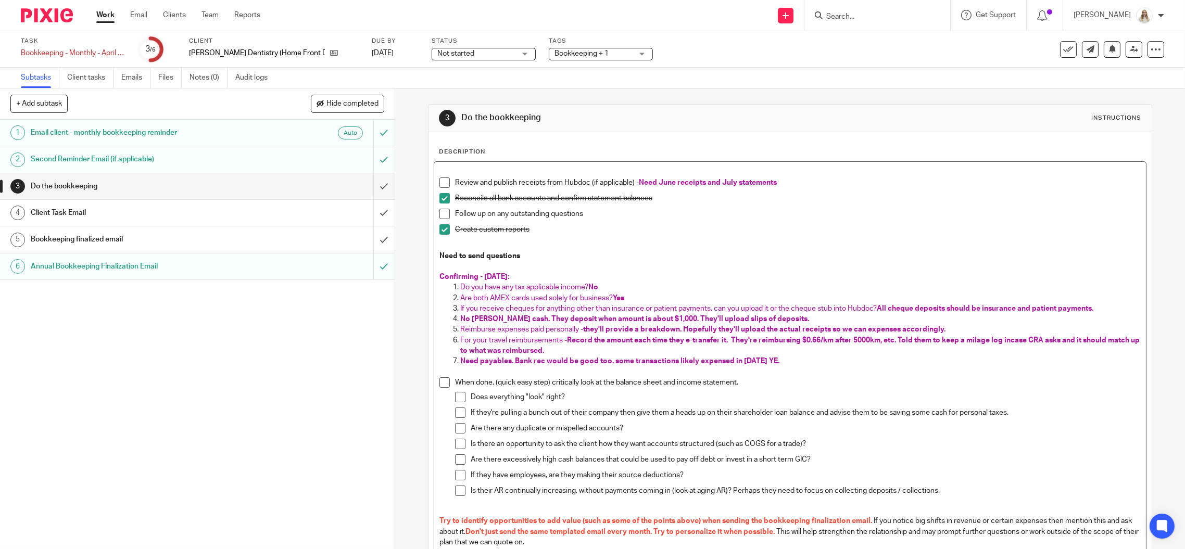
click at [775, 180] on span "Need June receipts and July statements" at bounding box center [708, 182] width 138 height 7
click at [467, 244] on p at bounding box center [789, 245] width 701 height 10
click at [524, 255] on p "Need to send questions" at bounding box center [789, 256] width 701 height 10
drag, startPoint x: 516, startPoint y: 257, endPoint x: 437, endPoint y: 257, distance: 78.6
click at [439, 257] on p "Need to send questions" at bounding box center [789, 256] width 701 height 10
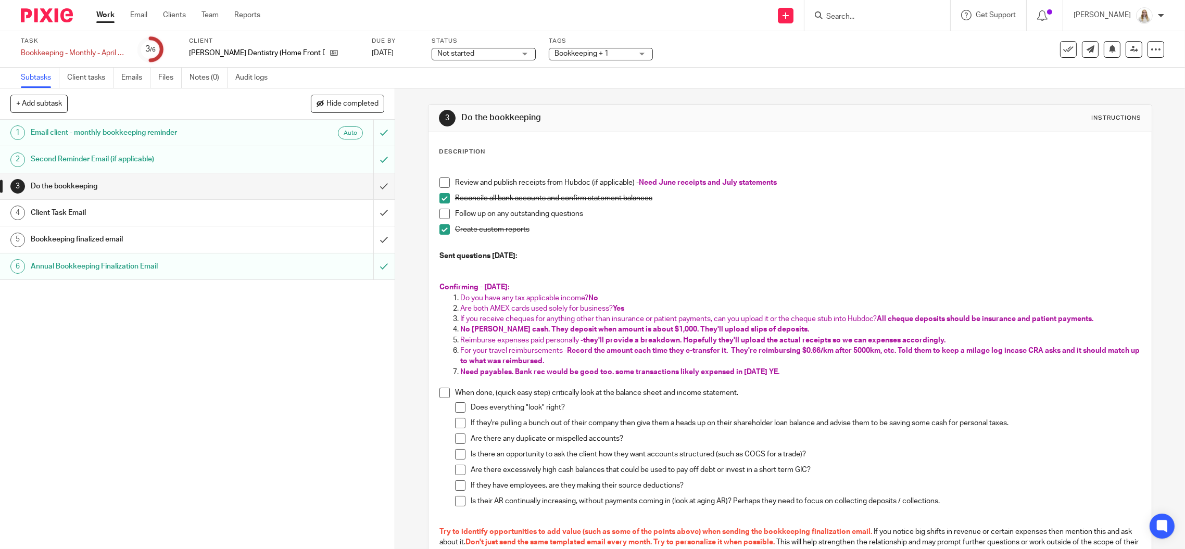
click at [448, 264] on p at bounding box center [789, 266] width 701 height 10
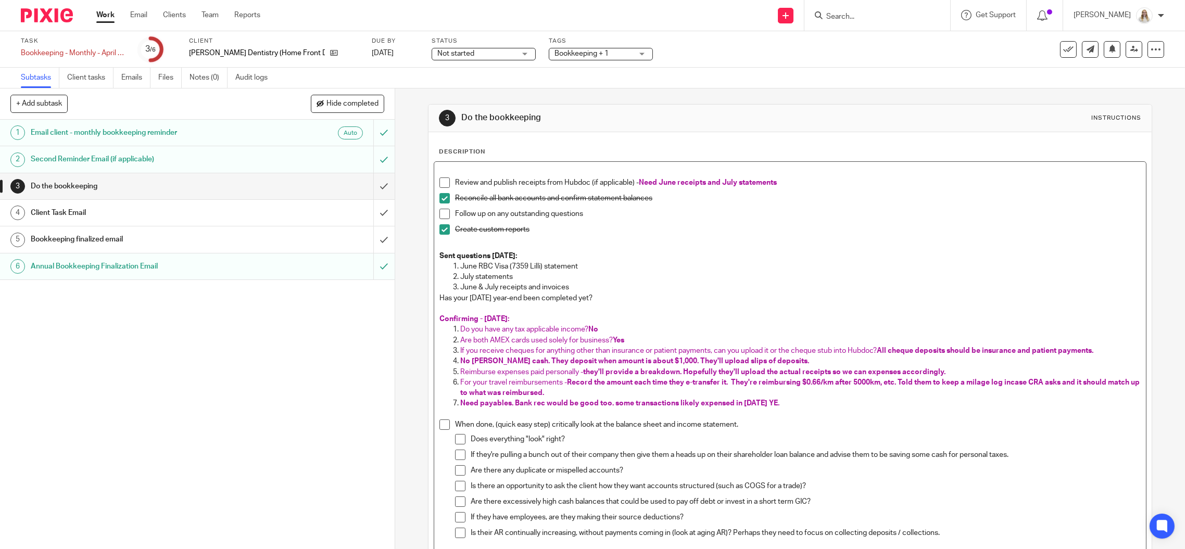
click at [571, 284] on p "June & July receipts and invoices" at bounding box center [800, 287] width 681 height 10
drag, startPoint x: 470, startPoint y: 318, endPoint x: 460, endPoint y: 317, distance: 9.9
click at [460, 317] on span "Confirming - May 28:" at bounding box center [474, 319] width 70 height 7
click at [523, 307] on p at bounding box center [789, 309] width 701 height 10
drag, startPoint x: 558, startPoint y: 330, endPoint x: 647, endPoint y: 317, distance: 89.4
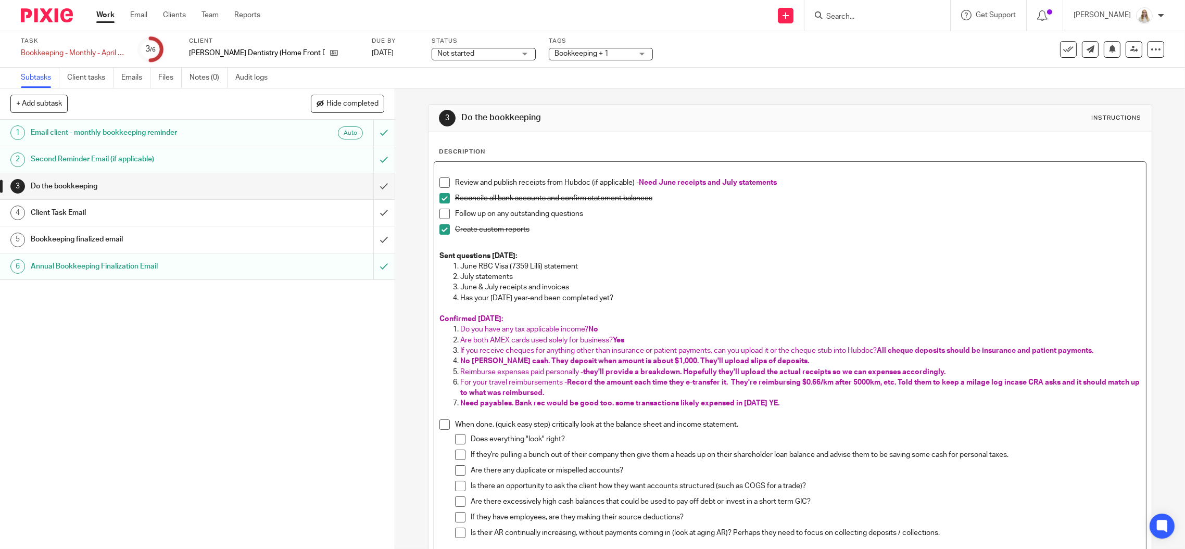
click at [559, 330] on span "Do you have any tax applicable income?" at bounding box center [524, 329] width 128 height 7
click at [647, 317] on p "Confirmed May 28:" at bounding box center [789, 319] width 701 height 10
click at [637, 325] on p "Do you have any tax applicable income? No" at bounding box center [800, 329] width 681 height 10
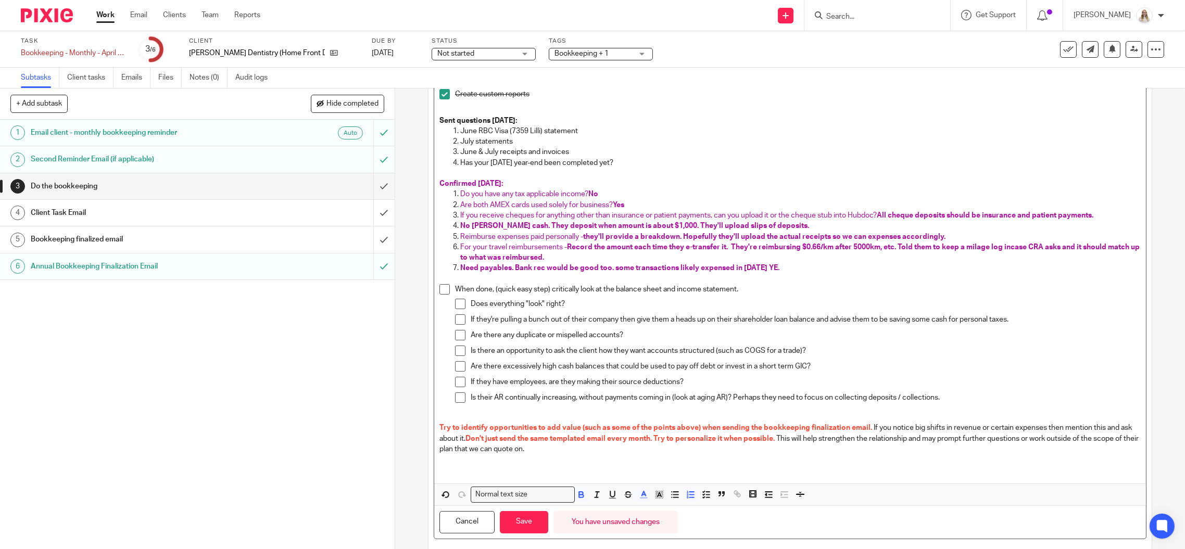
scroll to position [155, 0]
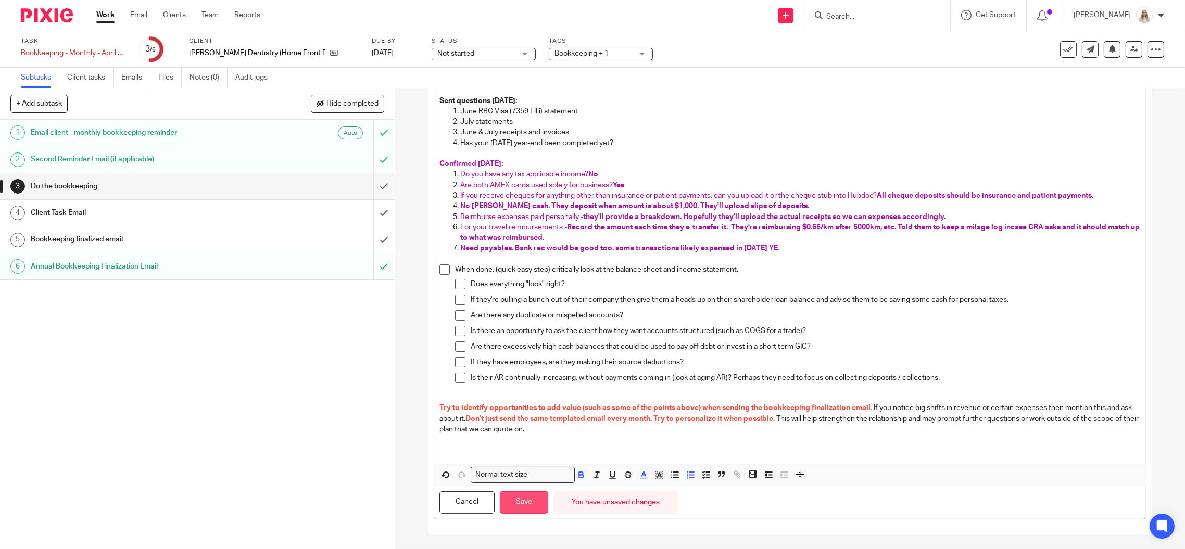
click at [525, 503] on button "Save" at bounding box center [524, 503] width 48 height 22
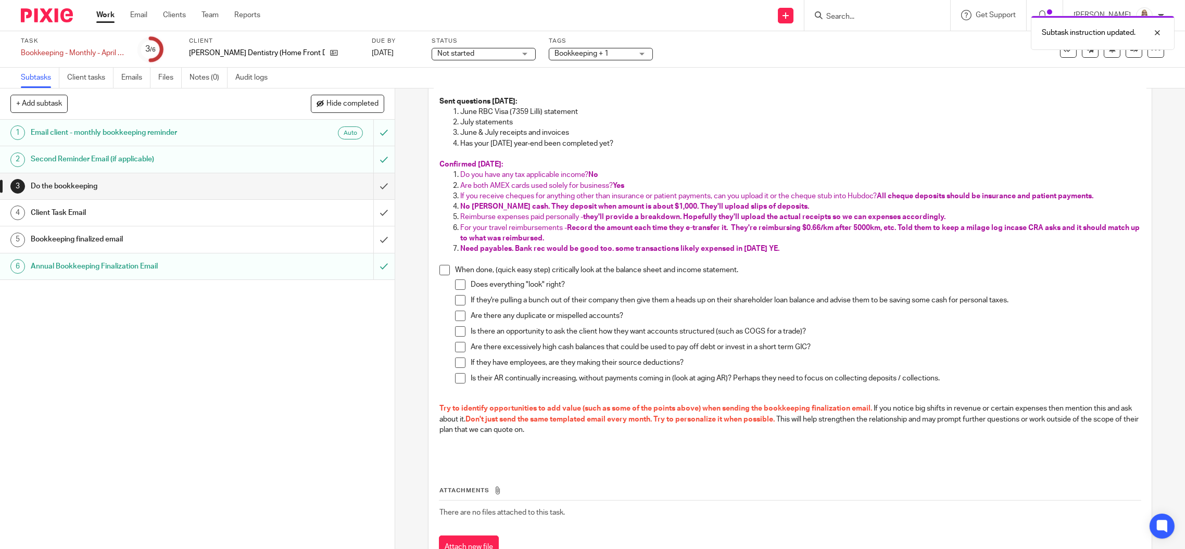
scroll to position [0, 0]
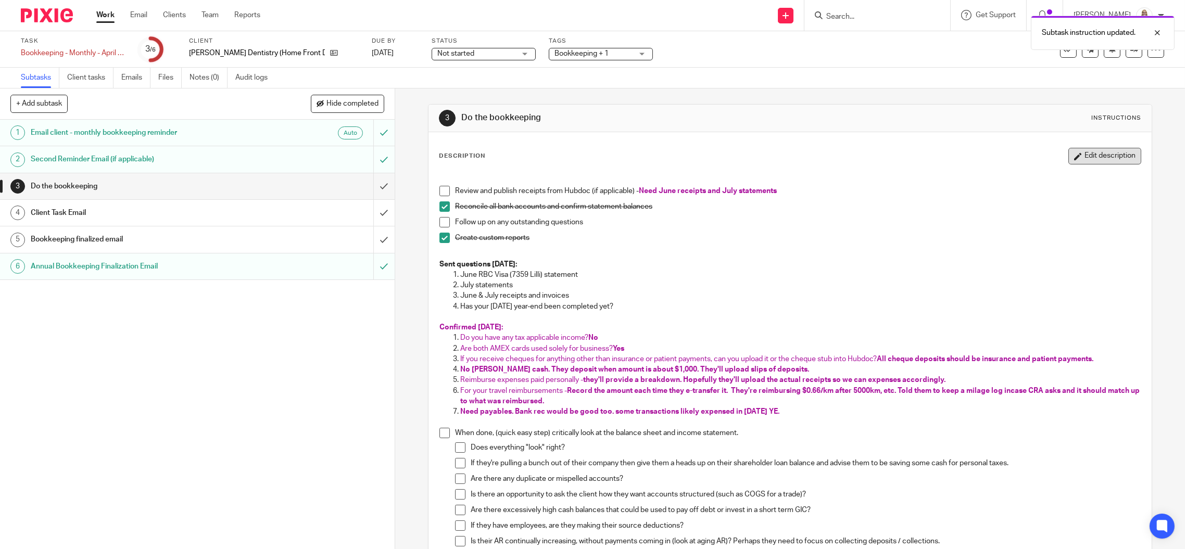
click at [1069, 160] on button "Edit description" at bounding box center [1105, 156] width 73 height 17
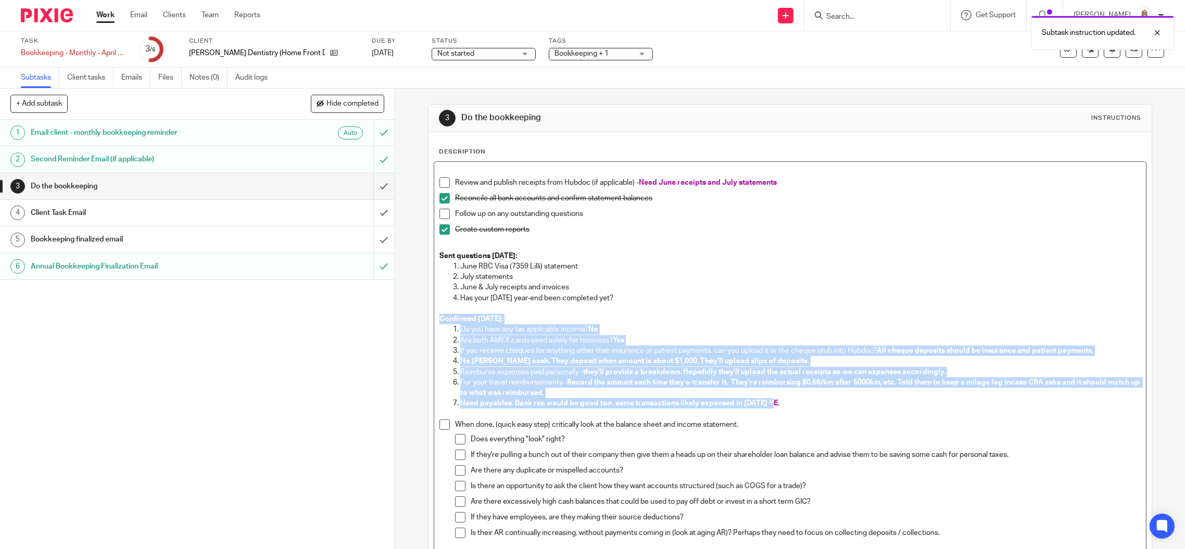
drag, startPoint x: 763, startPoint y: 404, endPoint x: 431, endPoint y: 317, distance: 343.3
click at [434, 318] on div "Review and publish receipts from Hubdoc (if applicable) - Need June receipts an…" at bounding box center [790, 390] width 712 height 457
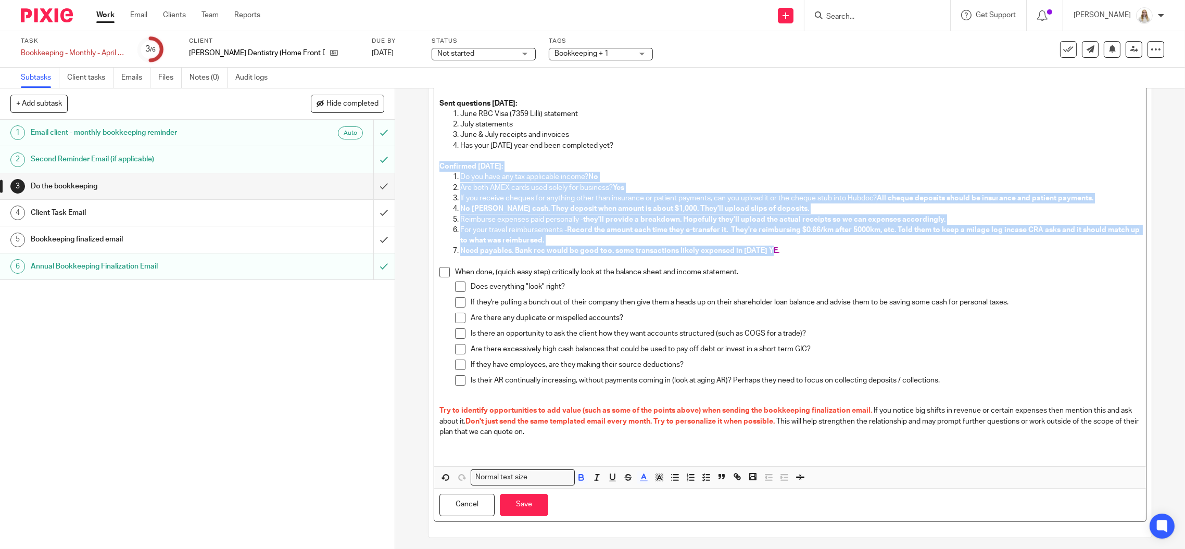
scroll to position [155, 0]
click at [639, 471] on icon "button" at bounding box center [643, 474] width 9 height 9
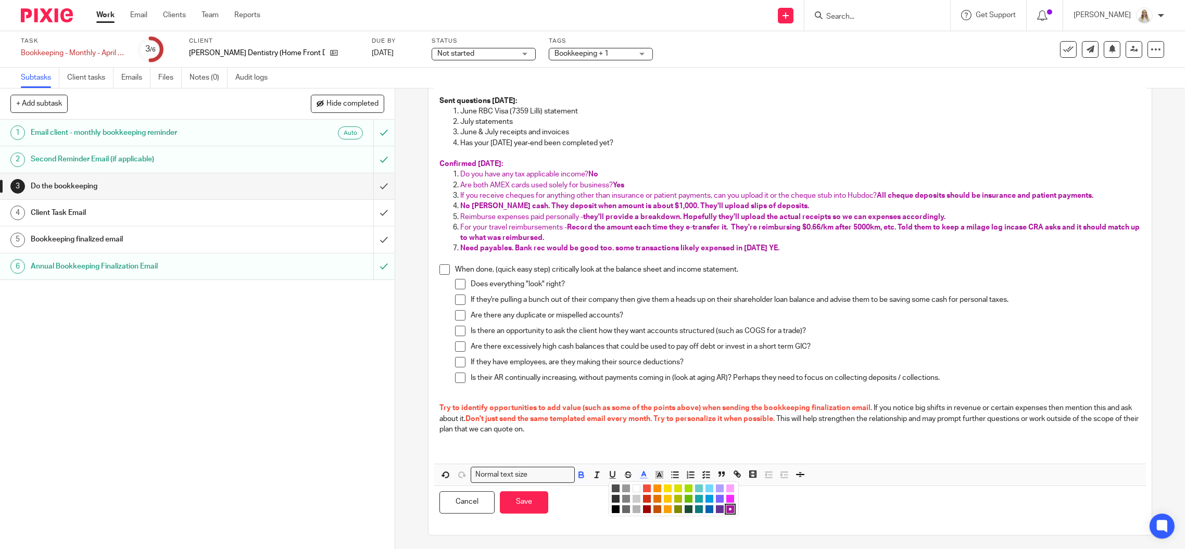
click at [612, 506] on li "color:#000000" at bounding box center [616, 510] width 8 height 8
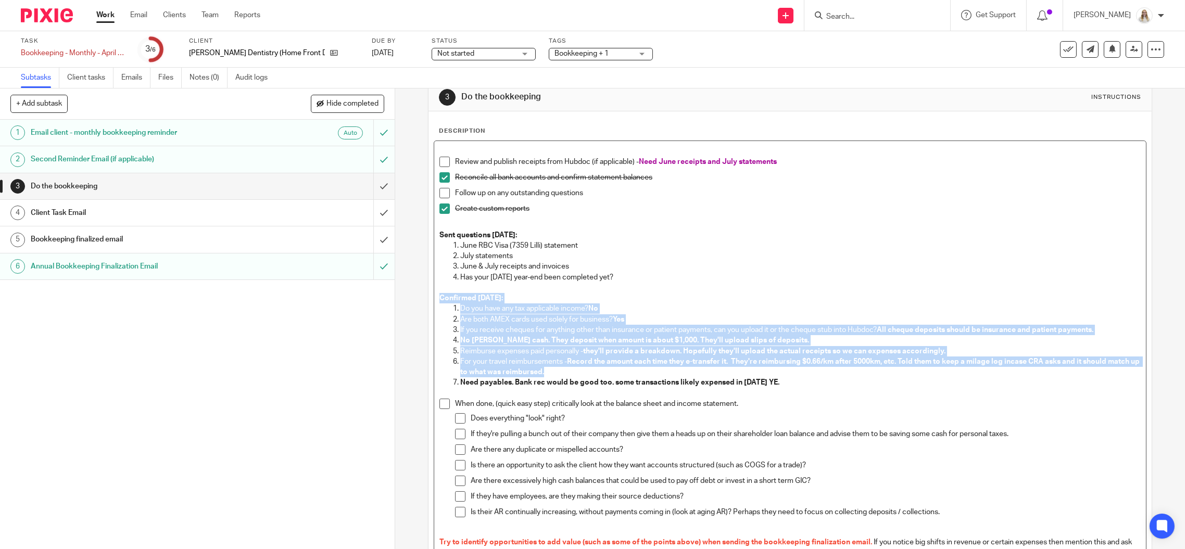
scroll to position [16, 0]
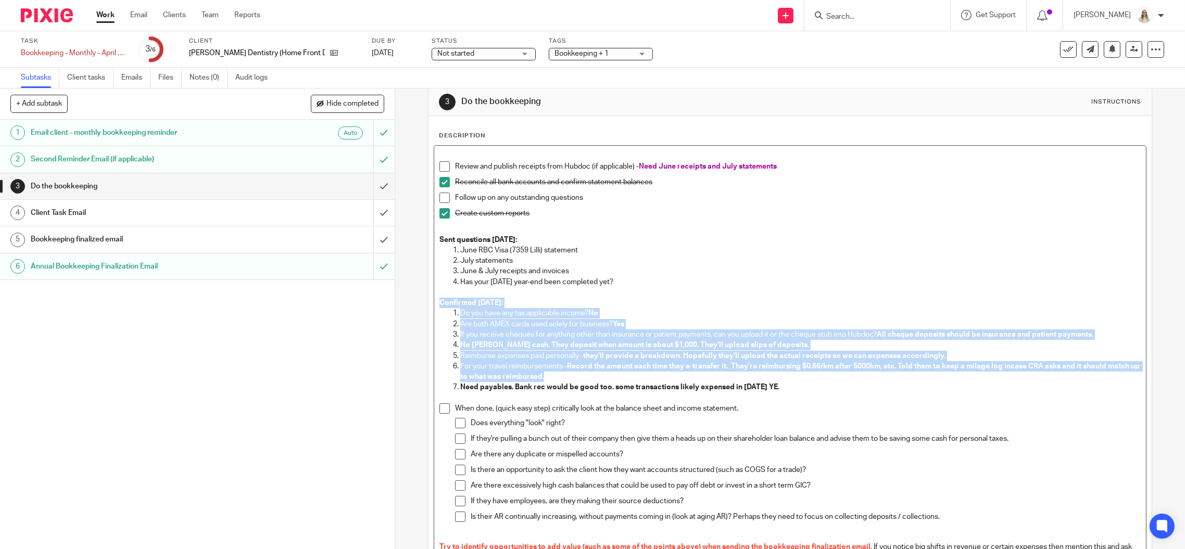
drag, startPoint x: 627, startPoint y: 279, endPoint x: 412, endPoint y: 234, distance: 219.2
click at [415, 235] on div "3 Do the bookkeeping Instructions Description Review and publish receipts from …" at bounding box center [790, 319] width 790 height 461
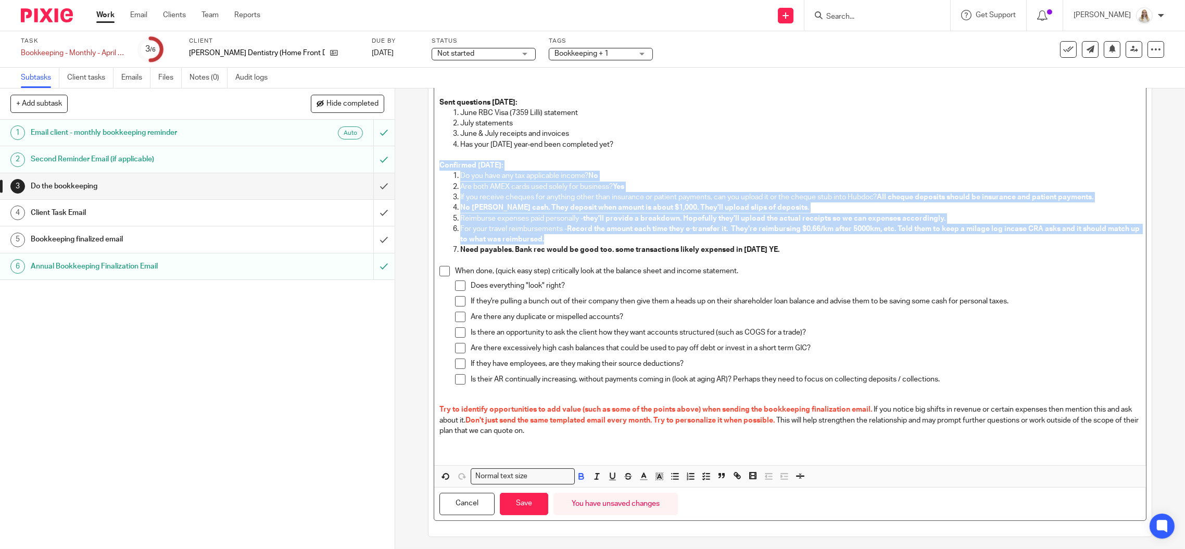
scroll to position [155, 0]
click at [642, 472] on polyline "button" at bounding box center [644, 474] width 4 height 4
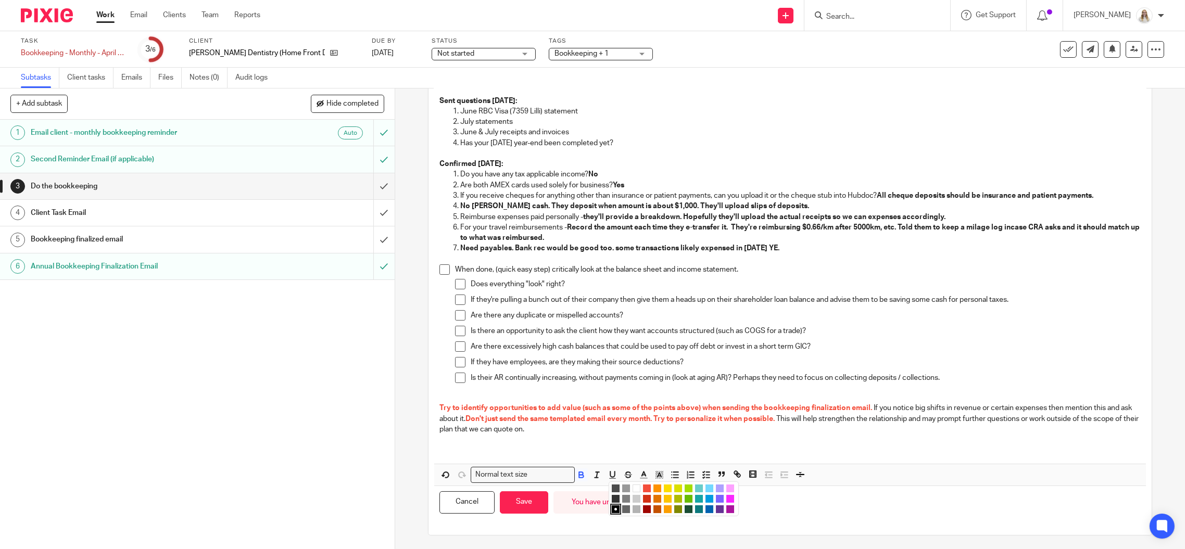
click at [726, 509] on li "color:#AB149E" at bounding box center [730, 510] width 8 height 8
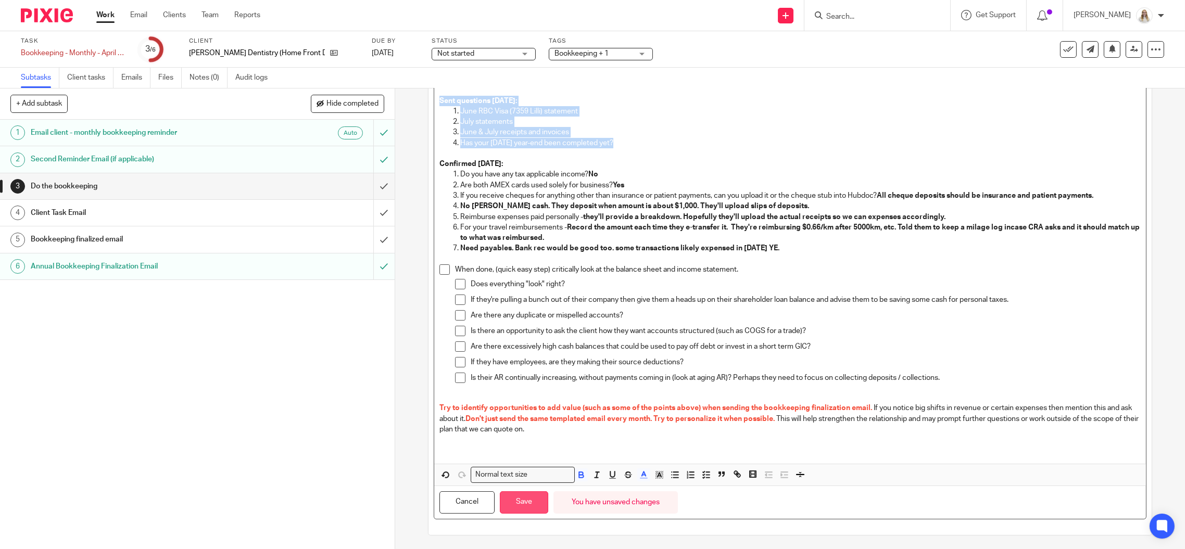
drag, startPoint x: 520, startPoint y: 496, endPoint x: 602, endPoint y: 461, distance: 89.4
click at [520, 496] on button "Save" at bounding box center [524, 503] width 48 height 22
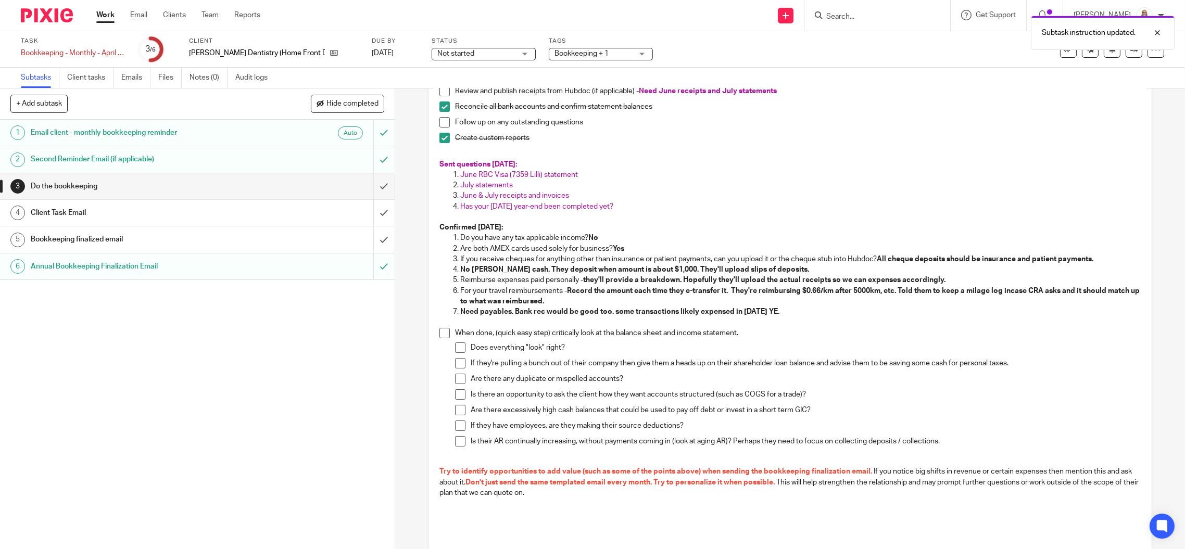
scroll to position [0, 0]
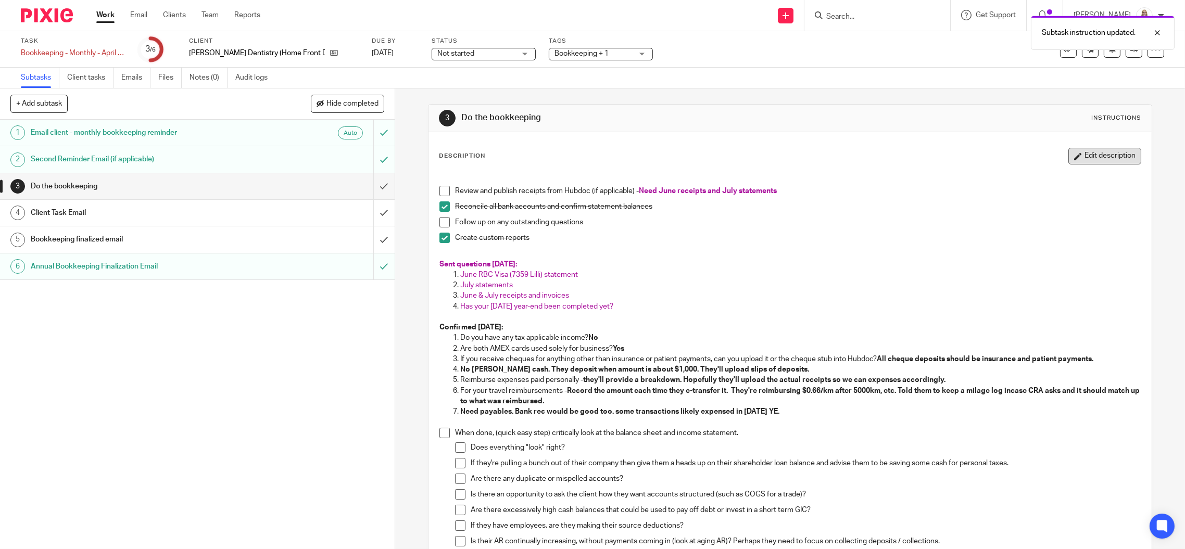
click at [1074, 156] on icon "button" at bounding box center [1078, 157] width 8 height 8
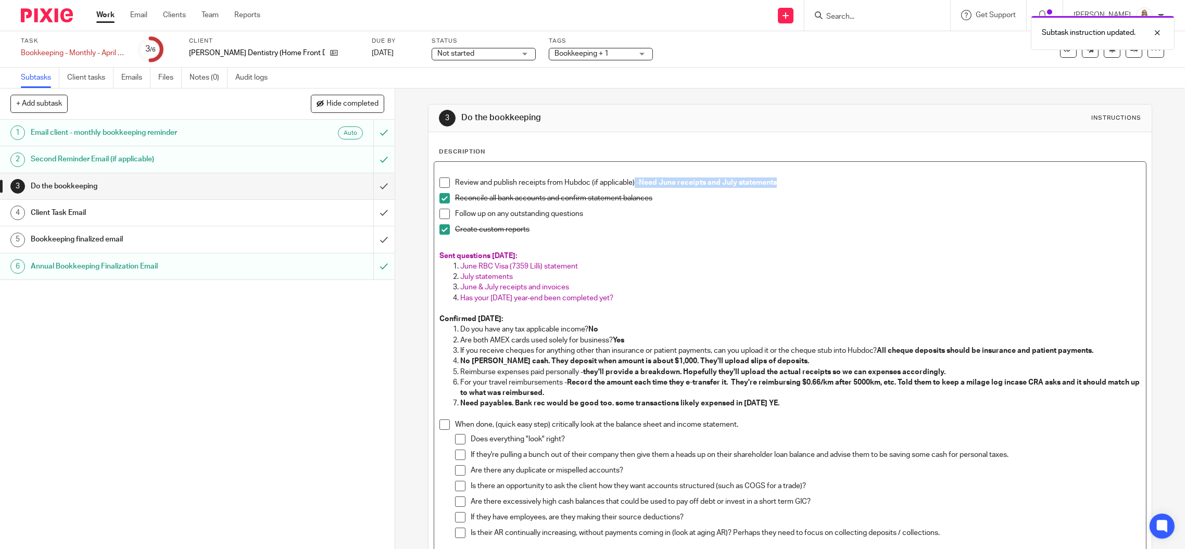
drag, startPoint x: 748, startPoint y: 182, endPoint x: 630, endPoint y: 181, distance: 118.7
click at [630, 181] on p "Review and publish receipts from Hubdoc (if applicable) - Need June receipts an…" at bounding box center [798, 183] width 686 height 10
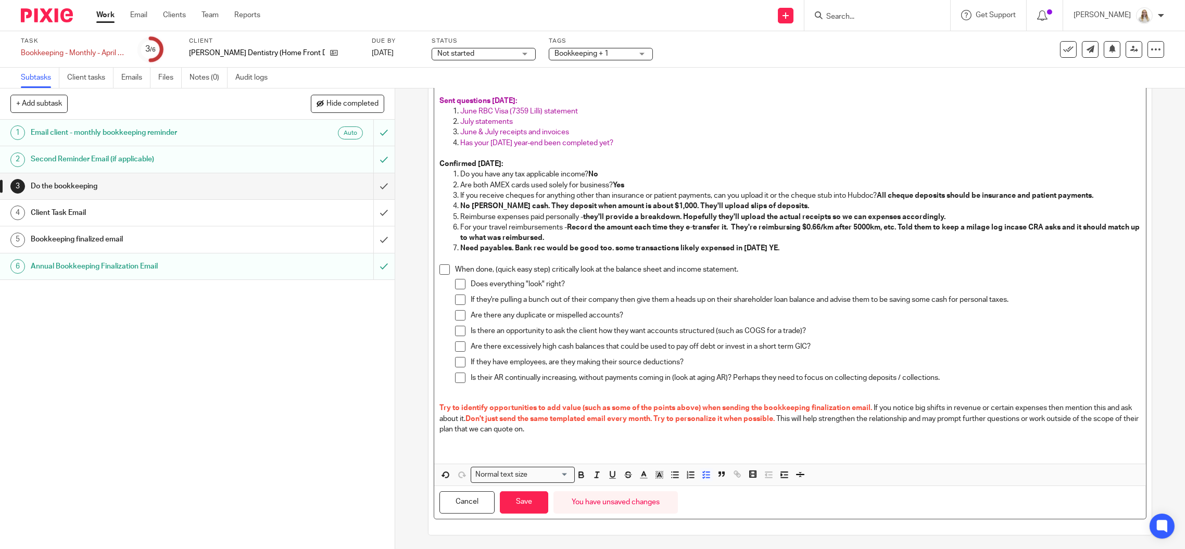
click at [519, 492] on button "Save" at bounding box center [524, 503] width 48 height 22
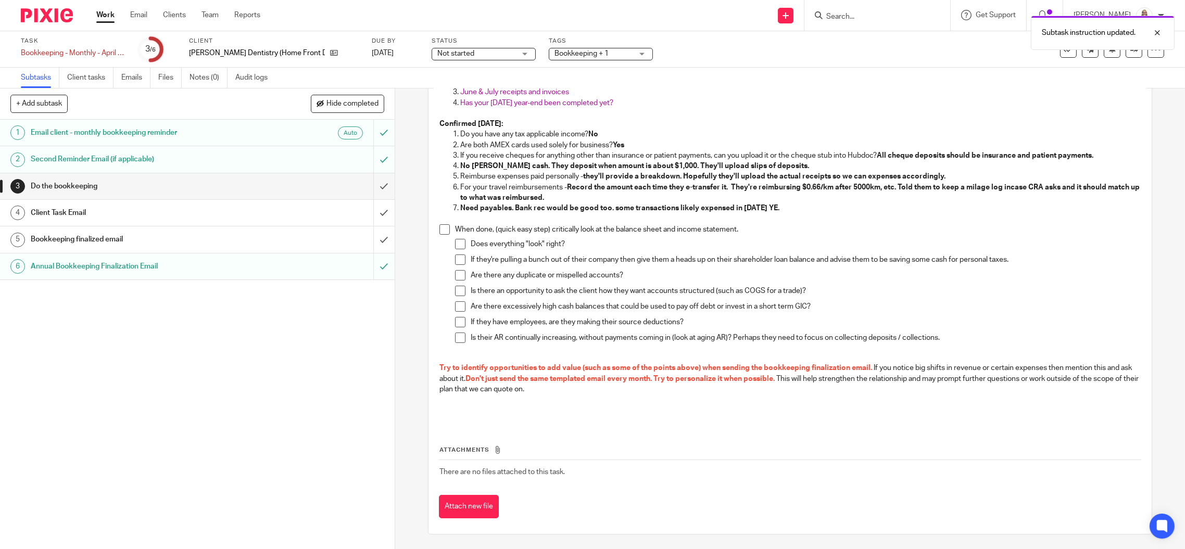
scroll to position [0, 0]
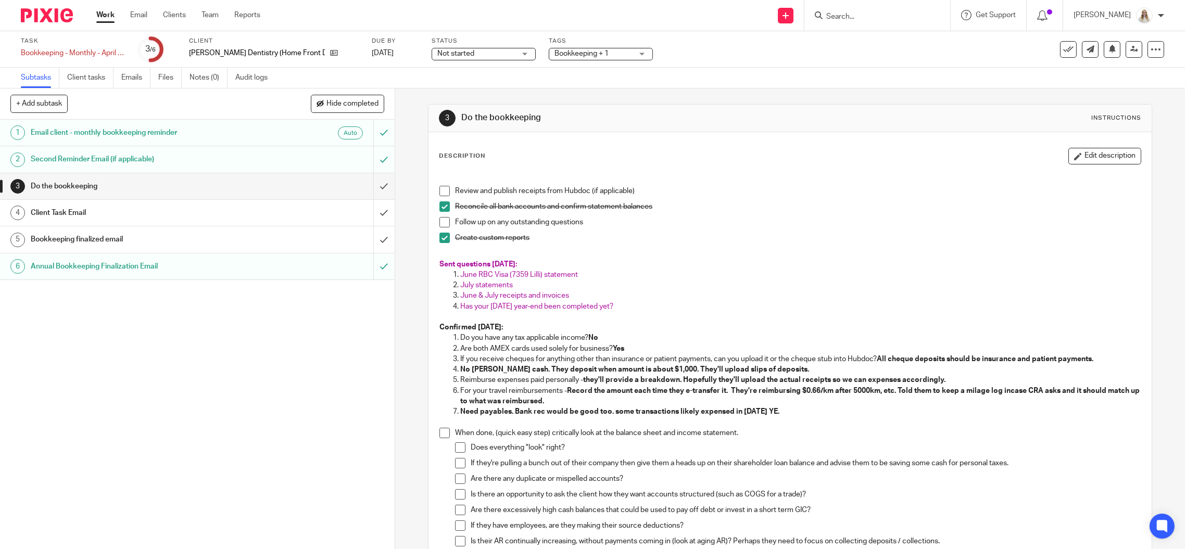
click at [629, 51] on span "Bookkeeping + 1" at bounding box center [594, 53] width 78 height 11
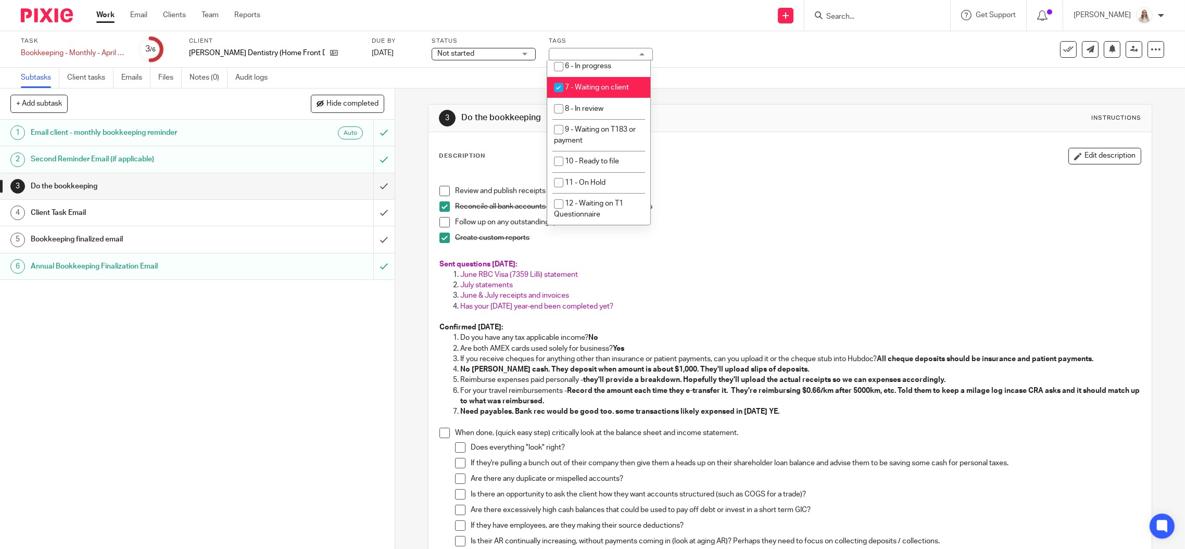
scroll to position [417, 0]
click at [780, 66] on div "Task Bookkeeping - Monthly - April - July Save Bookkeeping - Monthly - April - …" at bounding box center [592, 49] width 1185 height 36
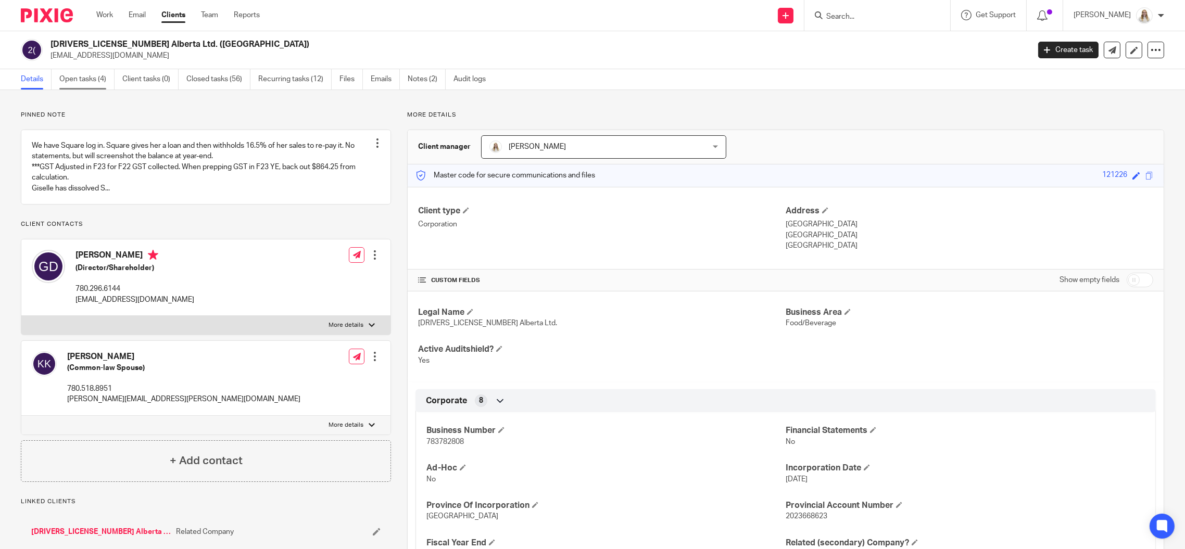
click at [79, 71] on link "Open tasks (4)" at bounding box center [86, 79] width 55 height 20
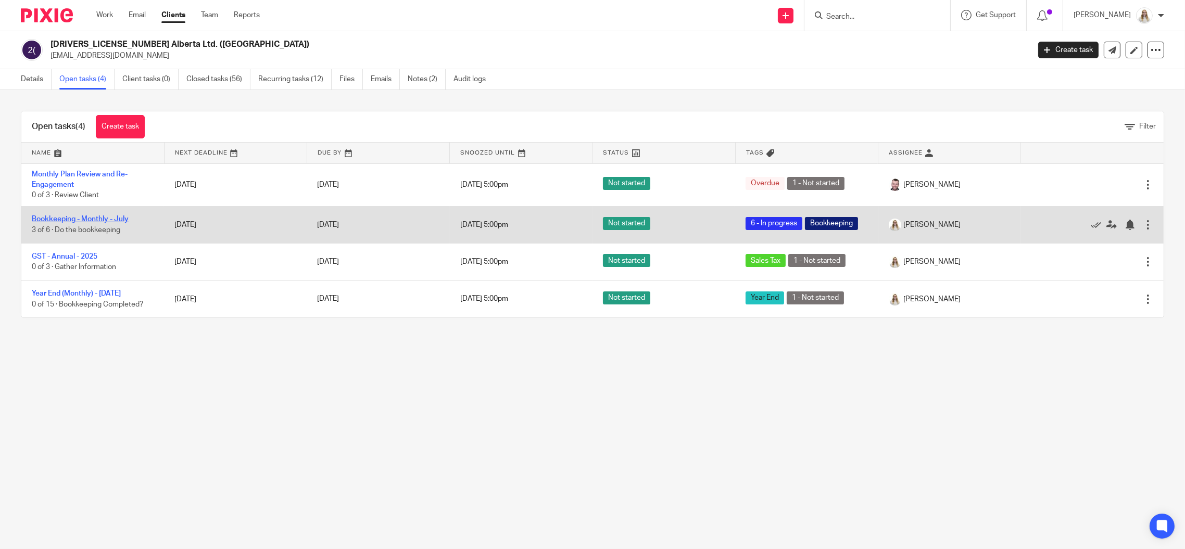
click at [104, 217] on link "Bookkeeping - Monthly - July" at bounding box center [80, 219] width 97 height 7
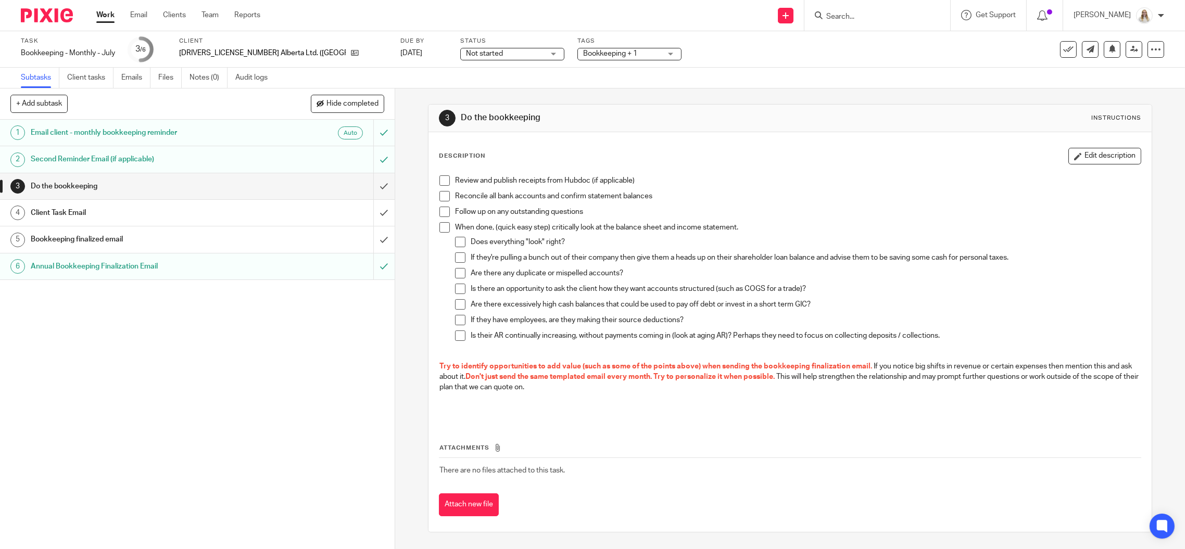
click at [155, 325] on div "1 Email client - monthly bookkeeping reminder Auto 2 Second Reminder Email (if …" at bounding box center [197, 335] width 395 height 430
click at [350, 102] on span "Hide completed" at bounding box center [352, 104] width 52 height 8
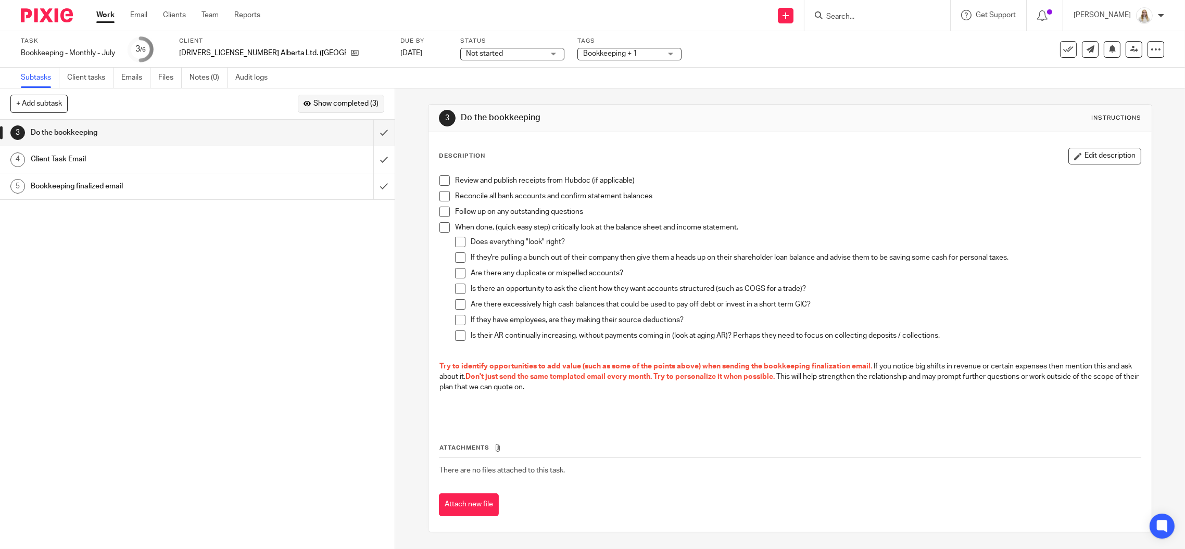
click at [350, 102] on span "Show completed (3)" at bounding box center [345, 104] width 65 height 8
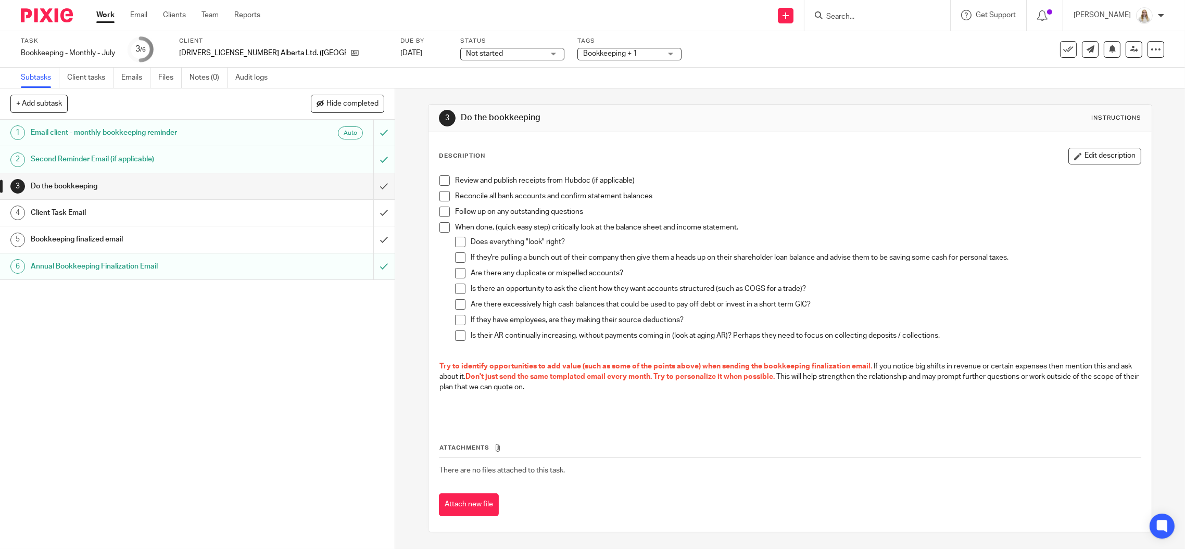
click at [583, 55] on span "Bookkeeping + 1" at bounding box center [610, 53] width 54 height 7
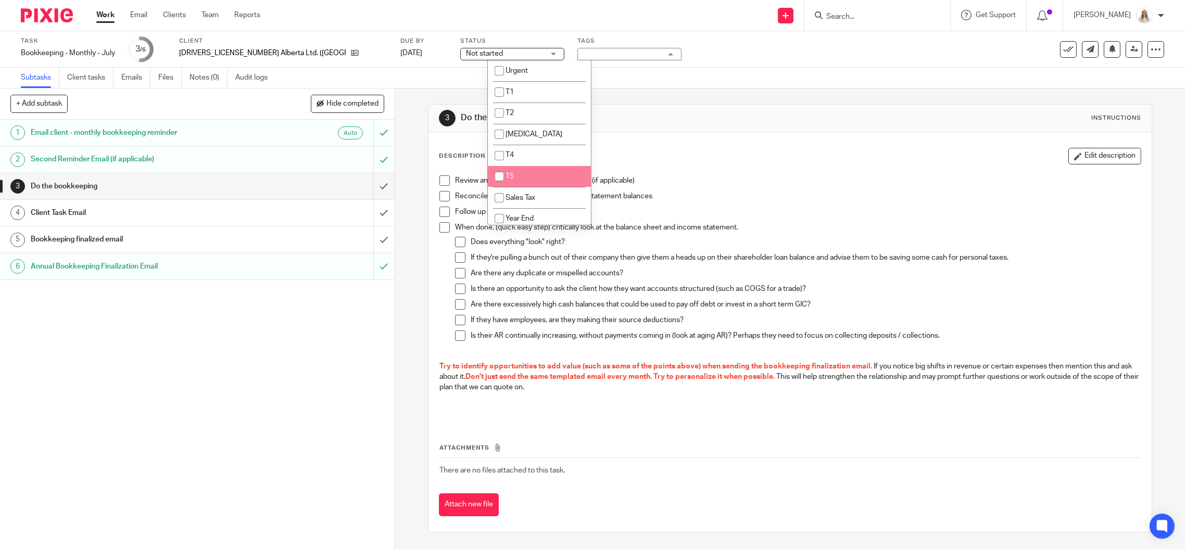
scroll to position [278, 0]
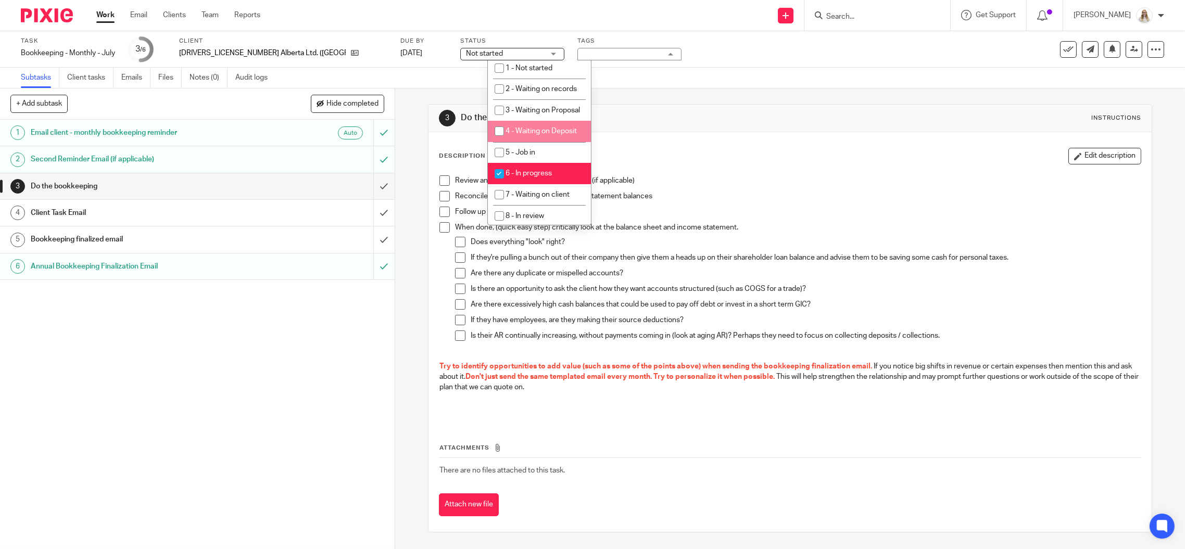
click at [673, 74] on div "Subtasks Client tasks Emails Files Notes (0) Audit logs" at bounding box center [592, 78] width 1185 height 21
